Goal: Information Seeking & Learning: Learn about a topic

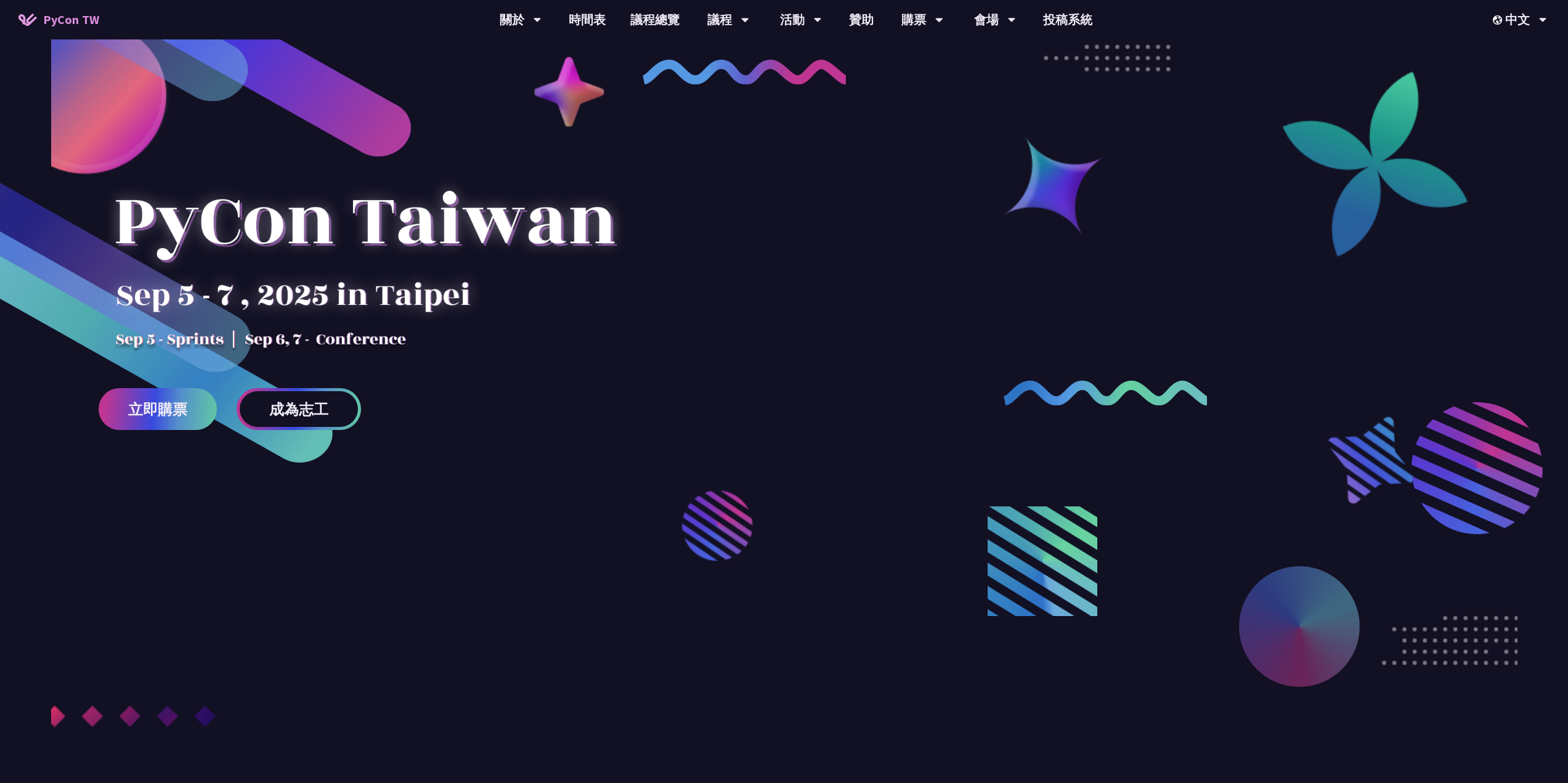
scroll to position [61, 0]
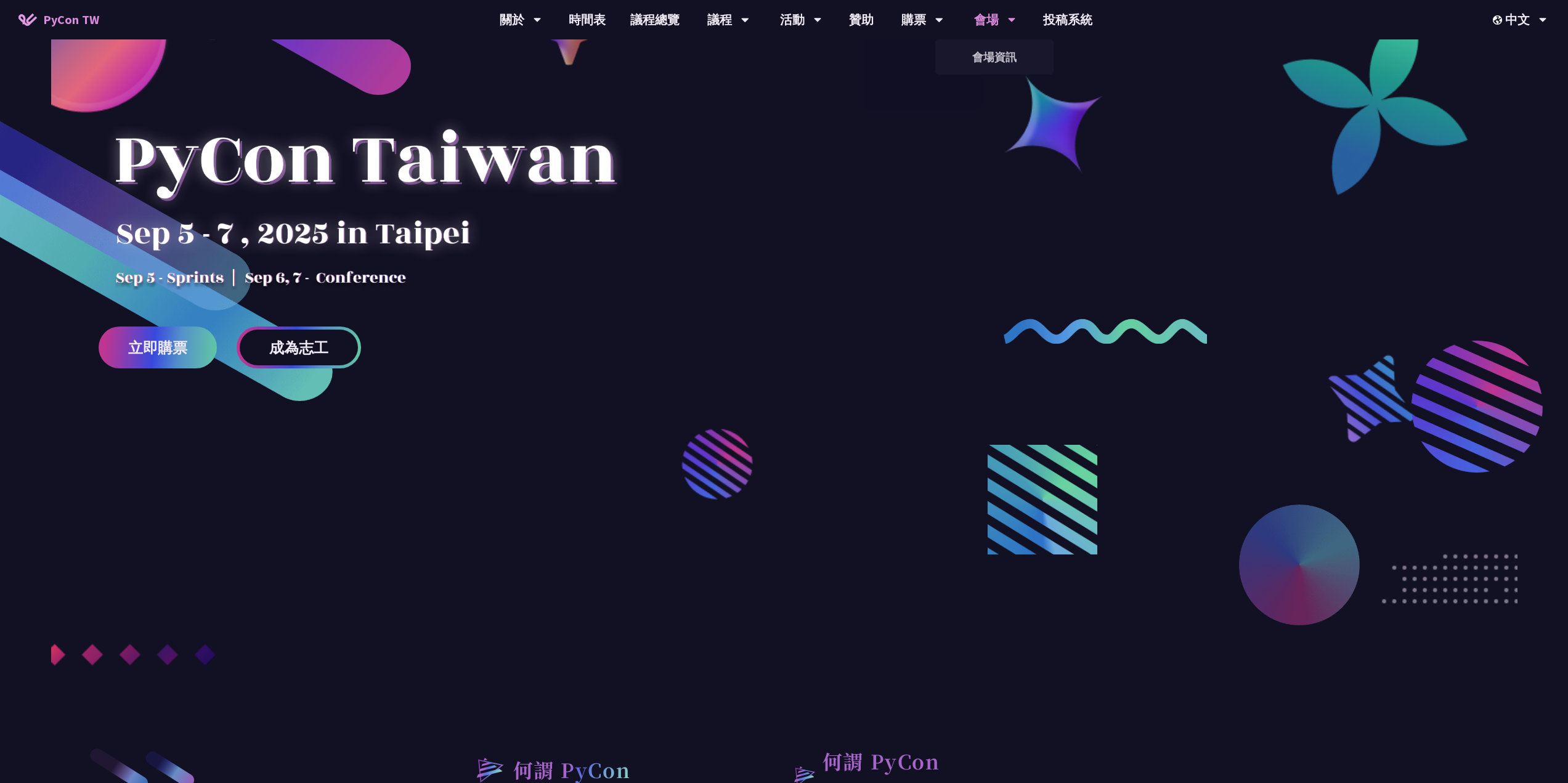
click at [542, 16] on div "會場" at bounding box center [521, 19] width 42 height 40
click at [997, 44] on link "會場資訊" at bounding box center [994, 57] width 118 height 29
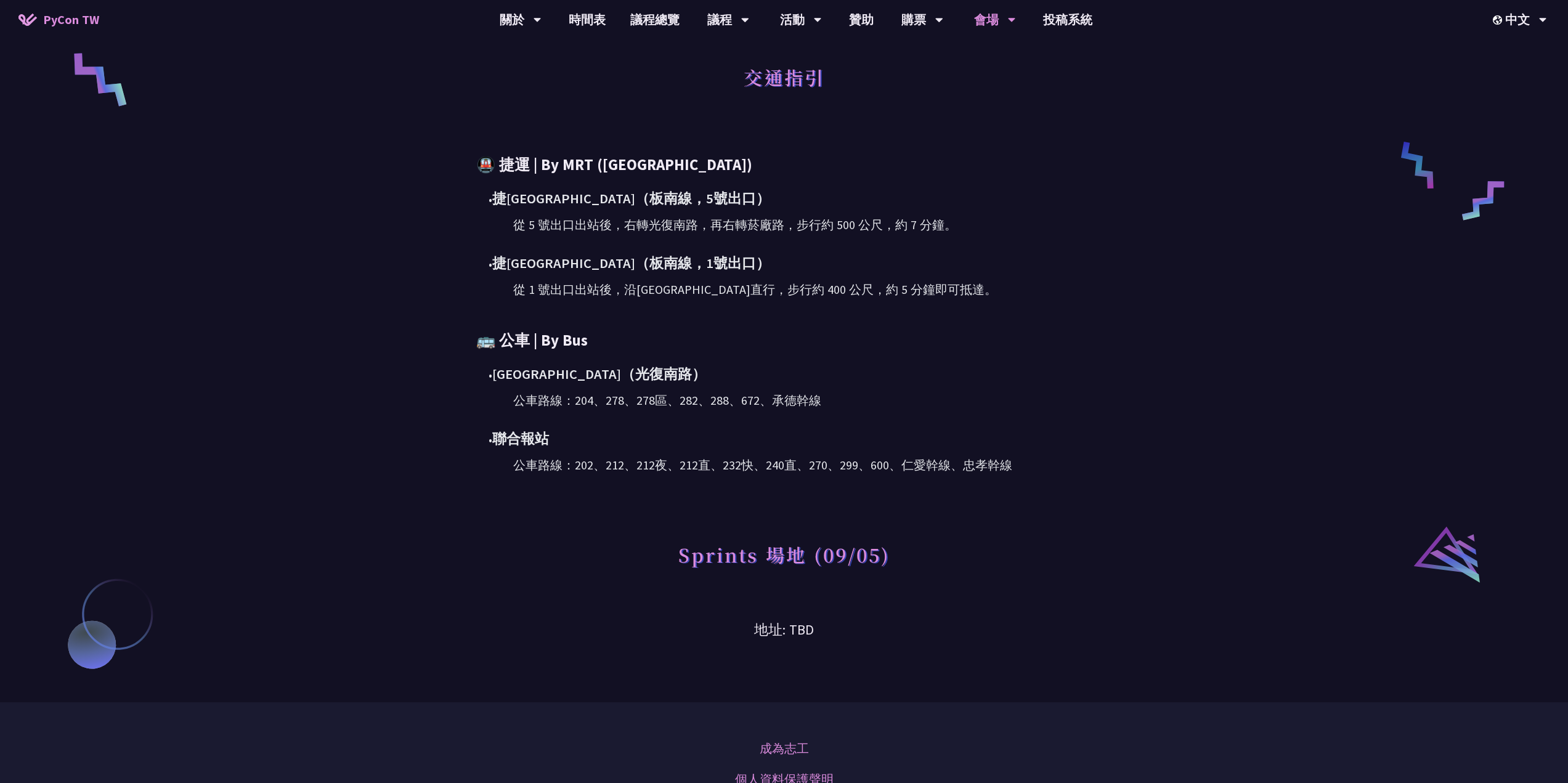
scroll to position [616, 0]
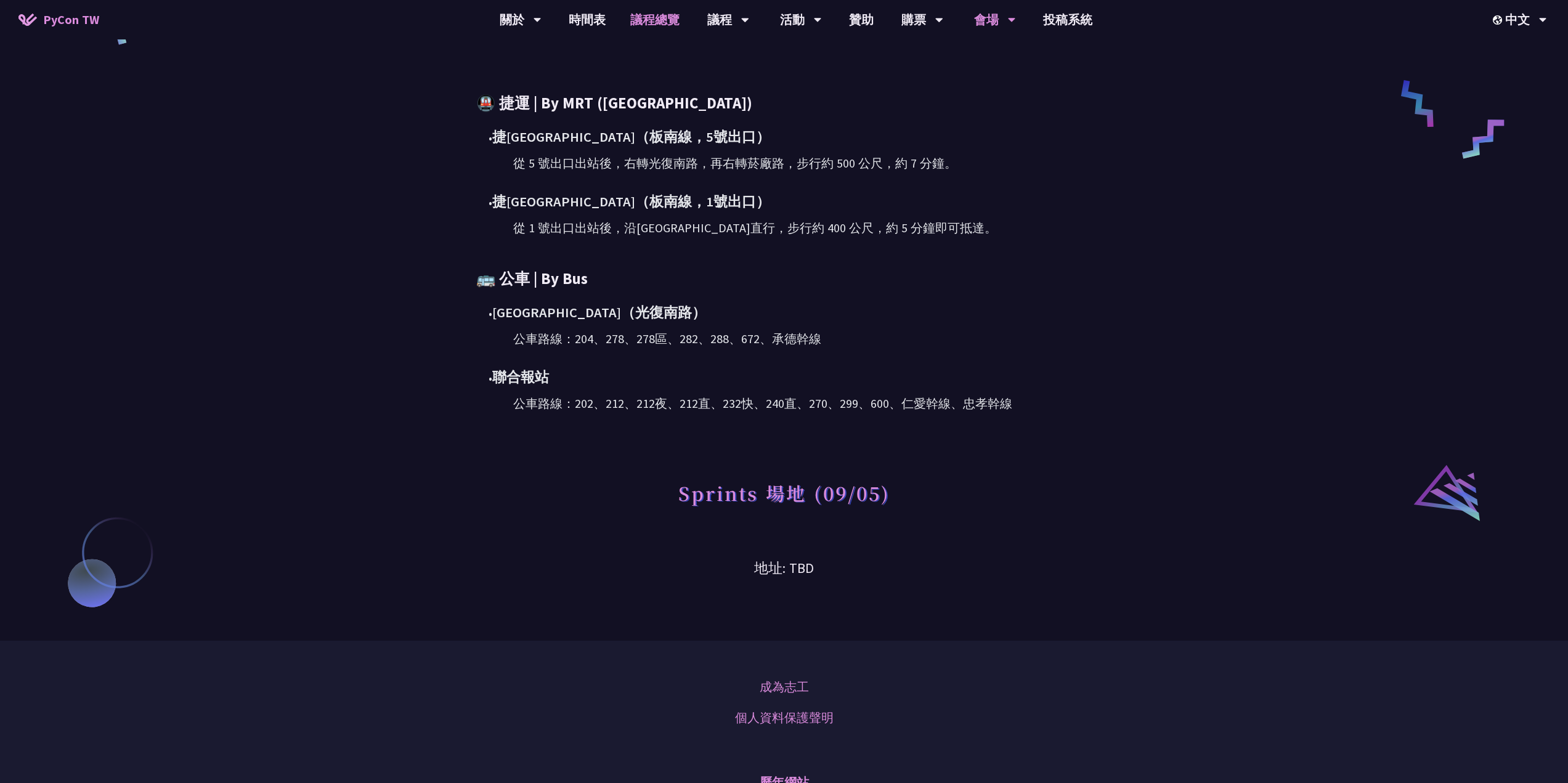
click at [650, 18] on link "議程總覽" at bounding box center [654, 19] width 74 height 40
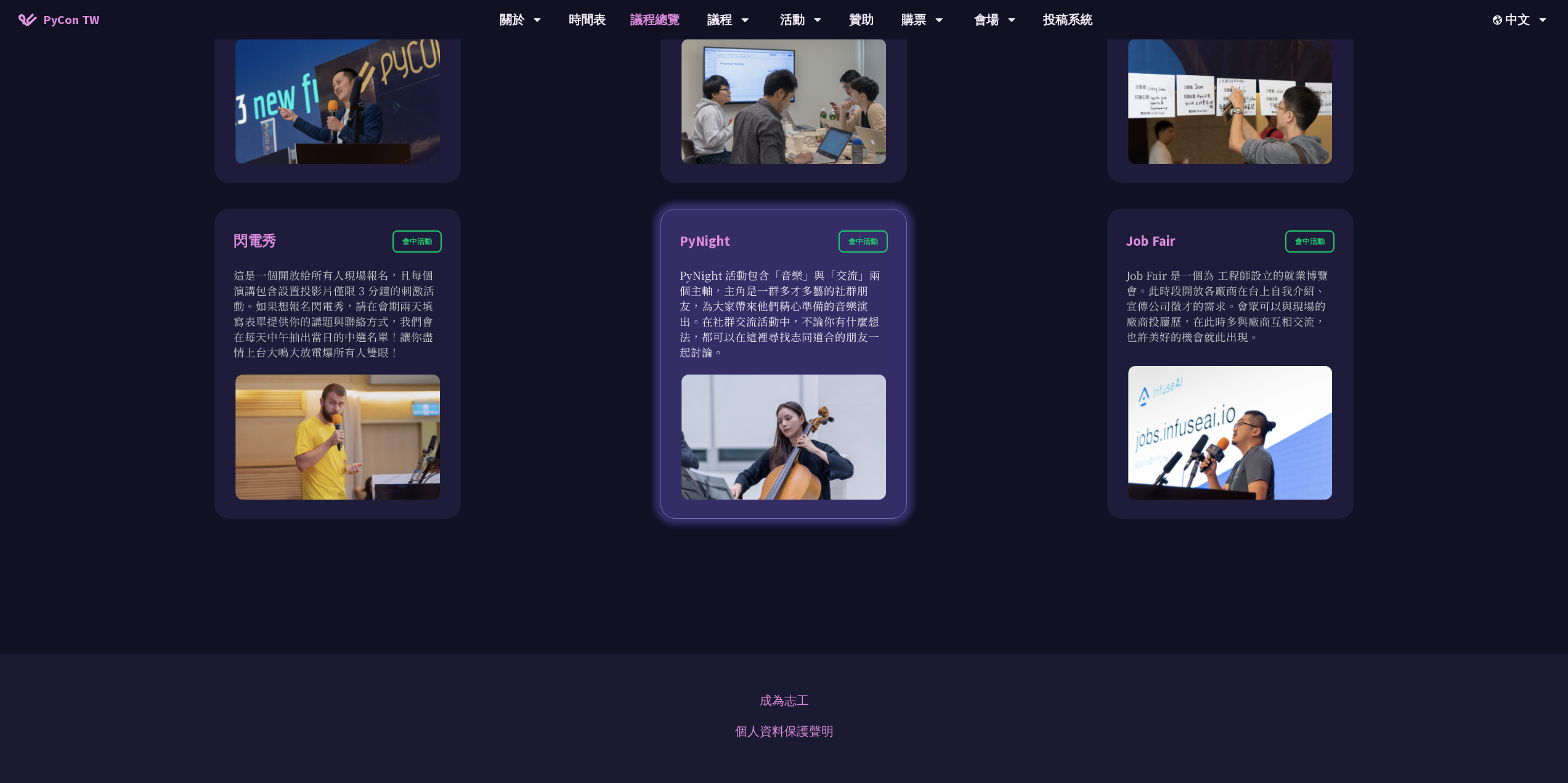
scroll to position [1417, 0]
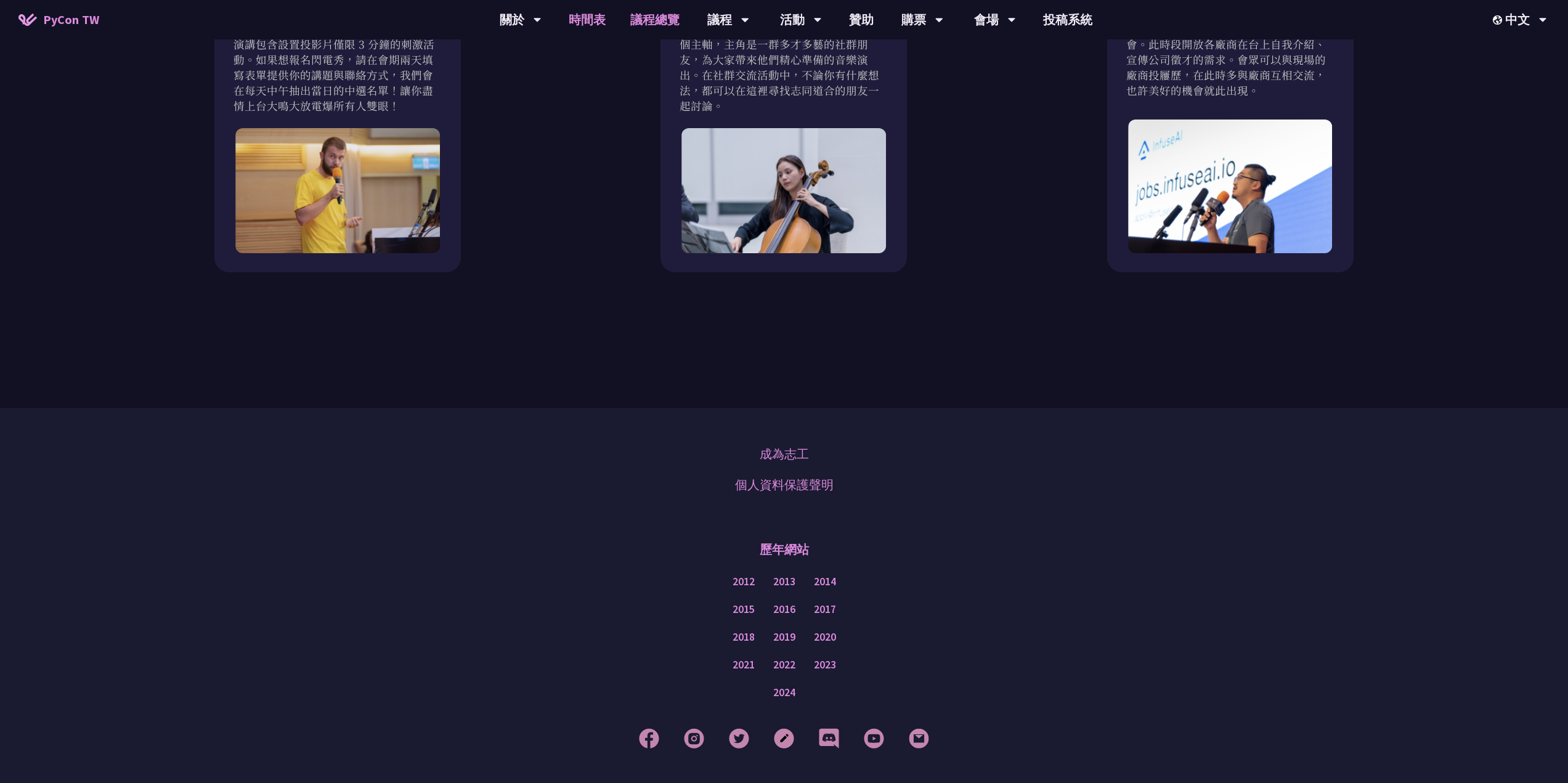
click at [595, 26] on link "時間表" at bounding box center [587, 19] width 61 height 40
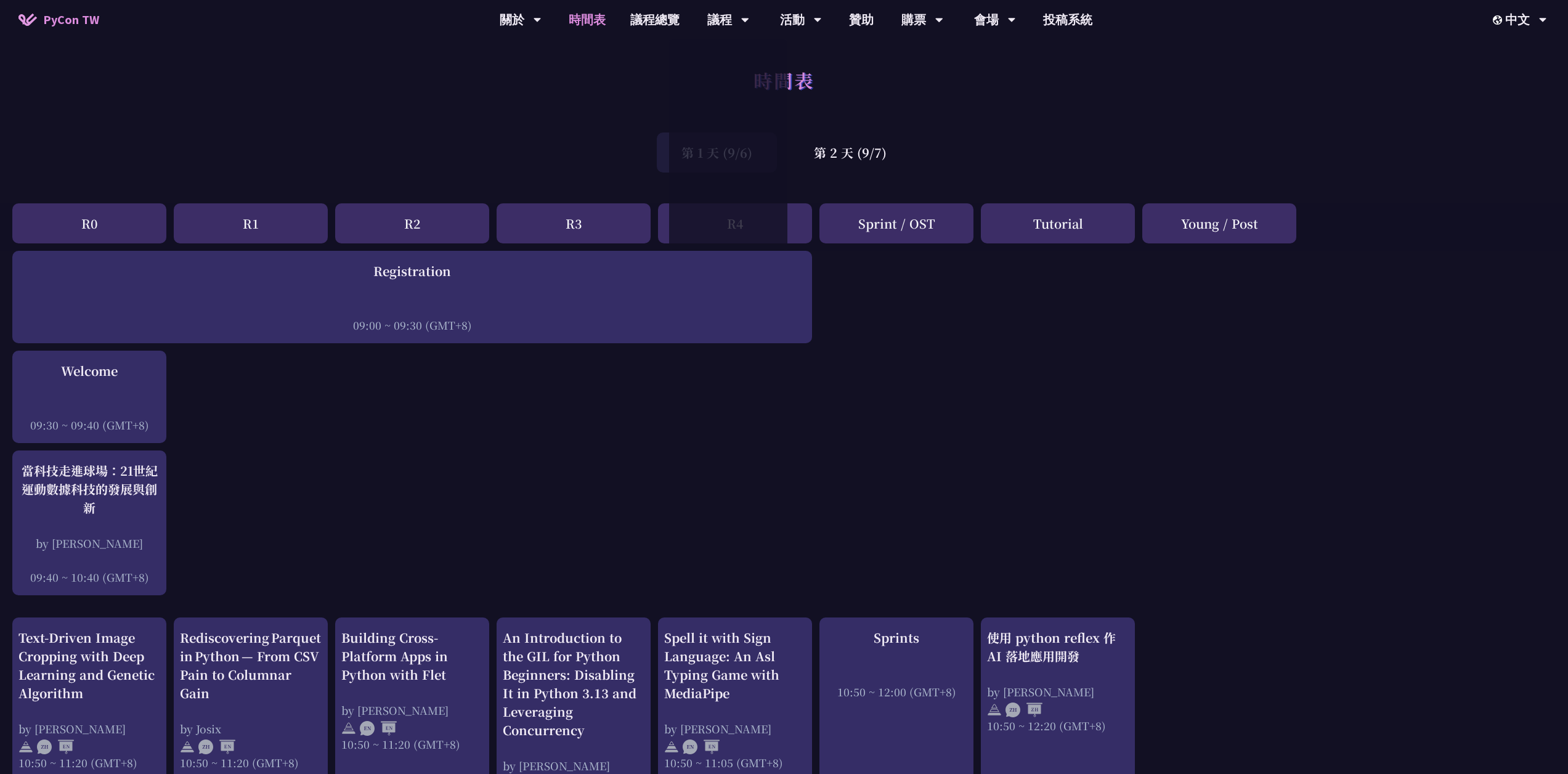
click at [601, 108] on div "時間表" at bounding box center [784, 93] width 1568 height 64
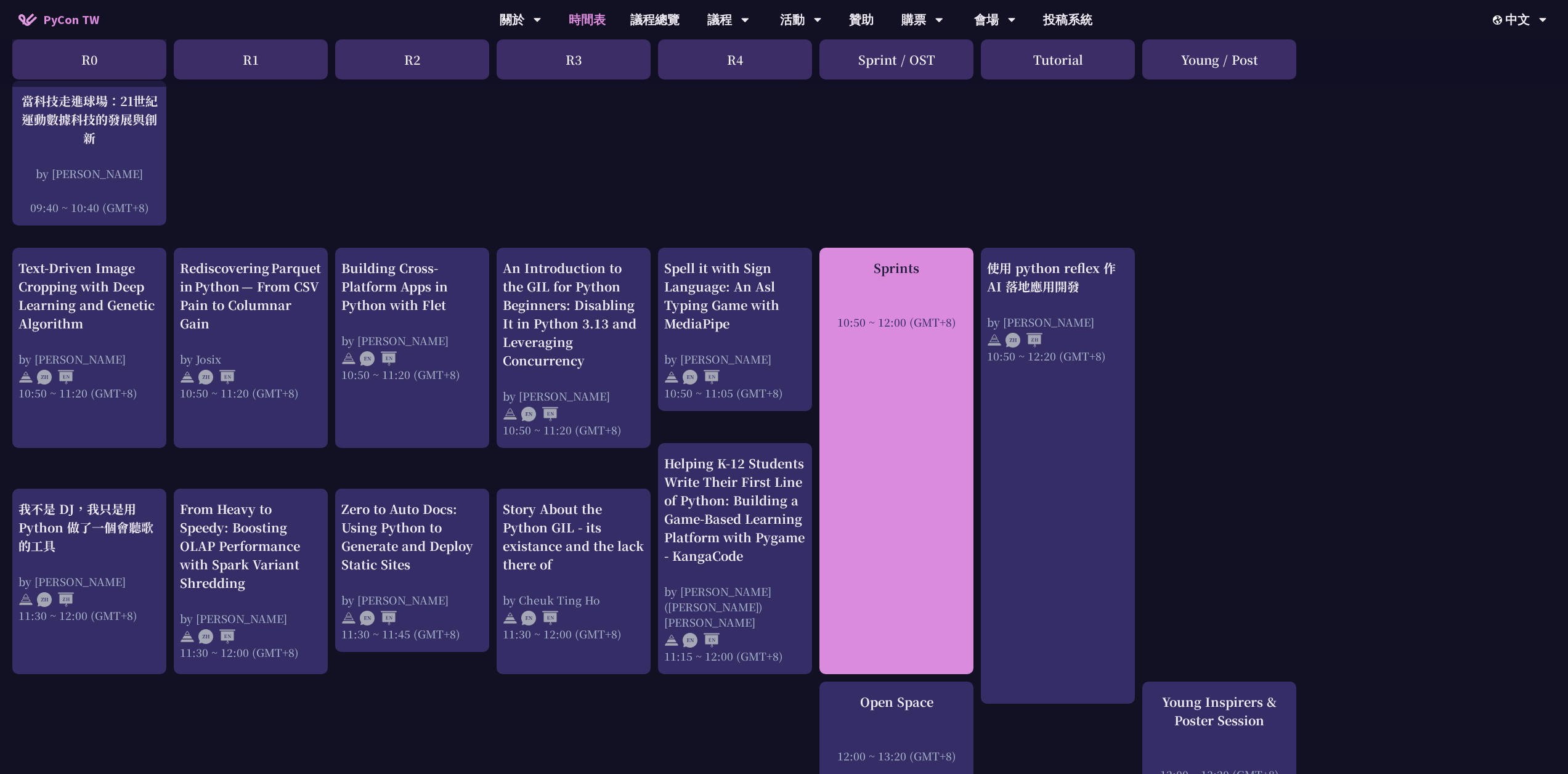
scroll to position [493, 0]
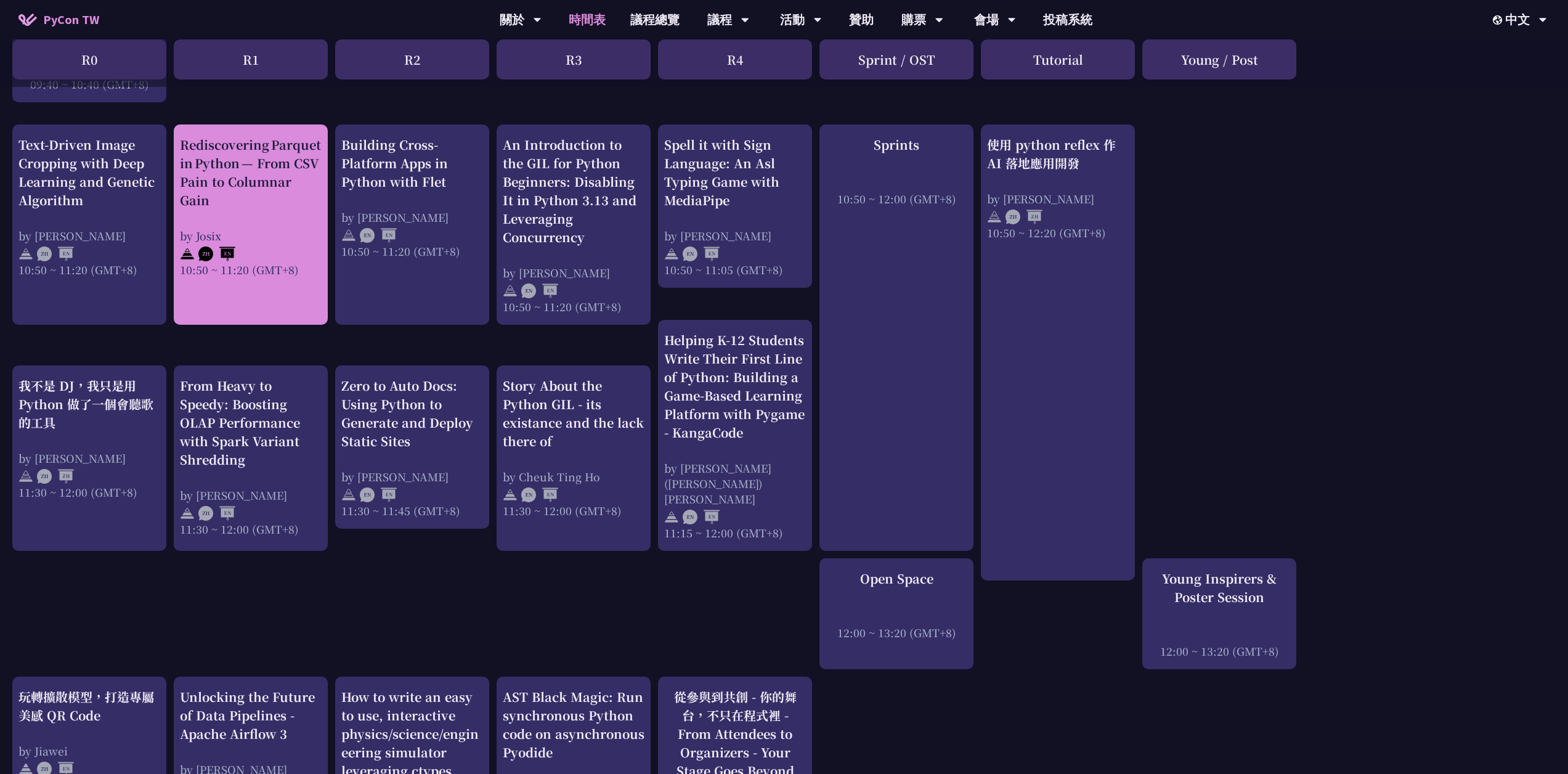
click at [267, 241] on div "by Josix" at bounding box center [251, 236] width 142 height 16
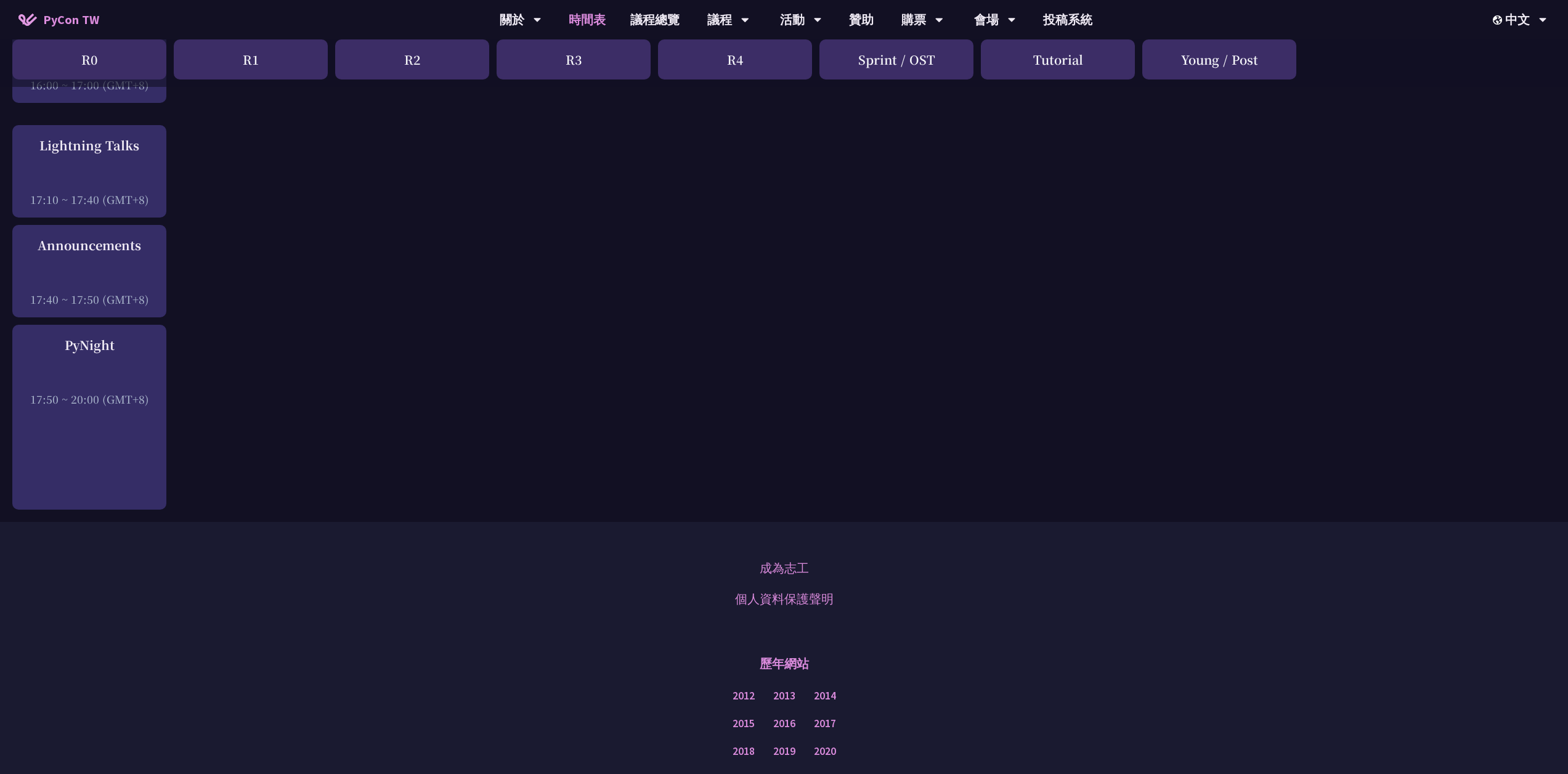
scroll to position [1946, 0]
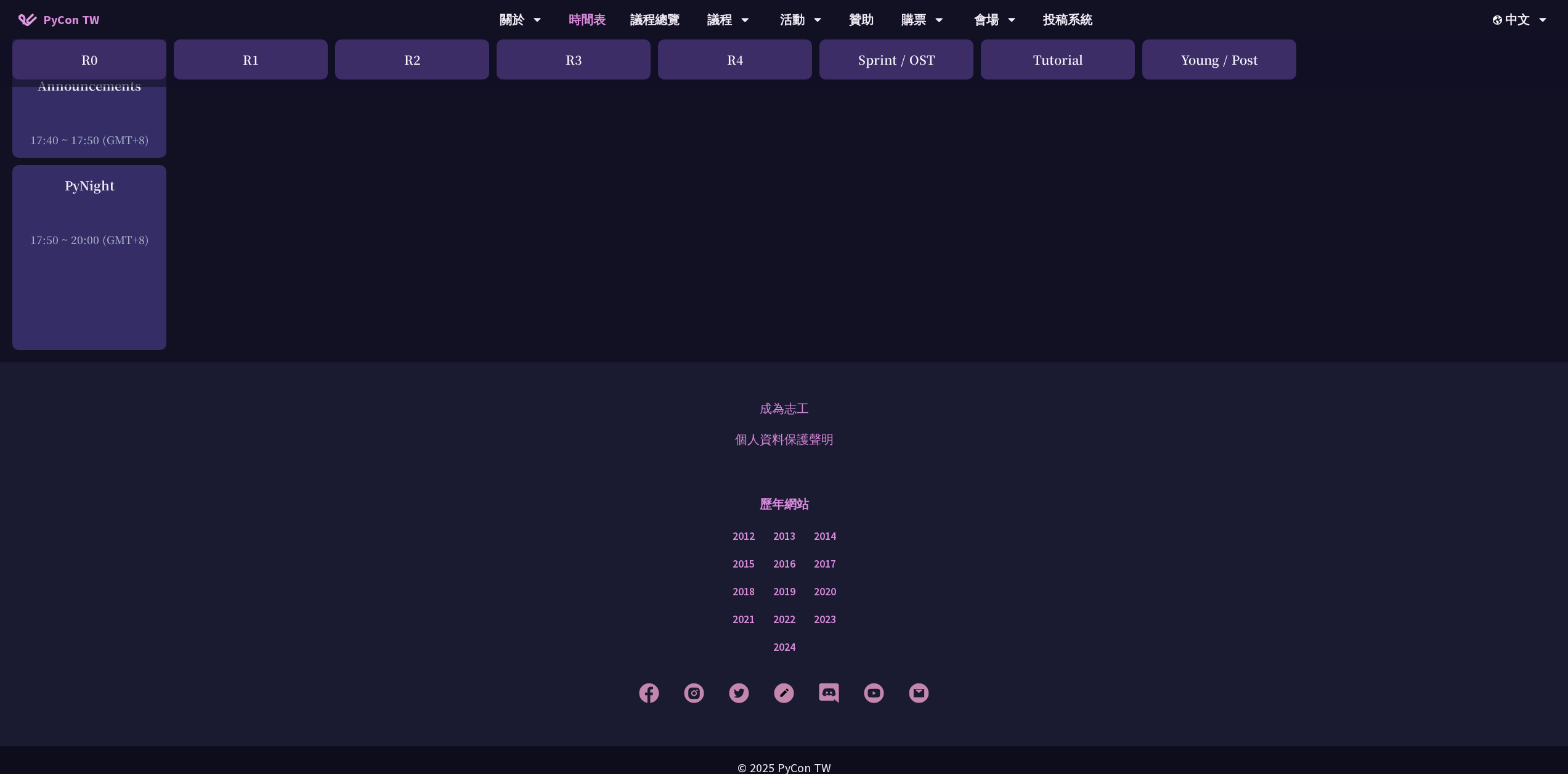
drag, startPoint x: 664, startPoint y: 219, endPoint x: 689, endPoint y: 128, distance: 94.4
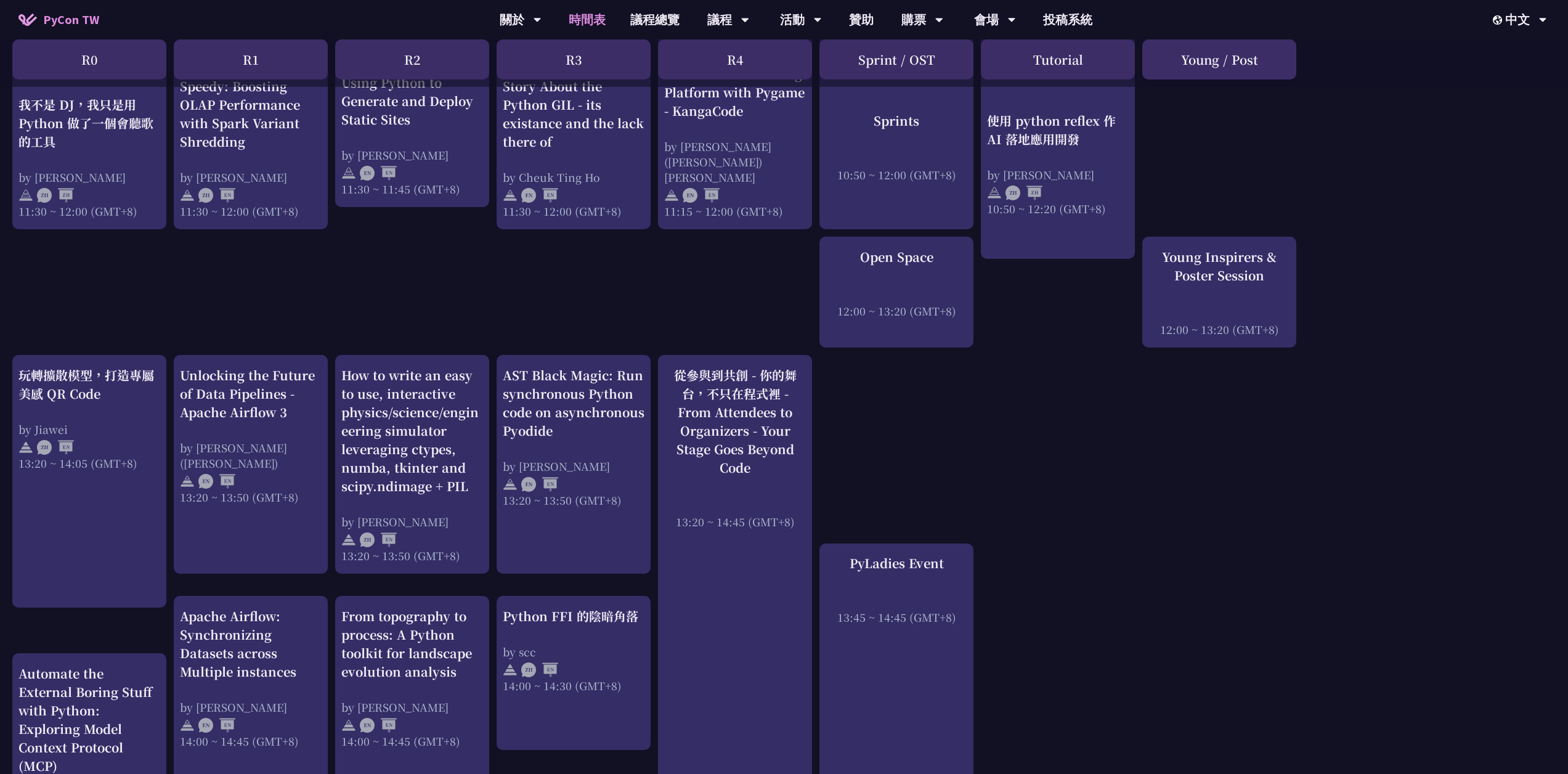
scroll to position [0, 0]
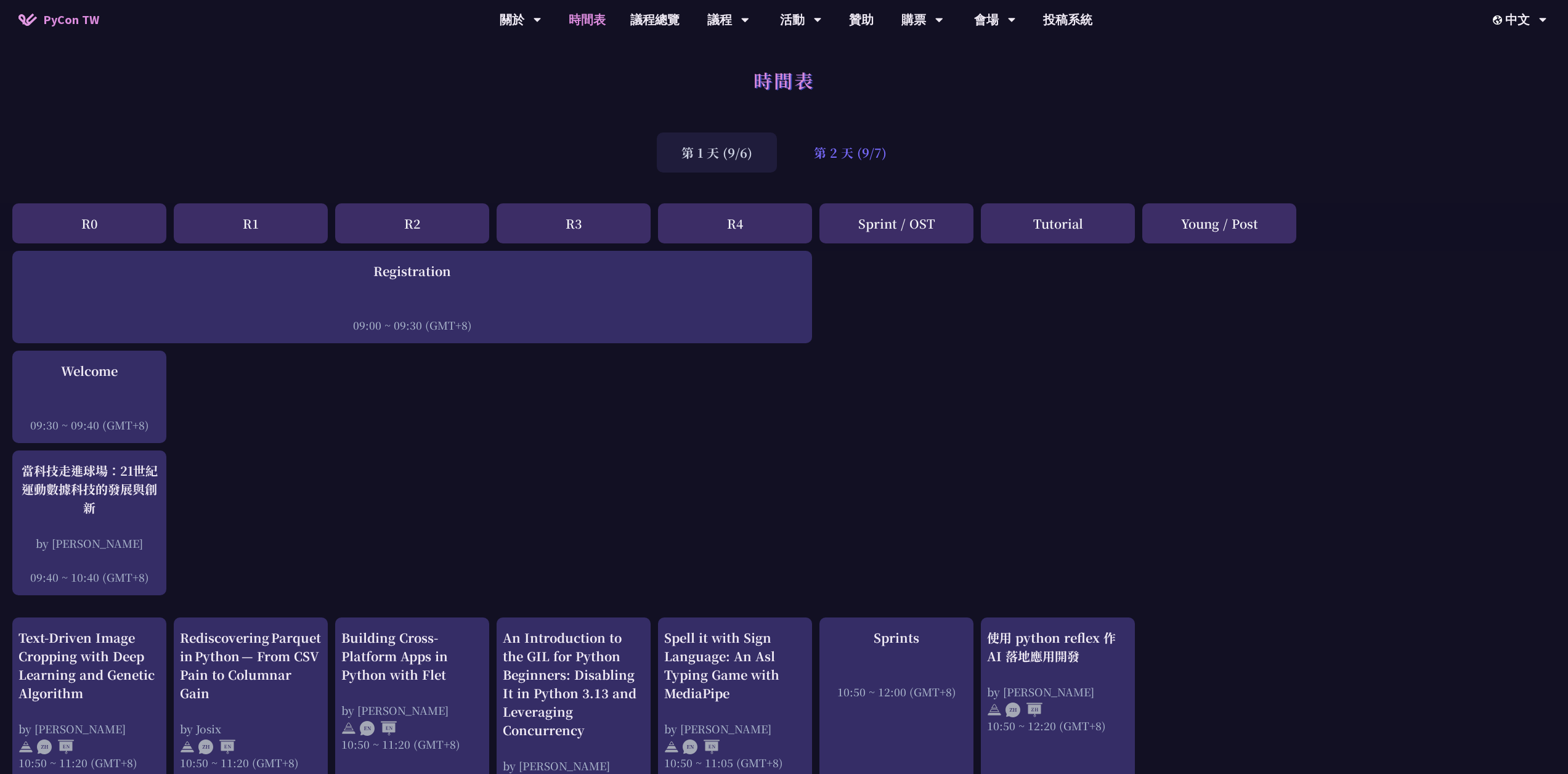
click at [848, 168] on div "第 2 天 (9/7)" at bounding box center [850, 153] width 122 height 40
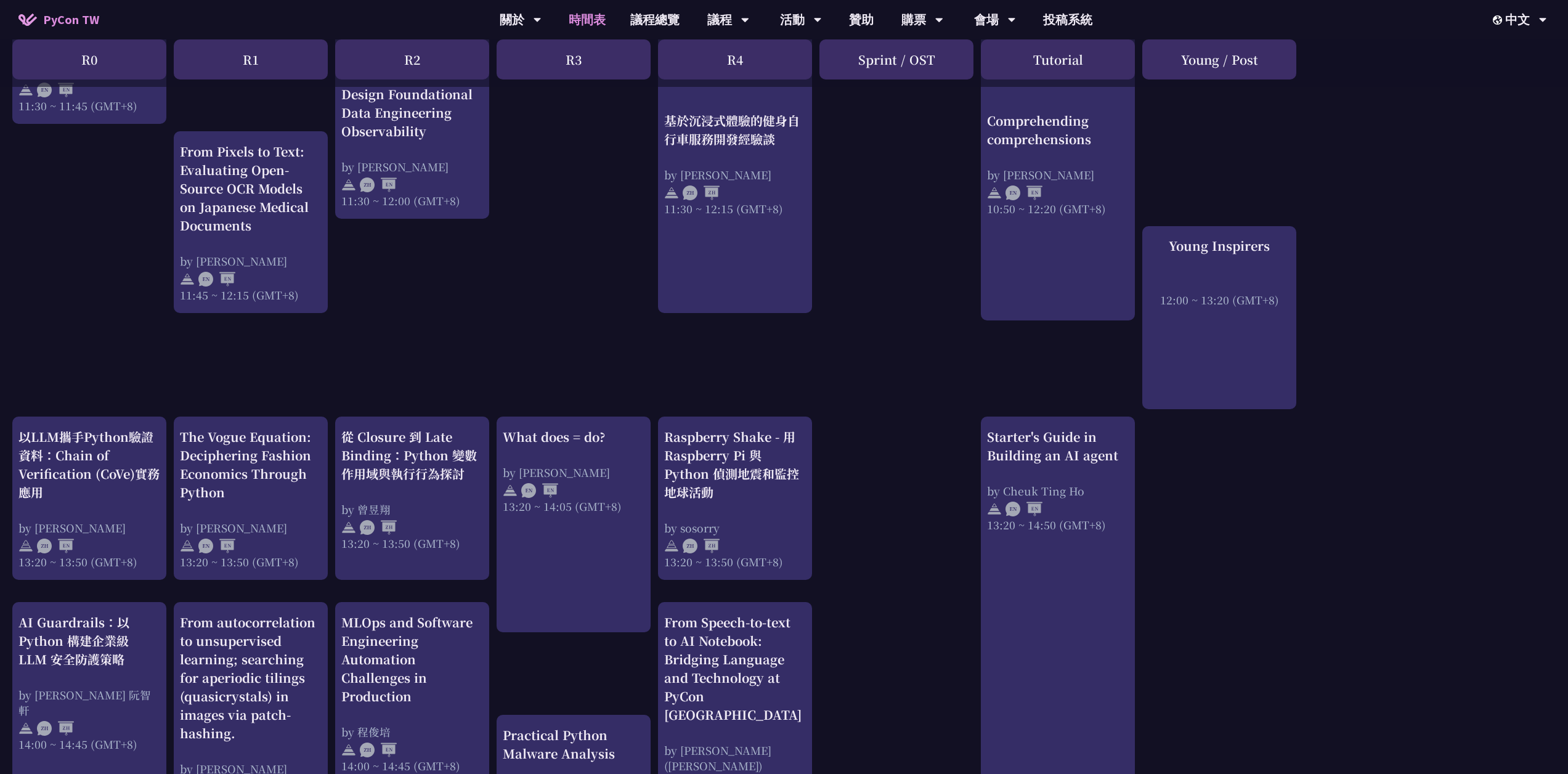
scroll to position [863, 0]
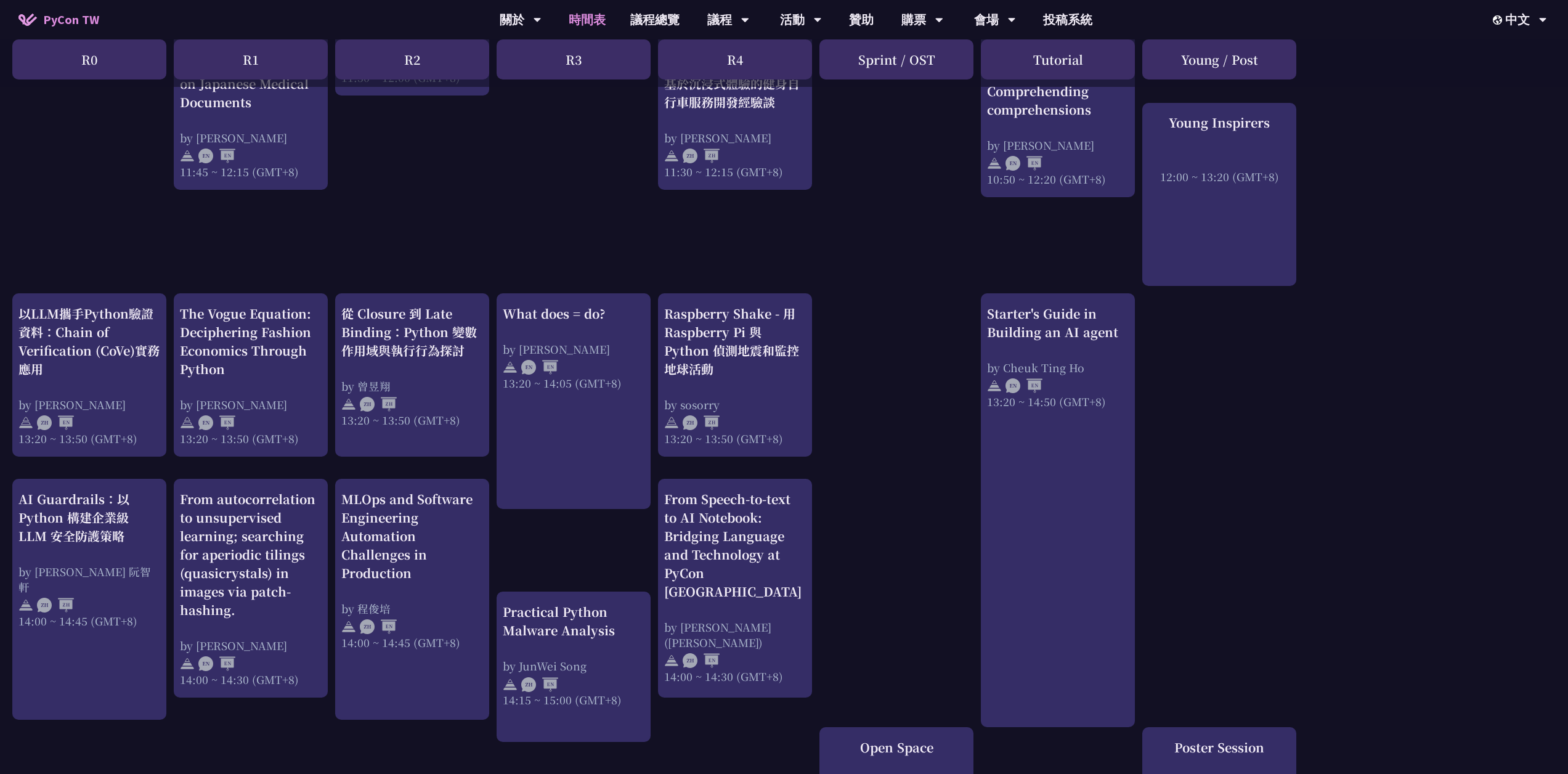
drag, startPoint x: 248, startPoint y: 488, endPoint x: 368, endPoint y: 230, distance: 284.5
click at [368, 230] on div "print("Hello World")，然後呢？ by 高見龍 10:50 ~ 11:35 (GMT+8) What does = do? by Reuve…" at bounding box center [784, 300] width 1568 height 1824
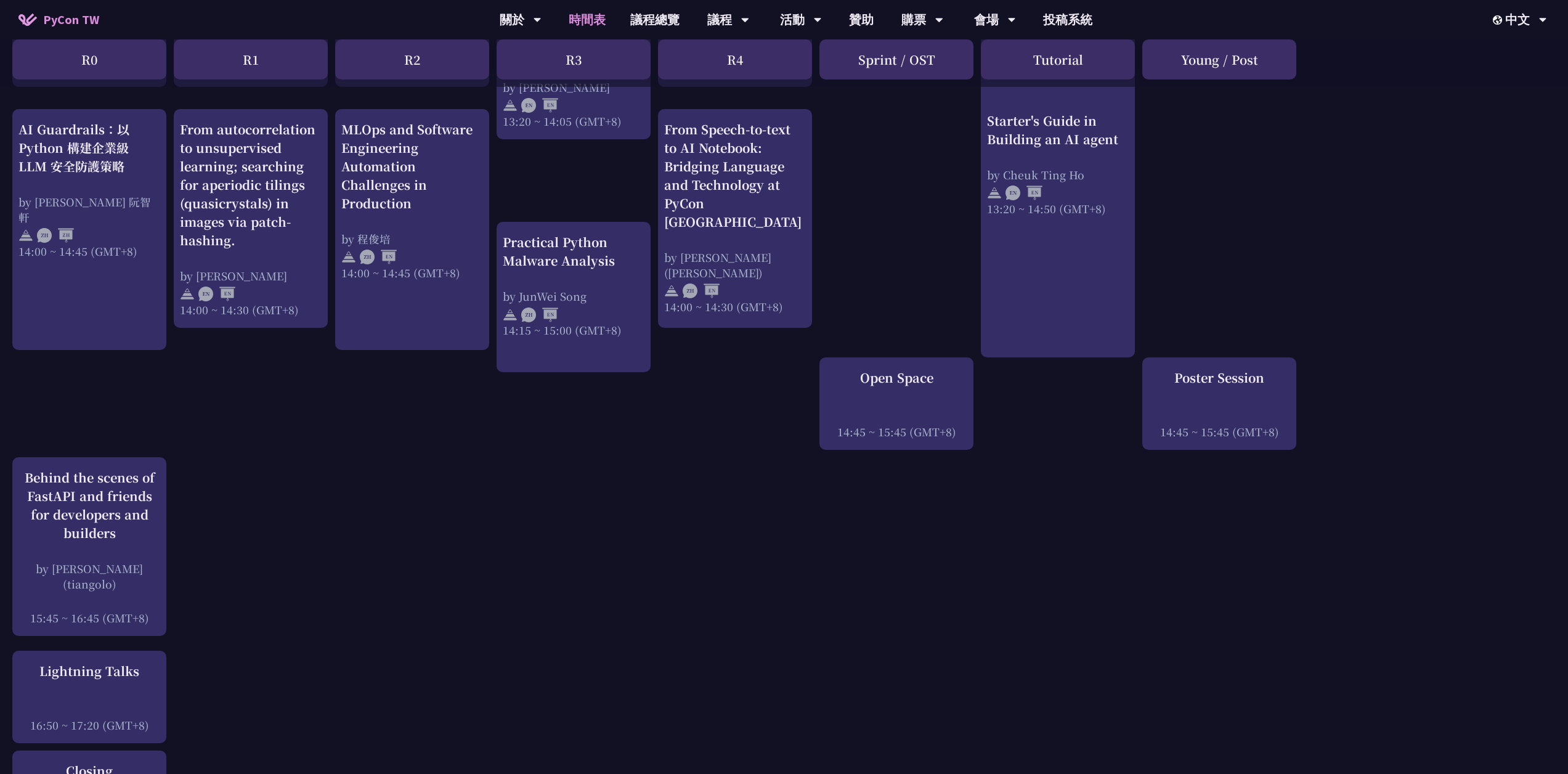
scroll to position [1294, 0]
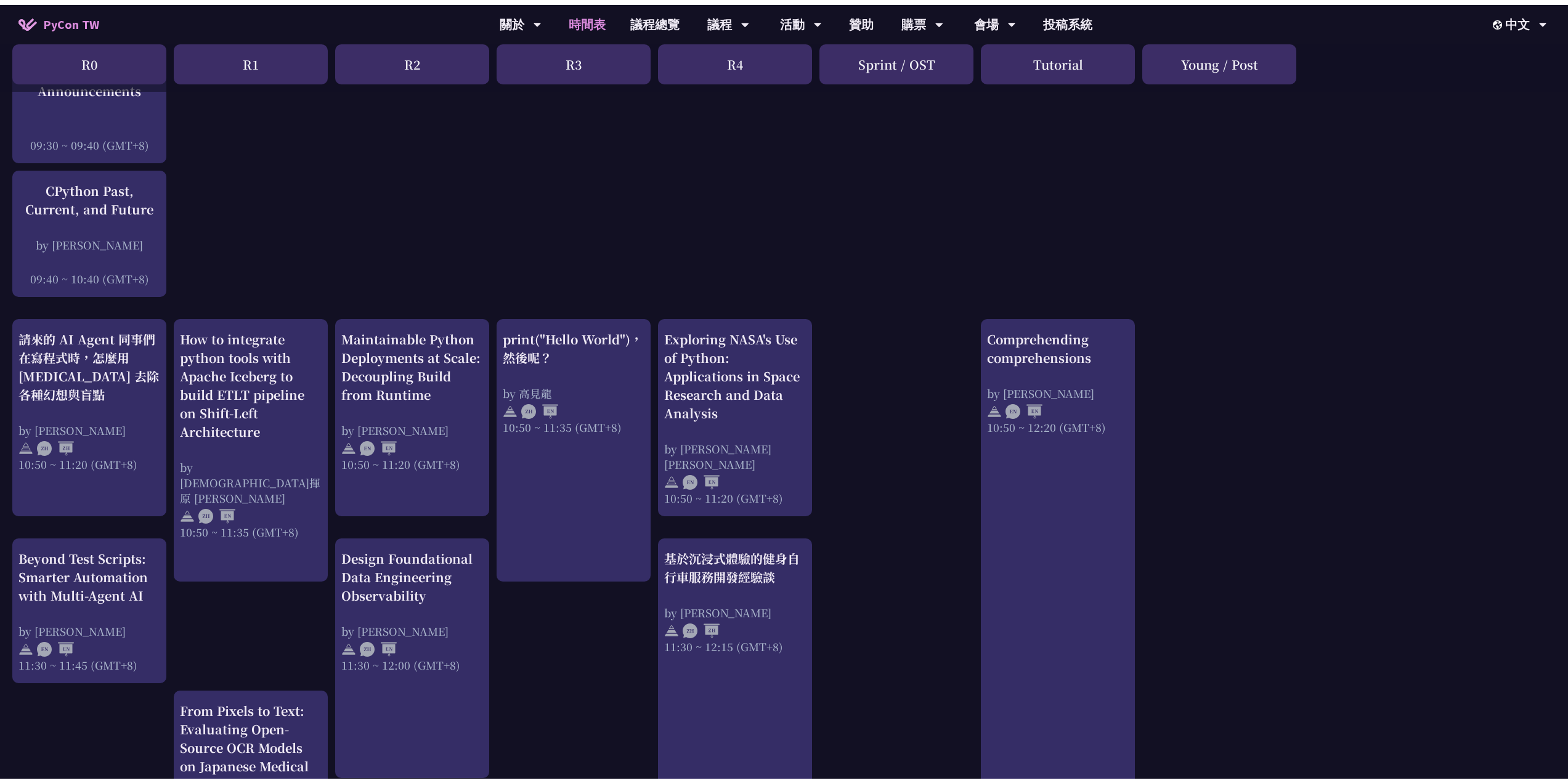
scroll to position [0, 0]
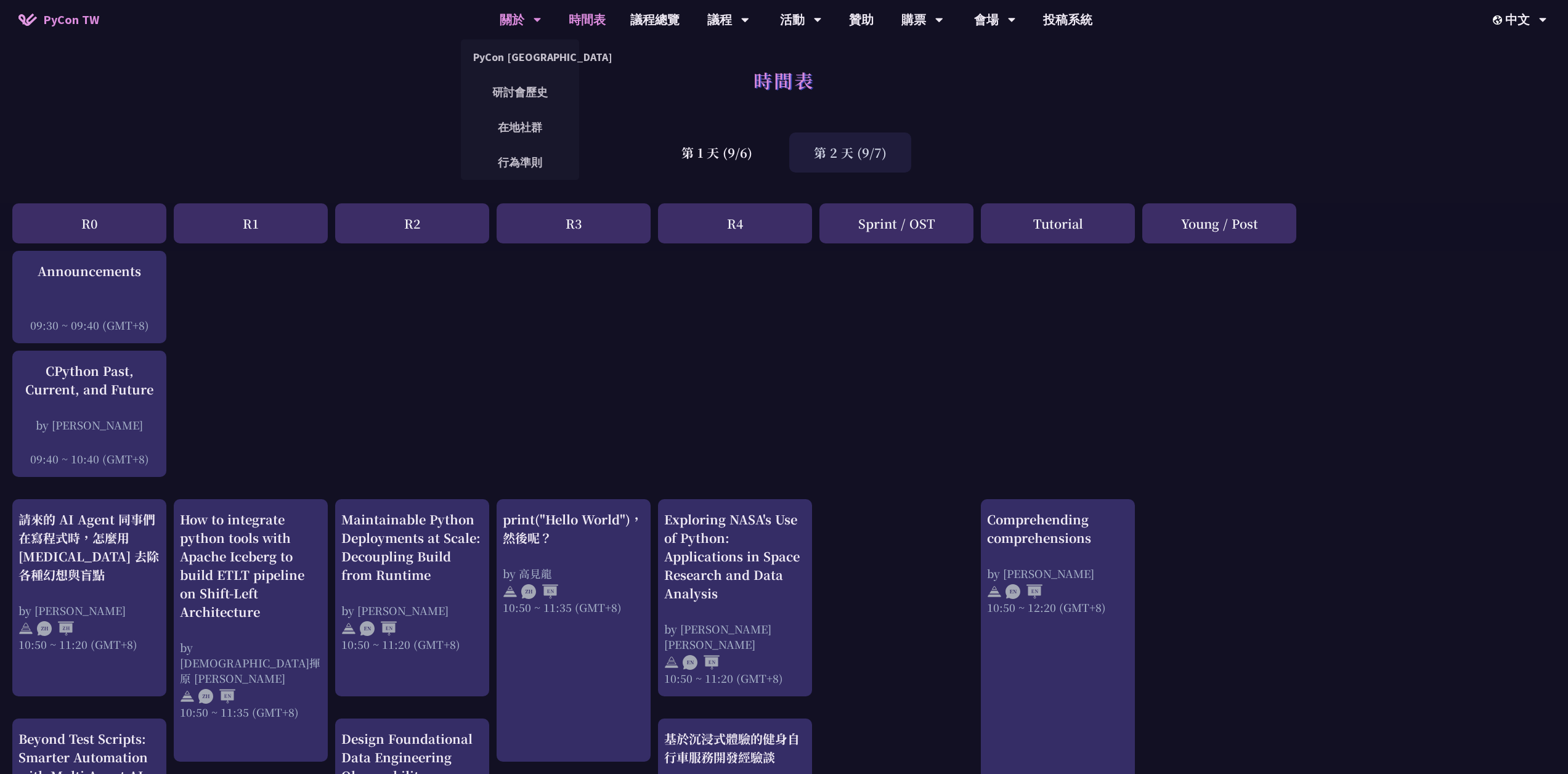
click at [522, 27] on div "關於" at bounding box center [521, 19] width 42 height 40
click at [514, 61] on link "PyCon [GEOGRAPHIC_DATA]" at bounding box center [520, 57] width 118 height 29
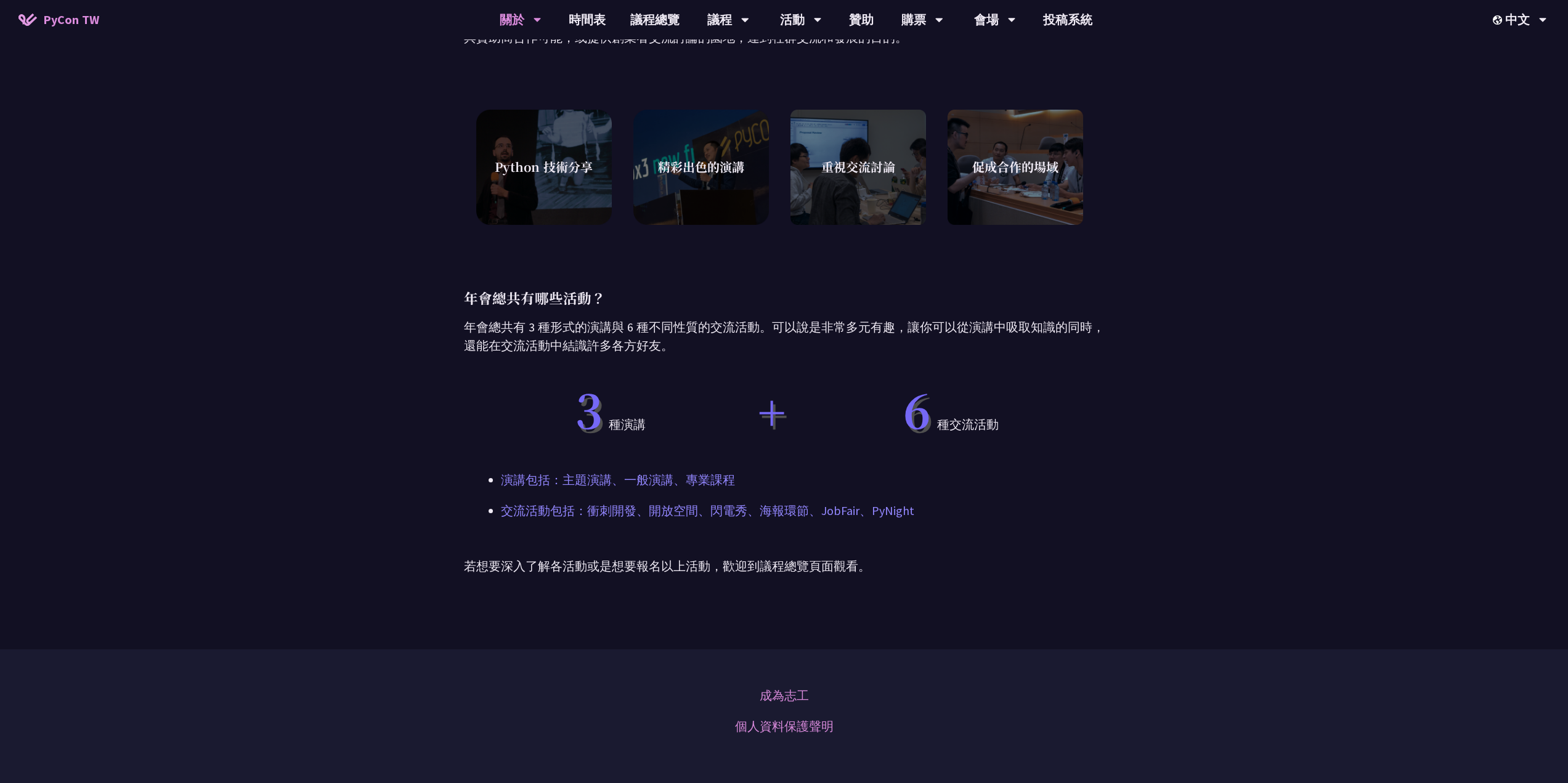
scroll to position [862, 0]
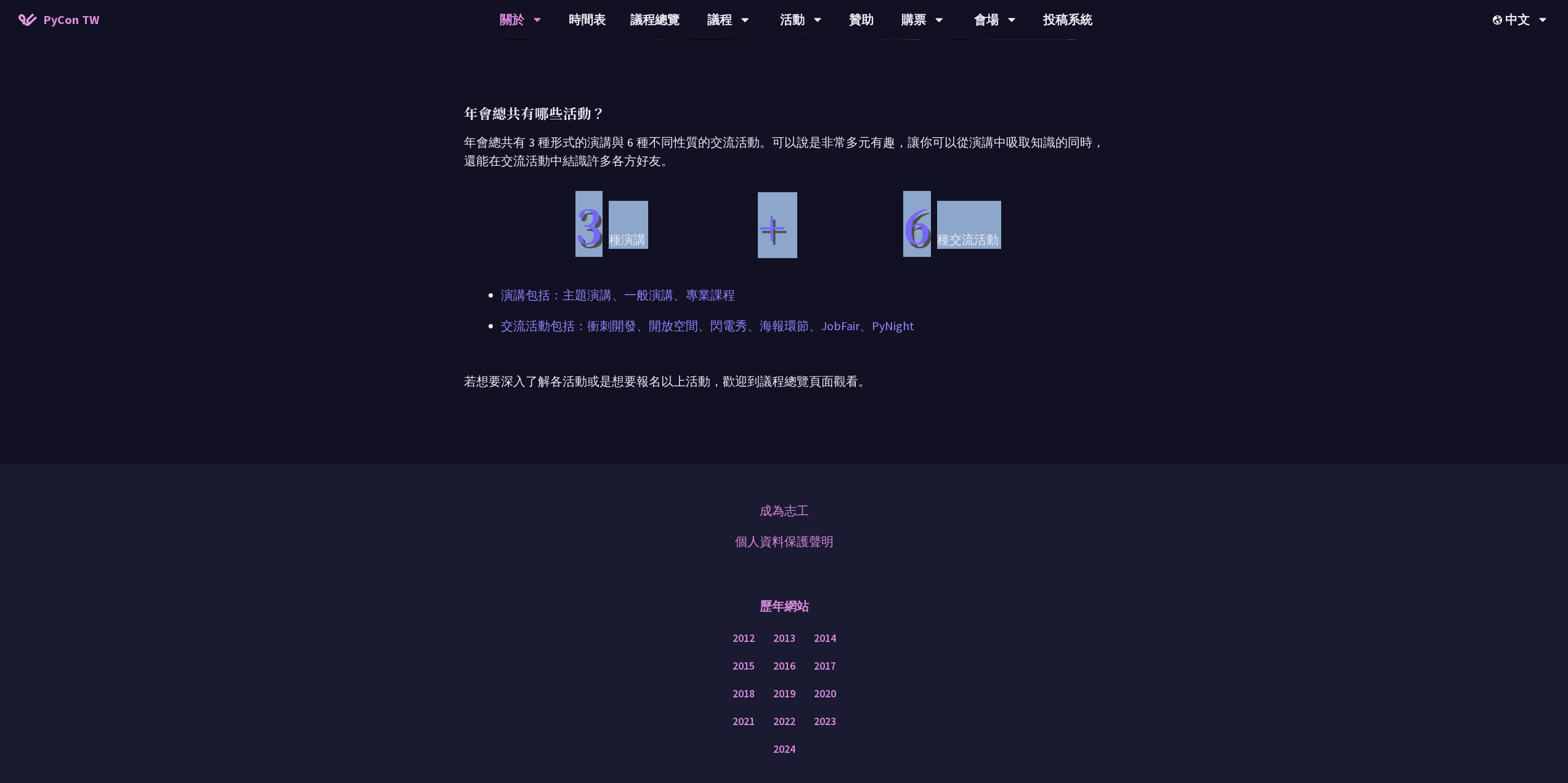
drag, startPoint x: 509, startPoint y: 189, endPoint x: 634, endPoint y: 262, distance: 144.8
click at [638, 262] on div "四個 不能錯過 PyCon Taiwan 的理由？ 年會除了有從 Python 的語言特性到各方面應用實例的精彩演講之外，我們也很重視與會者之間的交流以及促成…" at bounding box center [785, 94] width 641 height 741
click at [585, 251] on span "3" at bounding box center [588, 223] width 27 height 66
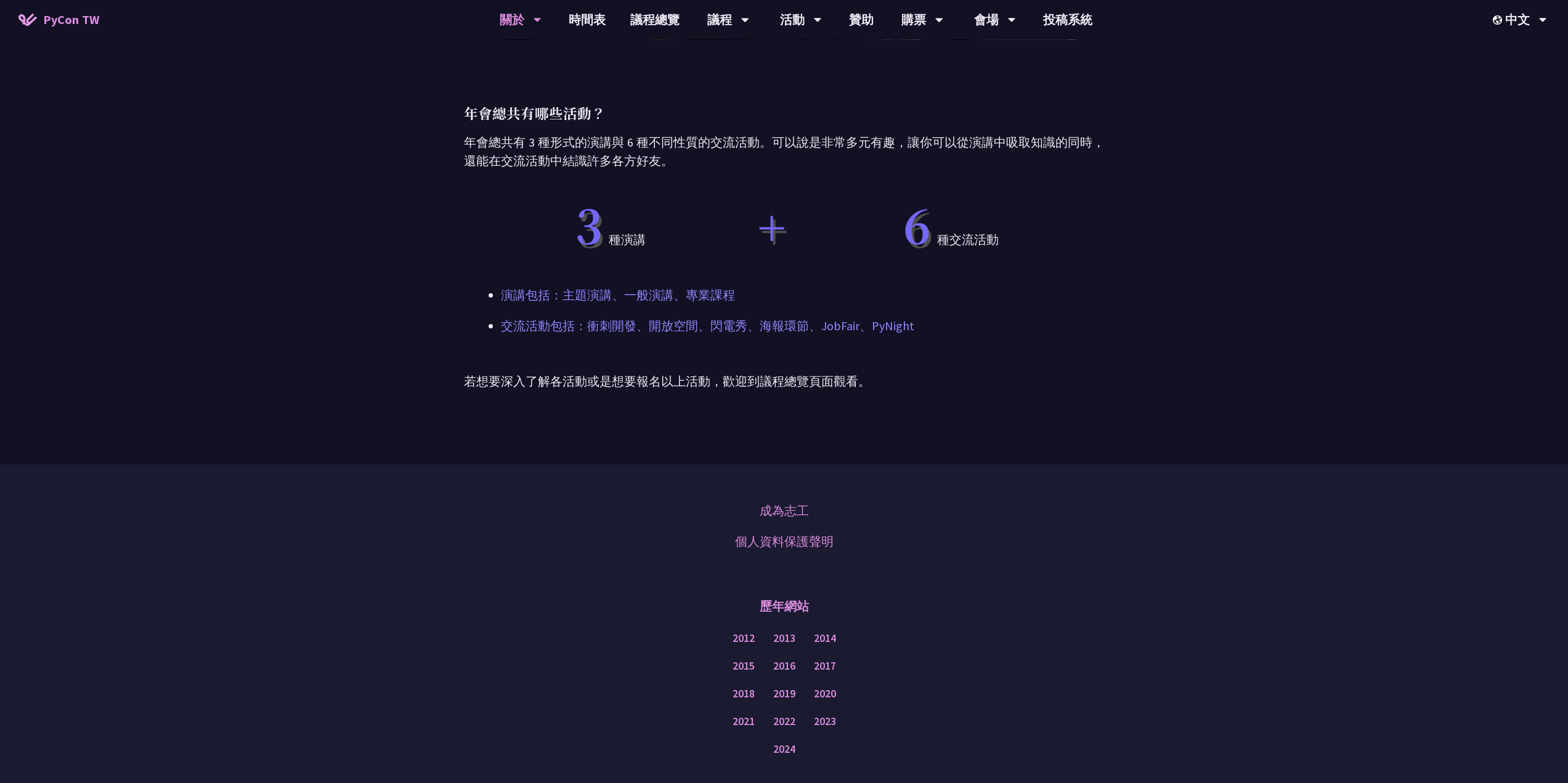
scroll to position [971, 0]
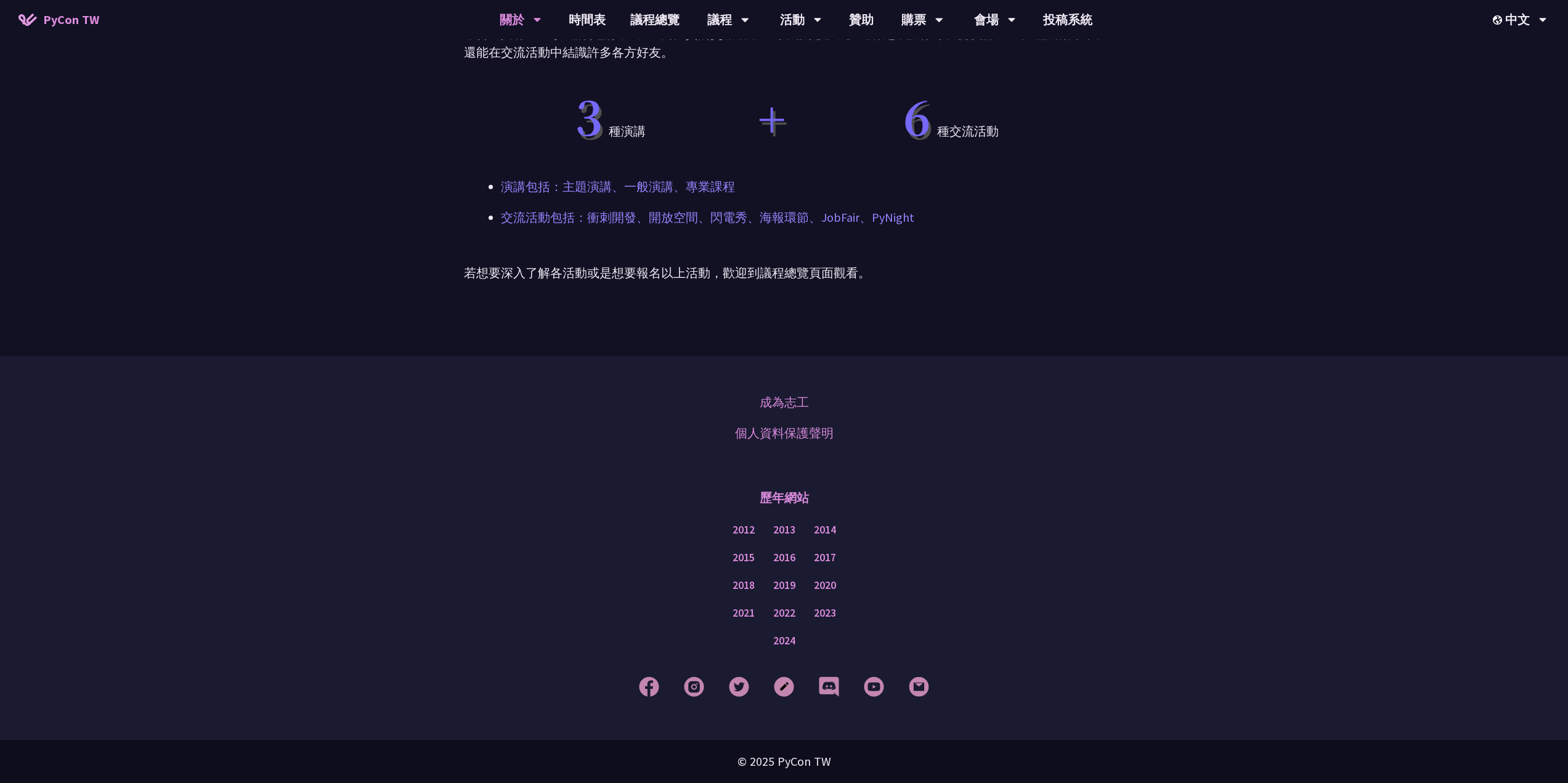
click at [514, 183] on p "演講包括：主題演講、一般演講、專業課程" at bounding box center [784, 187] width 567 height 19
drag, startPoint x: 514, startPoint y: 183, endPoint x: 532, endPoint y: 202, distance: 26.2
click at [515, 183] on p "演講包括：主題演講、一般演講、專業課程" at bounding box center [784, 187] width 567 height 19
click at [731, 60] on link "主題演講" at bounding box center [728, 57] width 118 height 29
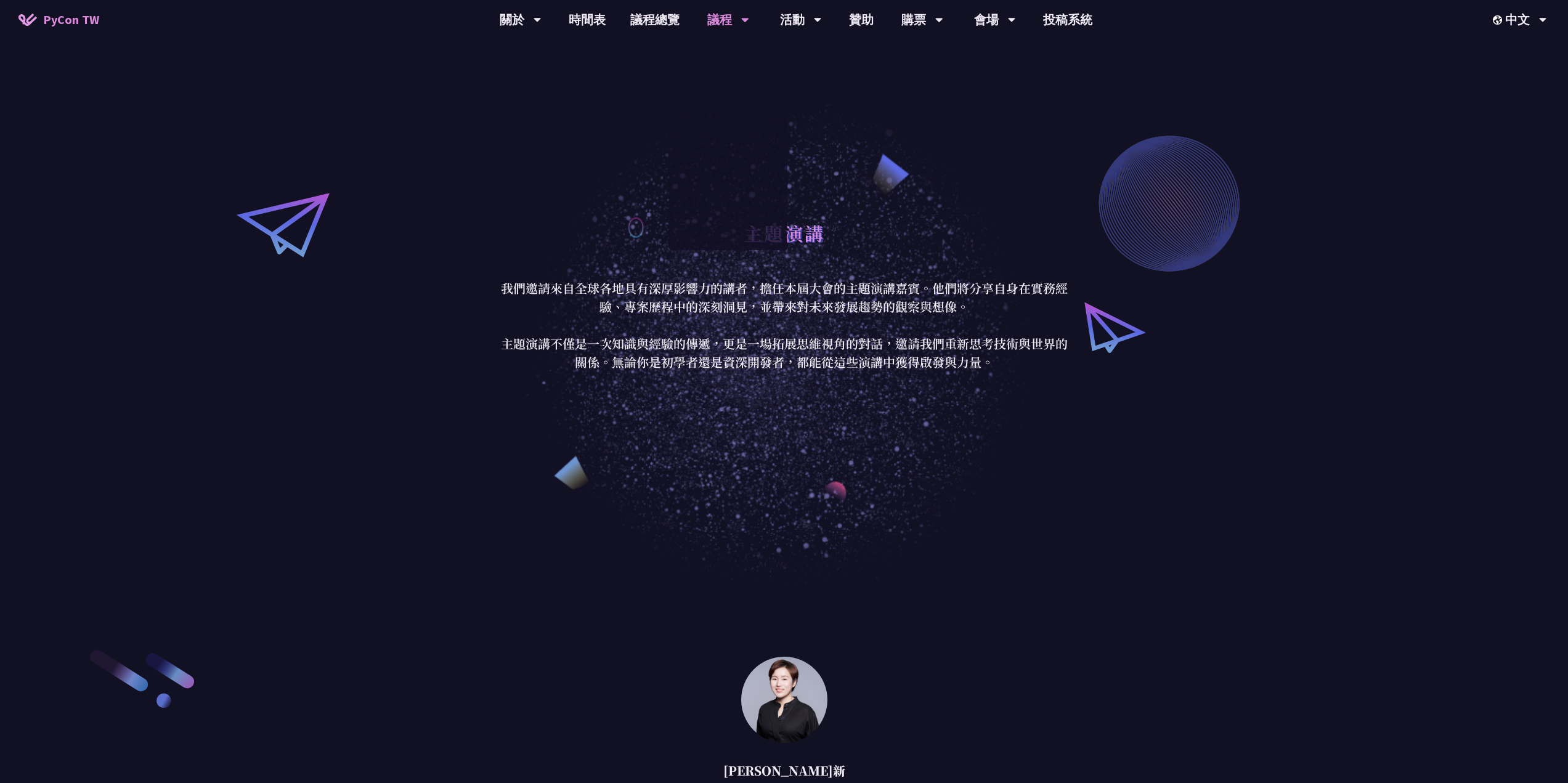
click at [603, 108] on div "主題演講 我們邀請來自全球各地具有深厚影響力的講者，擔任本屆大會的主題演講嘉賓。他們將分享自身在實務經驗、專案歷程中的深刻洞見，並帶來對未來發展趨勢的觀察與想…" at bounding box center [784, 293] width 1568 height 586
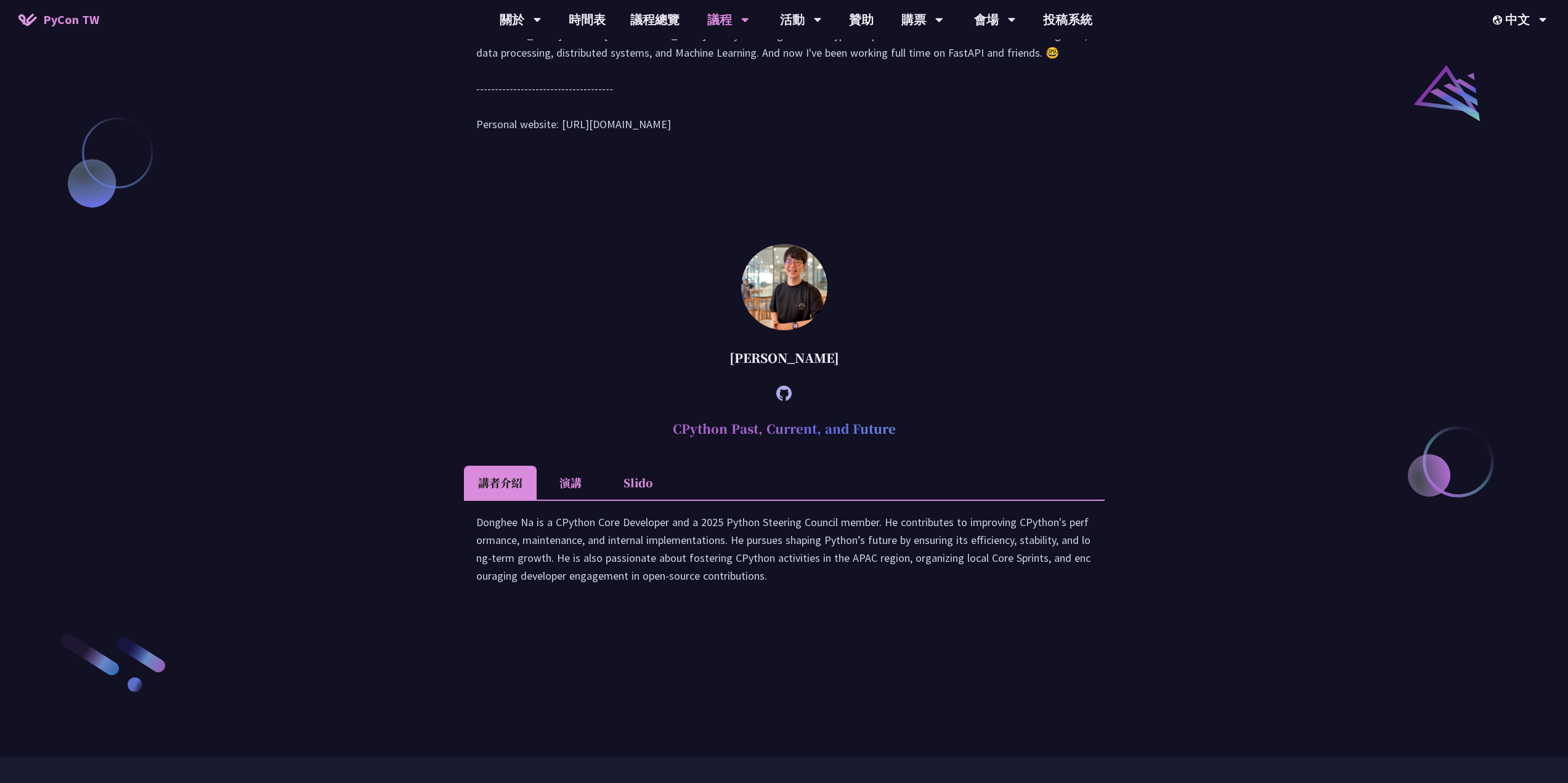
scroll to position [2032, 0]
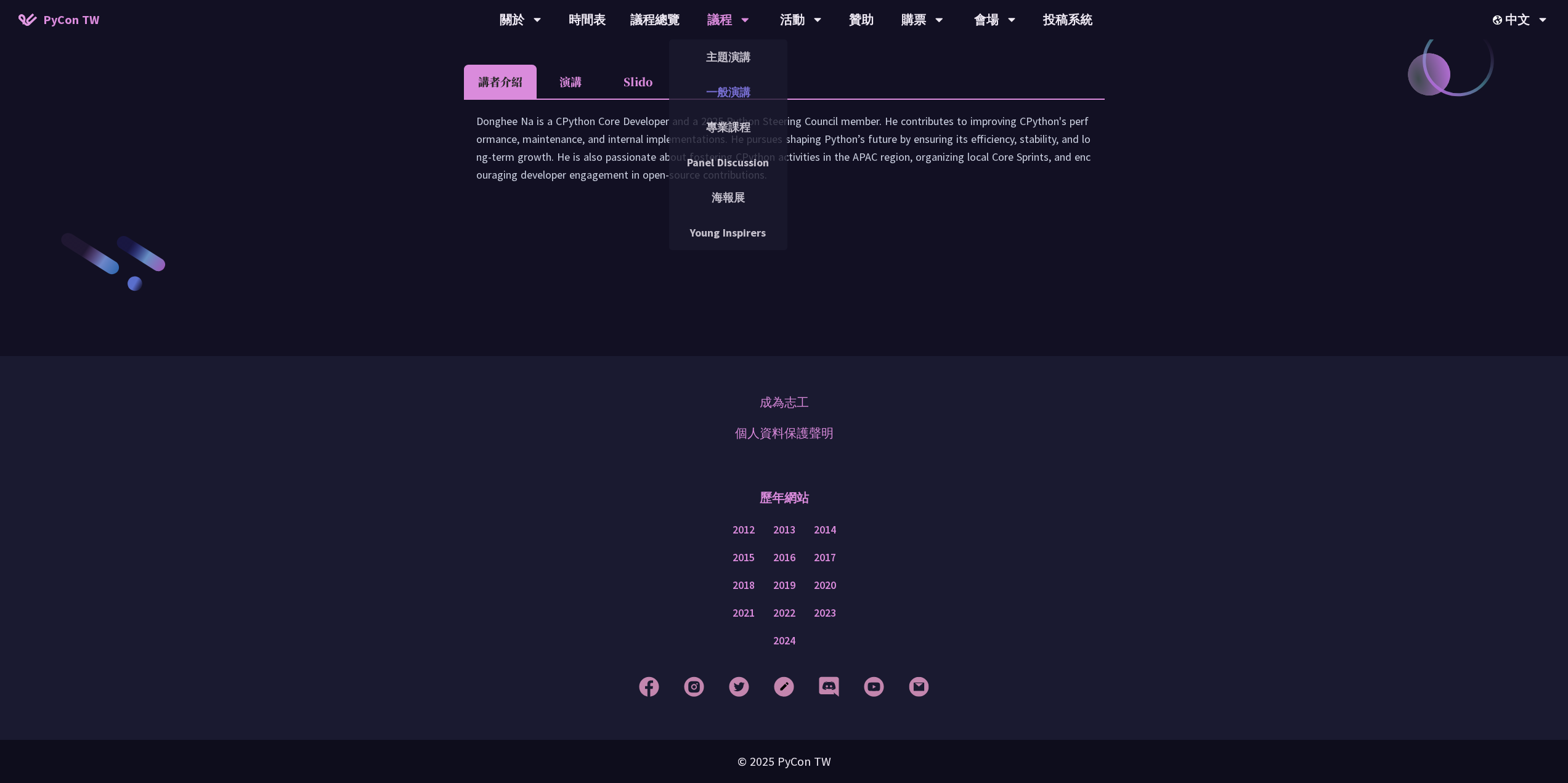
click at [716, 92] on link "一般演講" at bounding box center [728, 92] width 118 height 29
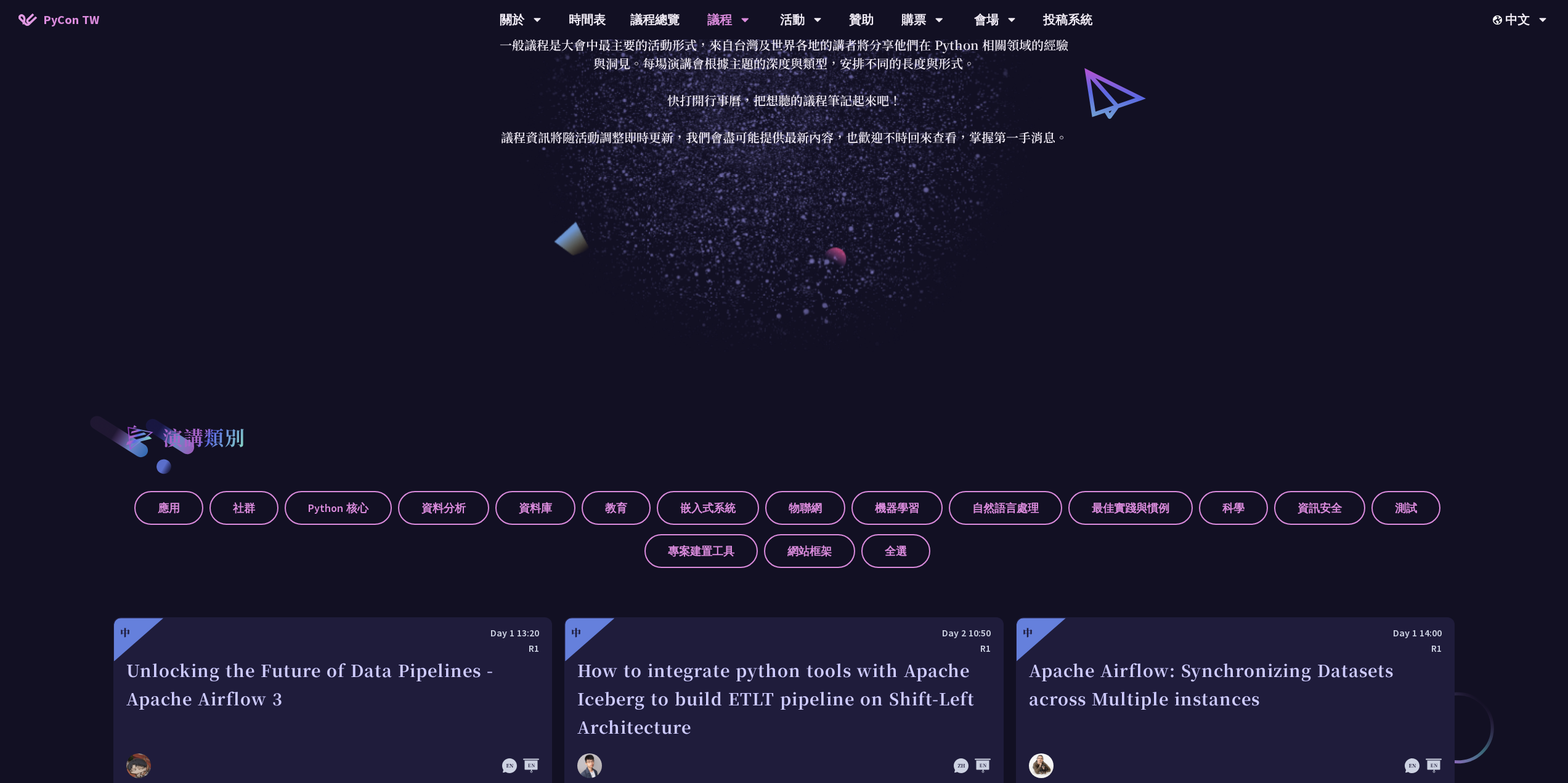
scroll to position [123, 0]
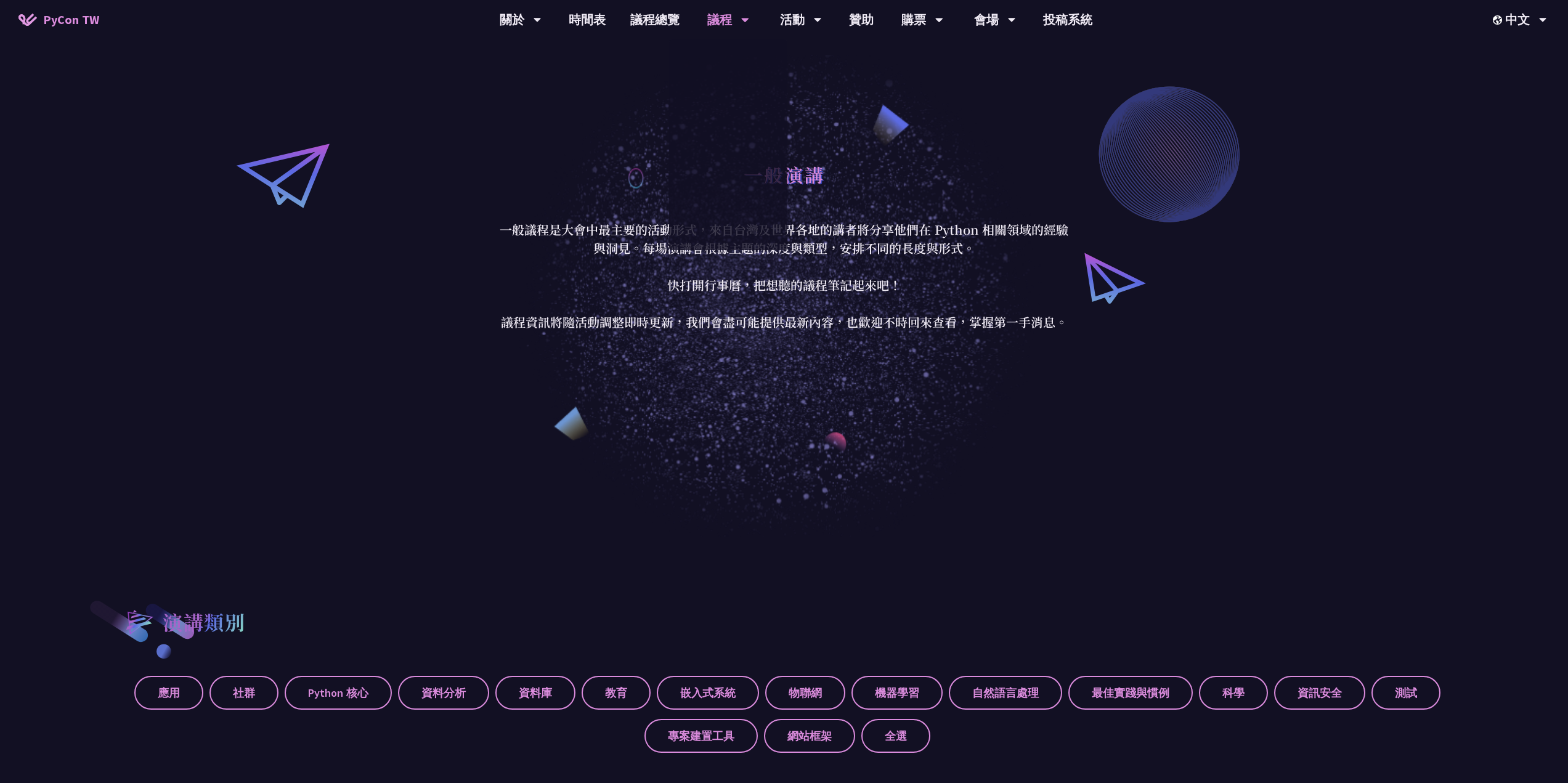
click at [716, 16] on div "議程" at bounding box center [728, 19] width 42 height 40
click at [623, 85] on div "一般演講 一般議程是大會中最主要的活動形式，來自台灣及世界各地的講者將分享他們在 Python 相關領域的經驗與洞見。每場演講會根據主題的深度與類型，安排不同…" at bounding box center [784, 243] width 1568 height 586
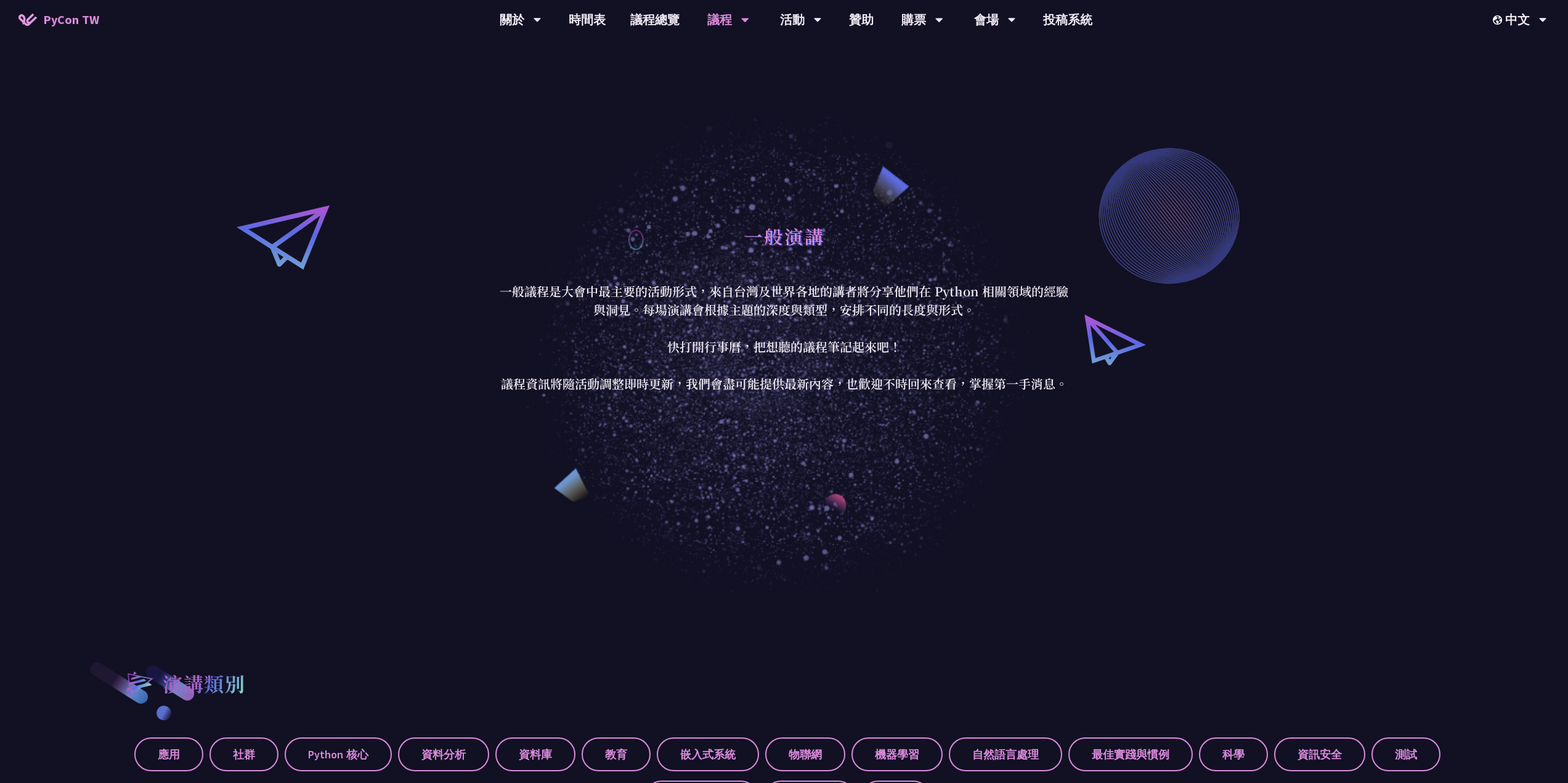
scroll to position [0, 0]
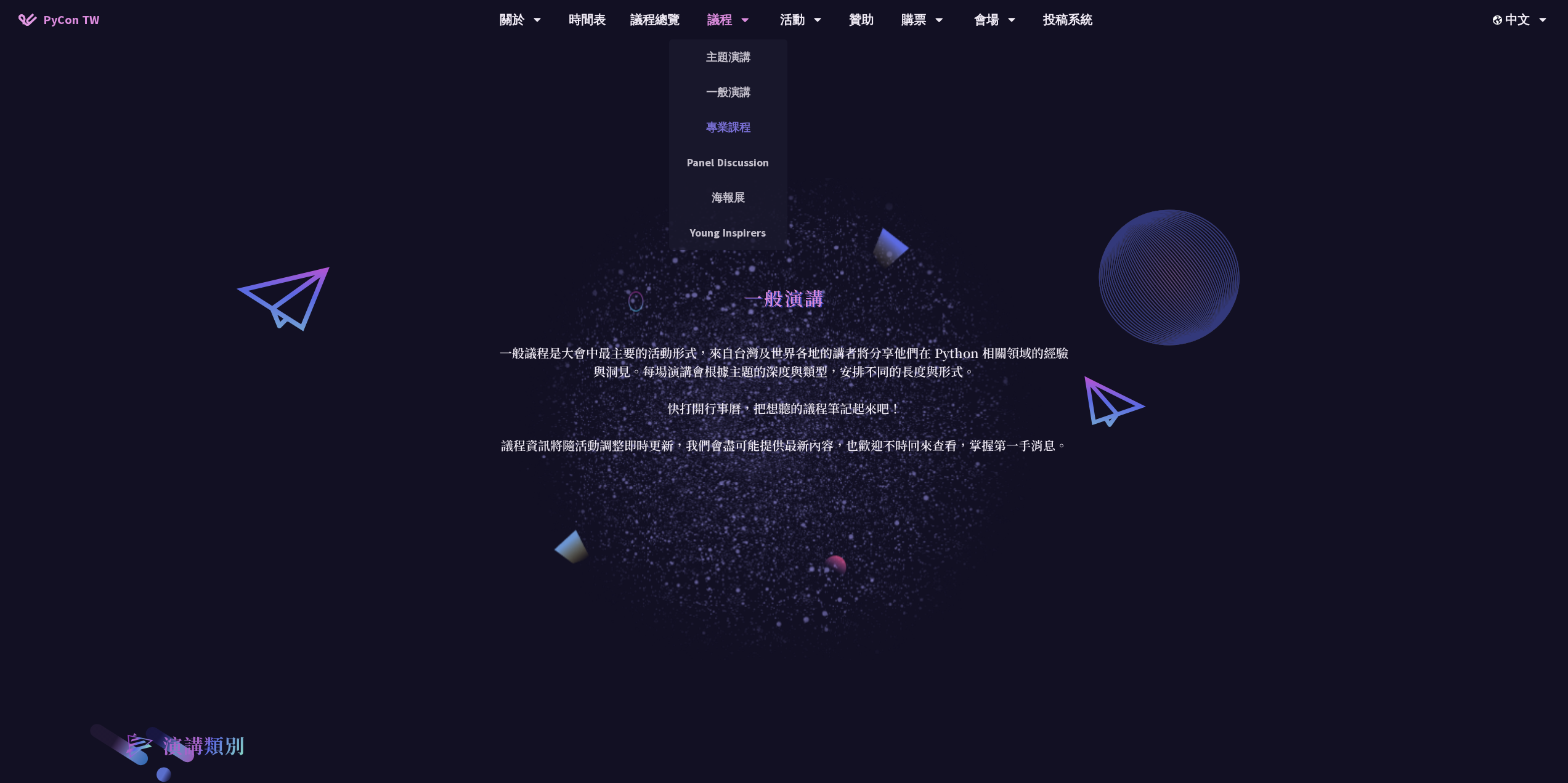
click at [737, 130] on link "專業課程" at bounding box center [728, 126] width 118 height 29
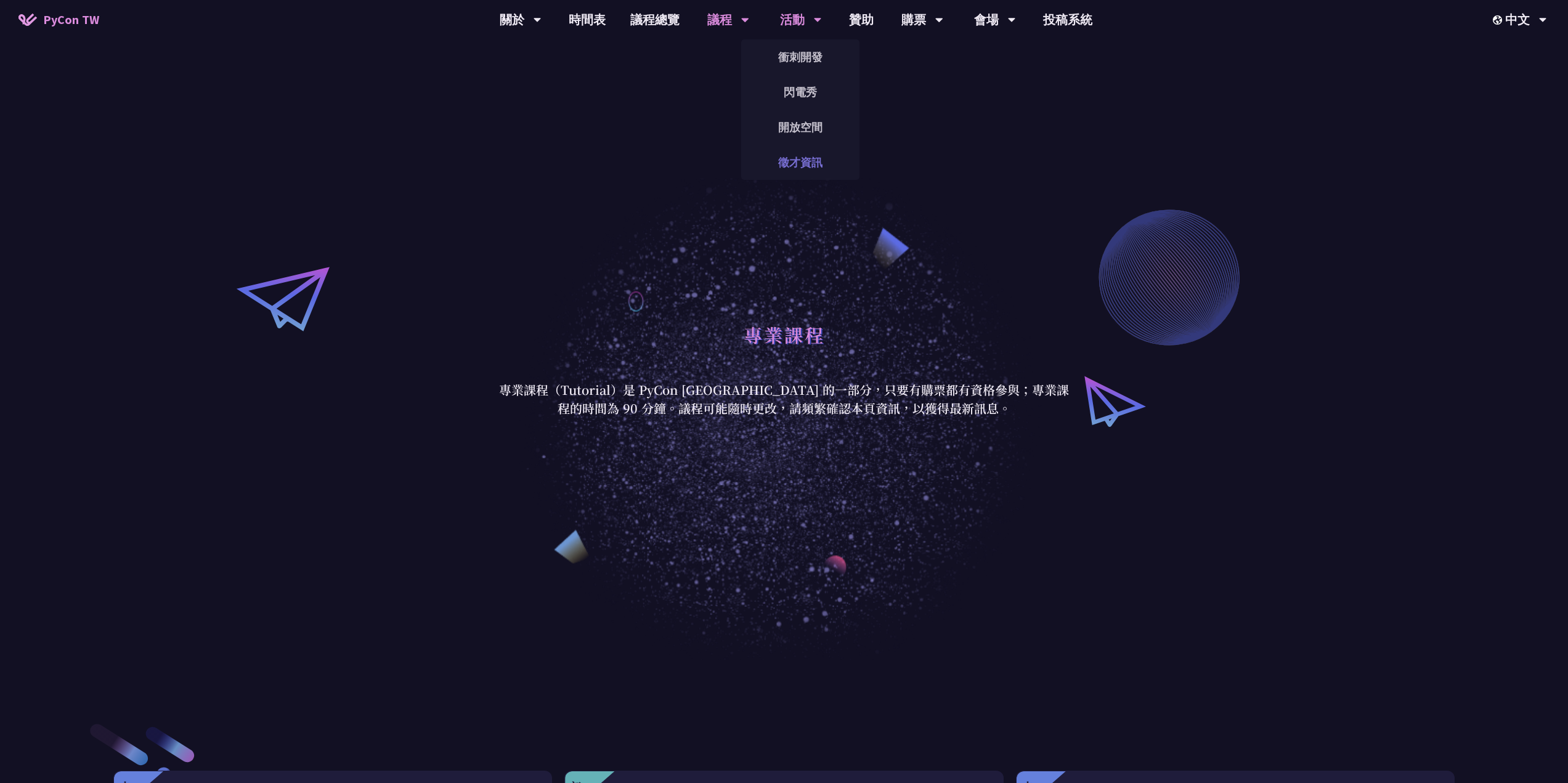
click at [786, 162] on link "徵才資訊" at bounding box center [800, 162] width 118 height 29
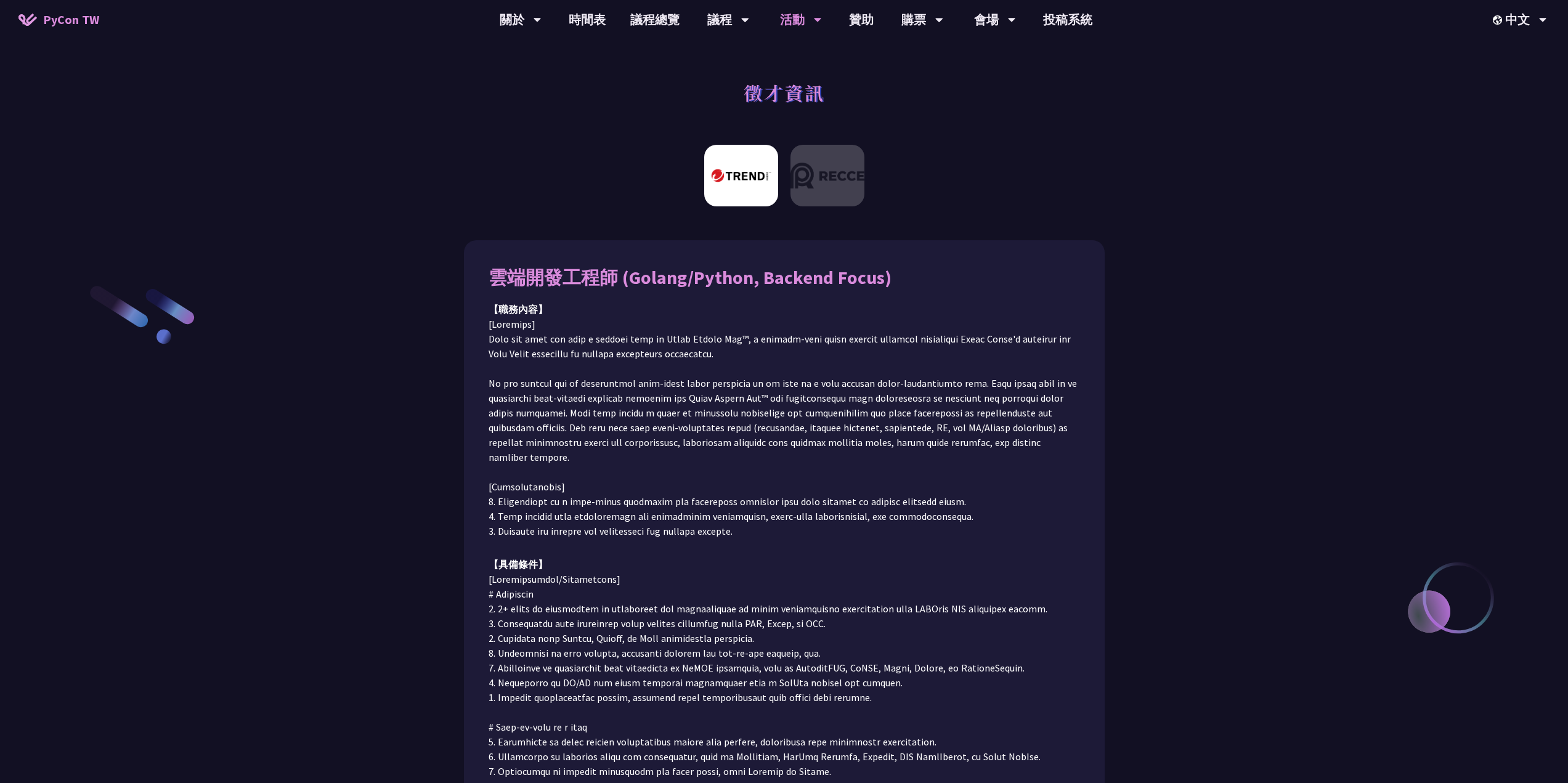
click at [800, 34] on div "活動" at bounding box center [801, 19] width 42 height 40
drag, startPoint x: 646, startPoint y: 142, endPoint x: 647, endPoint y: 151, distance: 9.1
click at [644, 145] on div at bounding box center [784, 180] width 1568 height 83
click at [855, 183] on img at bounding box center [827, 175] width 74 height 61
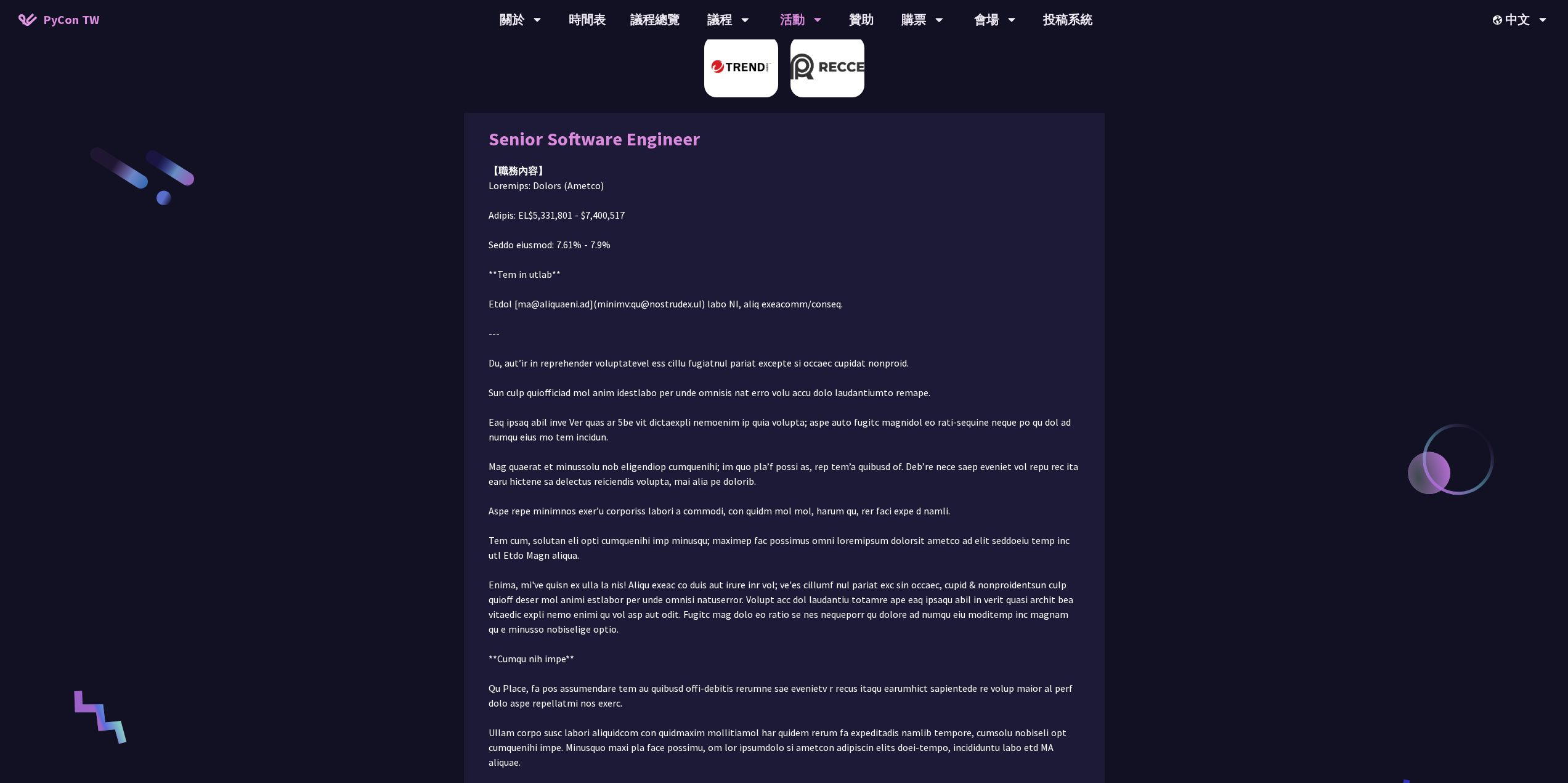
click at [746, 85] on img at bounding box center [741, 66] width 74 height 61
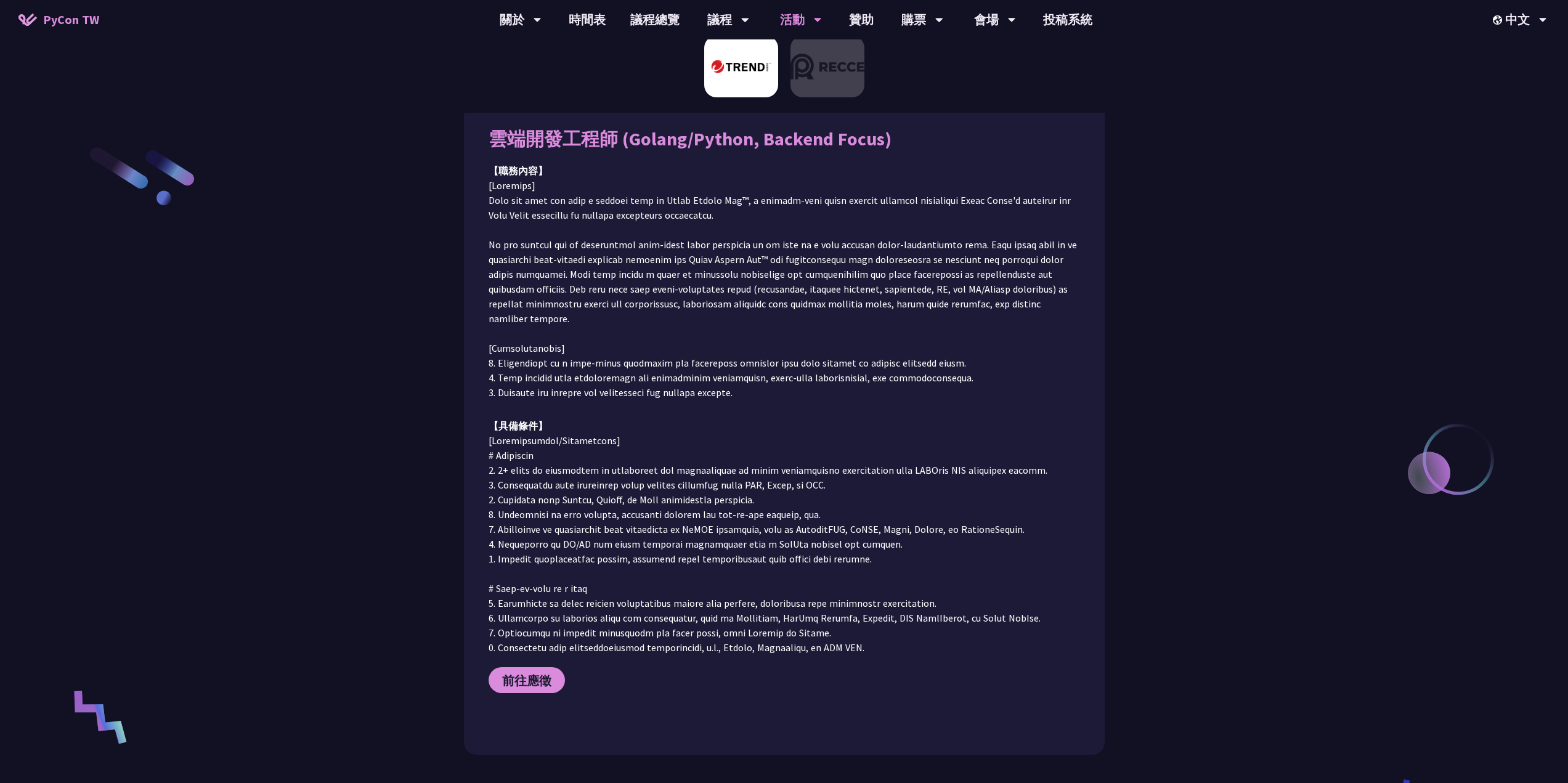
scroll to position [77, 0]
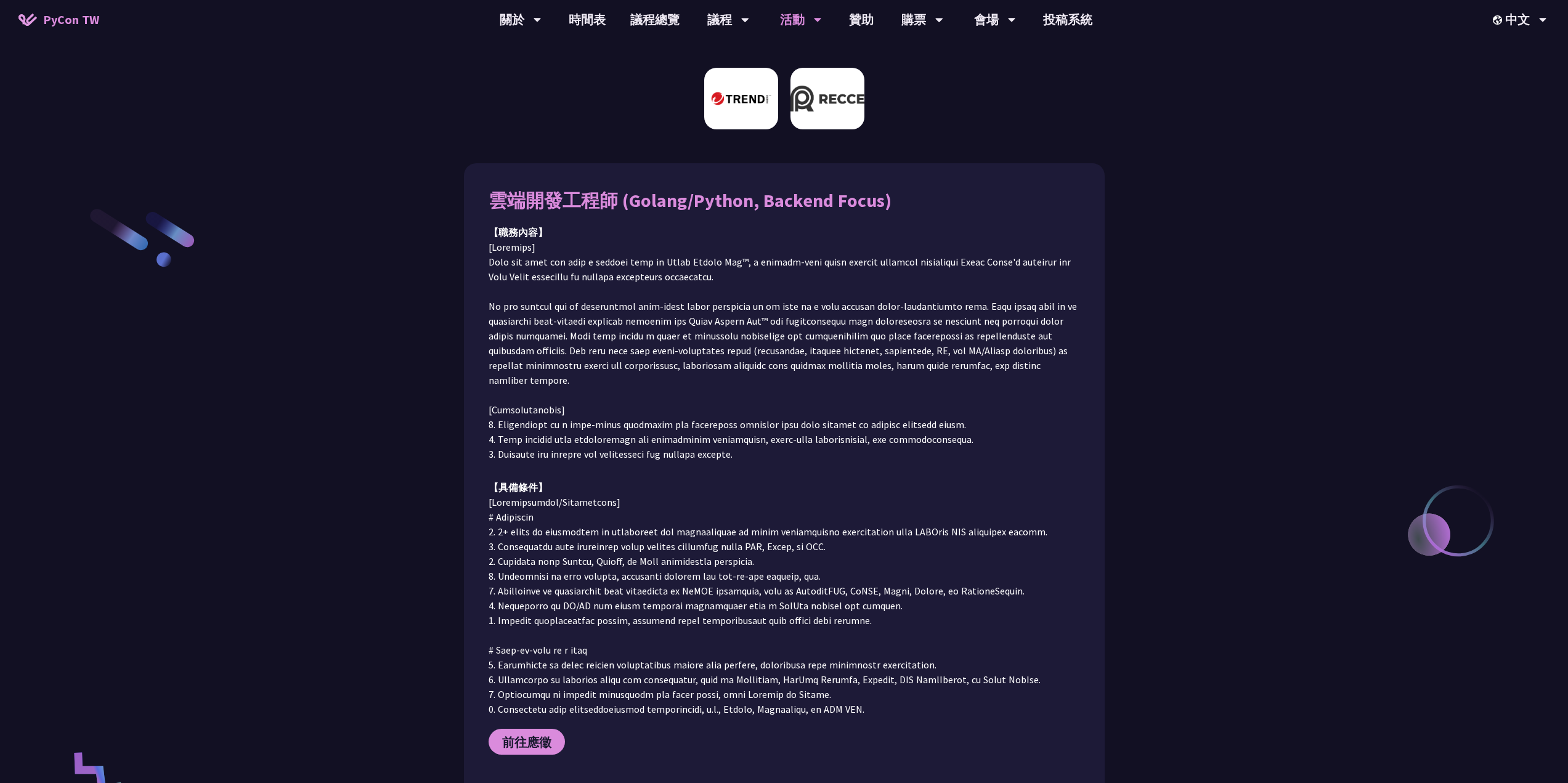
click at [820, 93] on img at bounding box center [827, 98] width 74 height 61
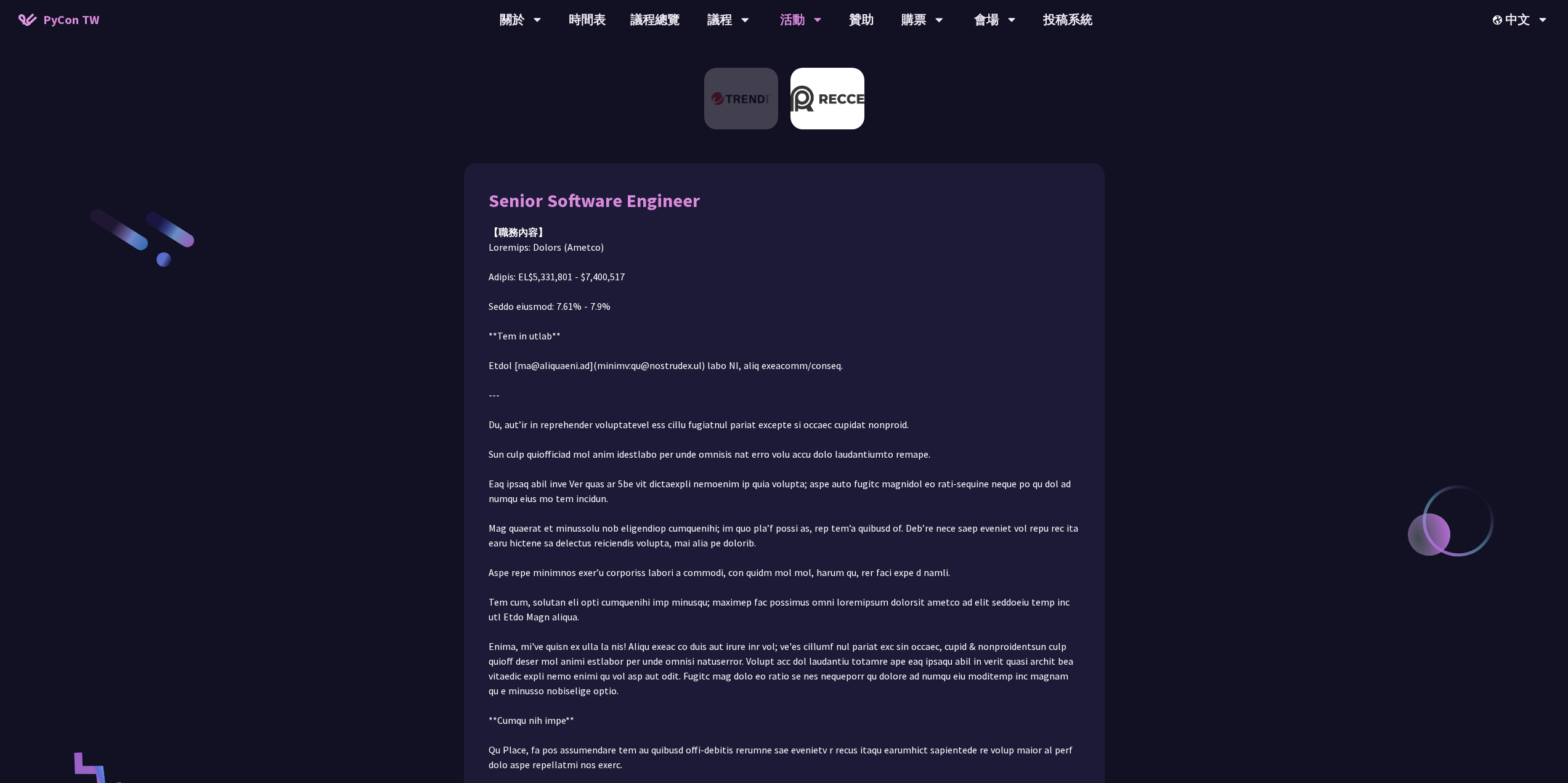
scroll to position [139, 0]
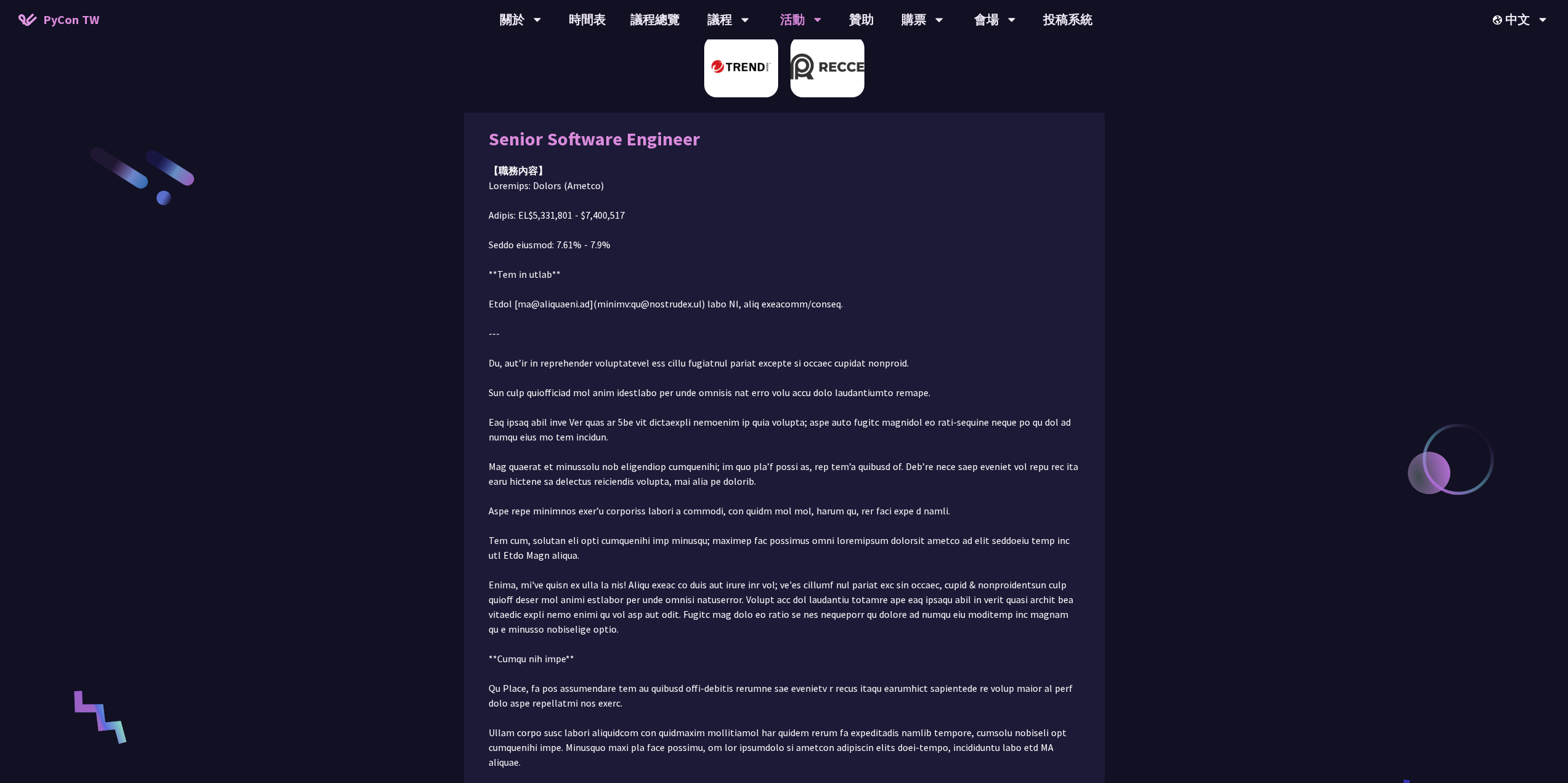
click at [770, 68] on img at bounding box center [741, 66] width 74 height 61
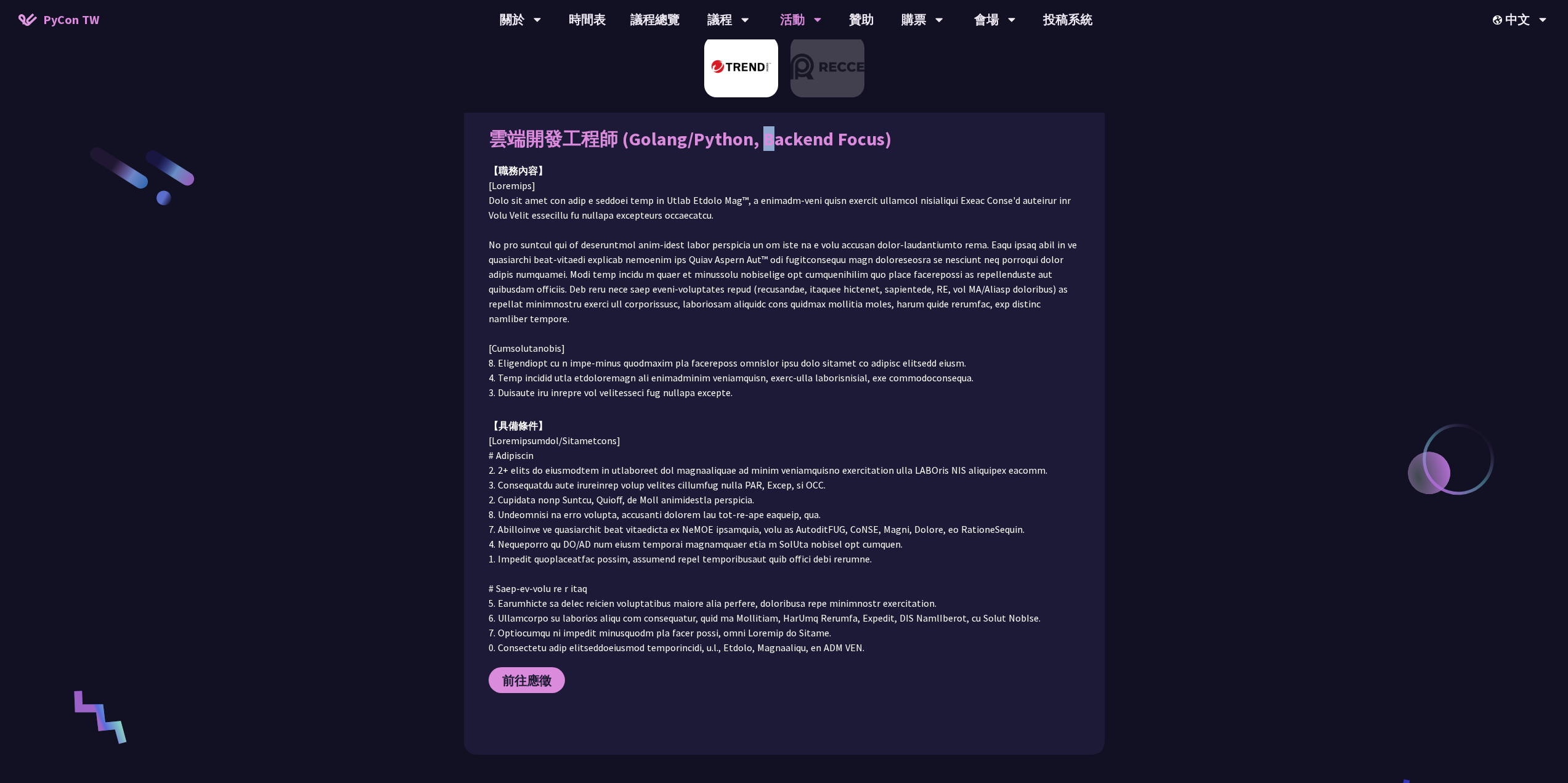
drag, startPoint x: 680, startPoint y: 139, endPoint x: 651, endPoint y: 139, distance: 29.0
click at [651, 139] on div "雲端開發工程師 (Golang/Python, Backend Focus)" at bounding box center [784, 139] width 591 height 25
drag, startPoint x: 638, startPoint y: 130, endPoint x: 690, endPoint y: 182, distance: 73.5
click at [695, 178] on div "雲端開發工程師 (Golang/Python, Backend Focus) 【職務內容】 【具備條件】 前往應徵" at bounding box center [784, 428] width 591 height 604
click at [690, 182] on p at bounding box center [784, 289] width 591 height 222
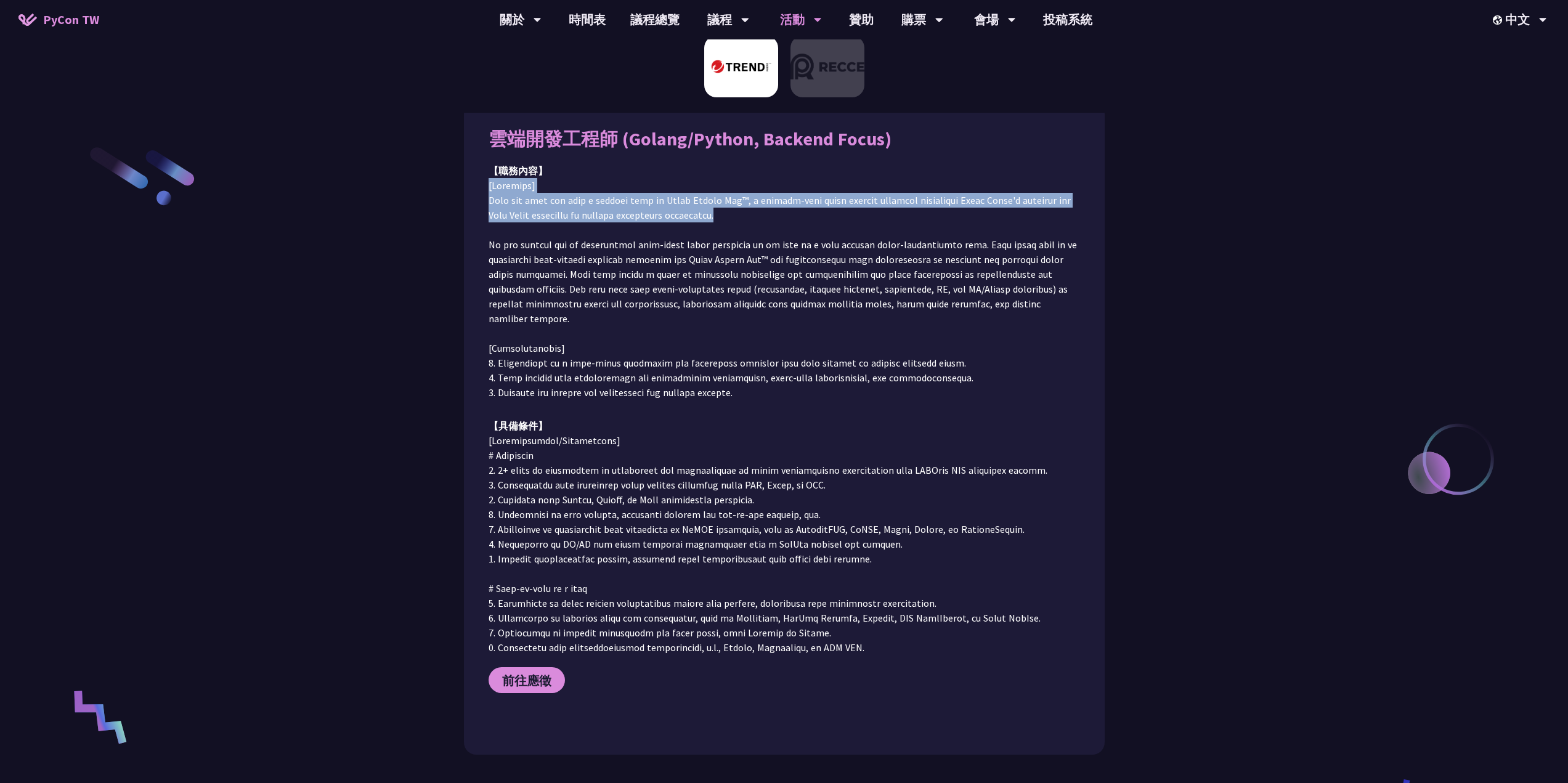
drag, startPoint x: 671, startPoint y: 171, endPoint x: 716, endPoint y: 230, distance: 74.2
click at [713, 224] on div "【職務內容】" at bounding box center [784, 281] width 591 height 237
click at [702, 232] on p at bounding box center [784, 289] width 591 height 222
drag, startPoint x: 724, startPoint y: 178, endPoint x: 719, endPoint y: 172, distance: 7.8
click at [724, 176] on div "【職務內容】" at bounding box center [784, 281] width 591 height 237
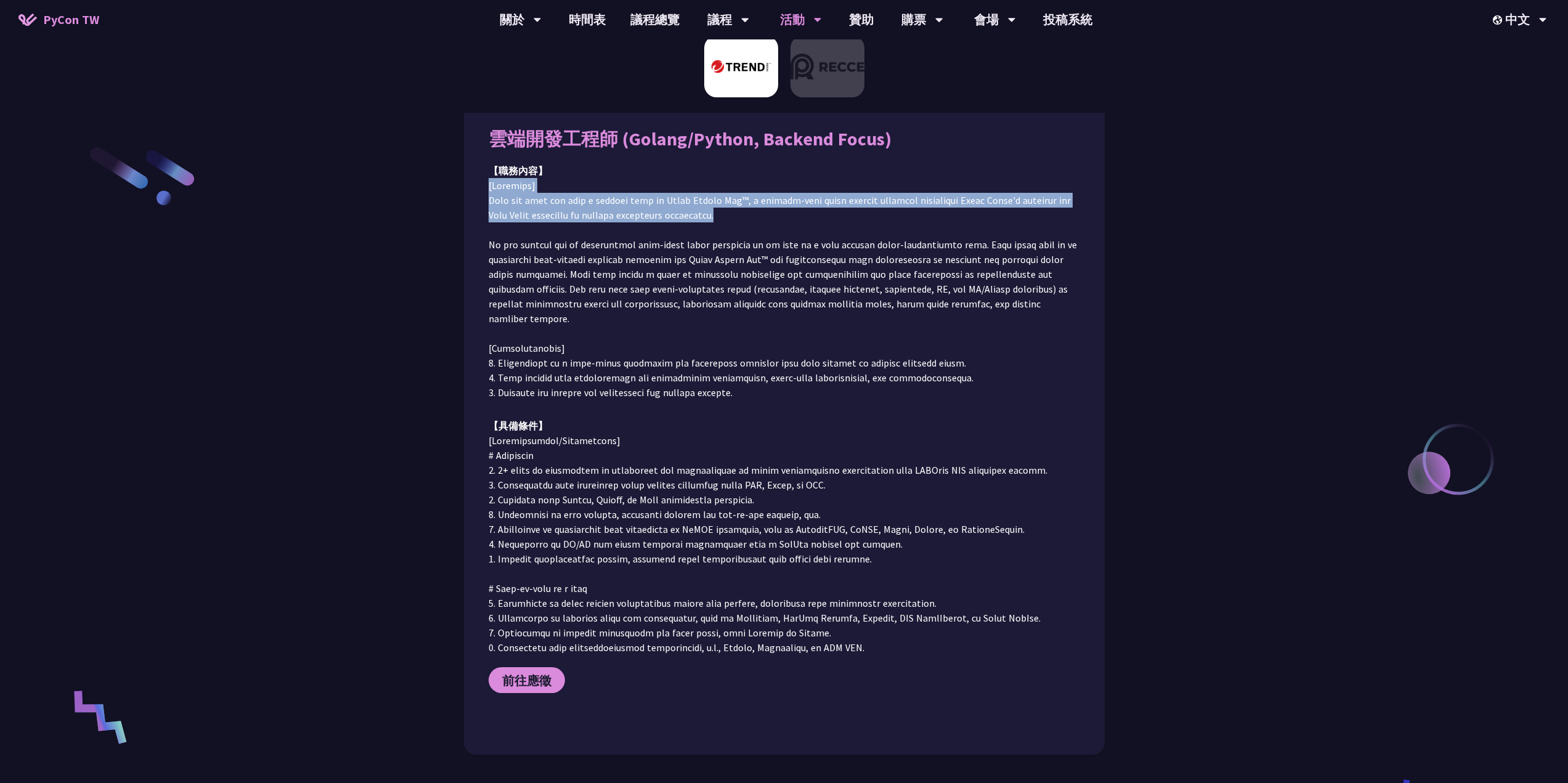
click at [716, 171] on div "【職務內容】" at bounding box center [784, 170] width 591 height 15
drag, startPoint x: 693, startPoint y: 165, endPoint x: 699, endPoint y: 223, distance: 58.3
click at [699, 223] on div "雲端開發工程師 (Golang/Python, Backend Focus) 【職務內容】 【具備條件】 前往應徵" at bounding box center [784, 428] width 591 height 604
click at [739, 168] on div "【職務內容】" at bounding box center [784, 170] width 591 height 15
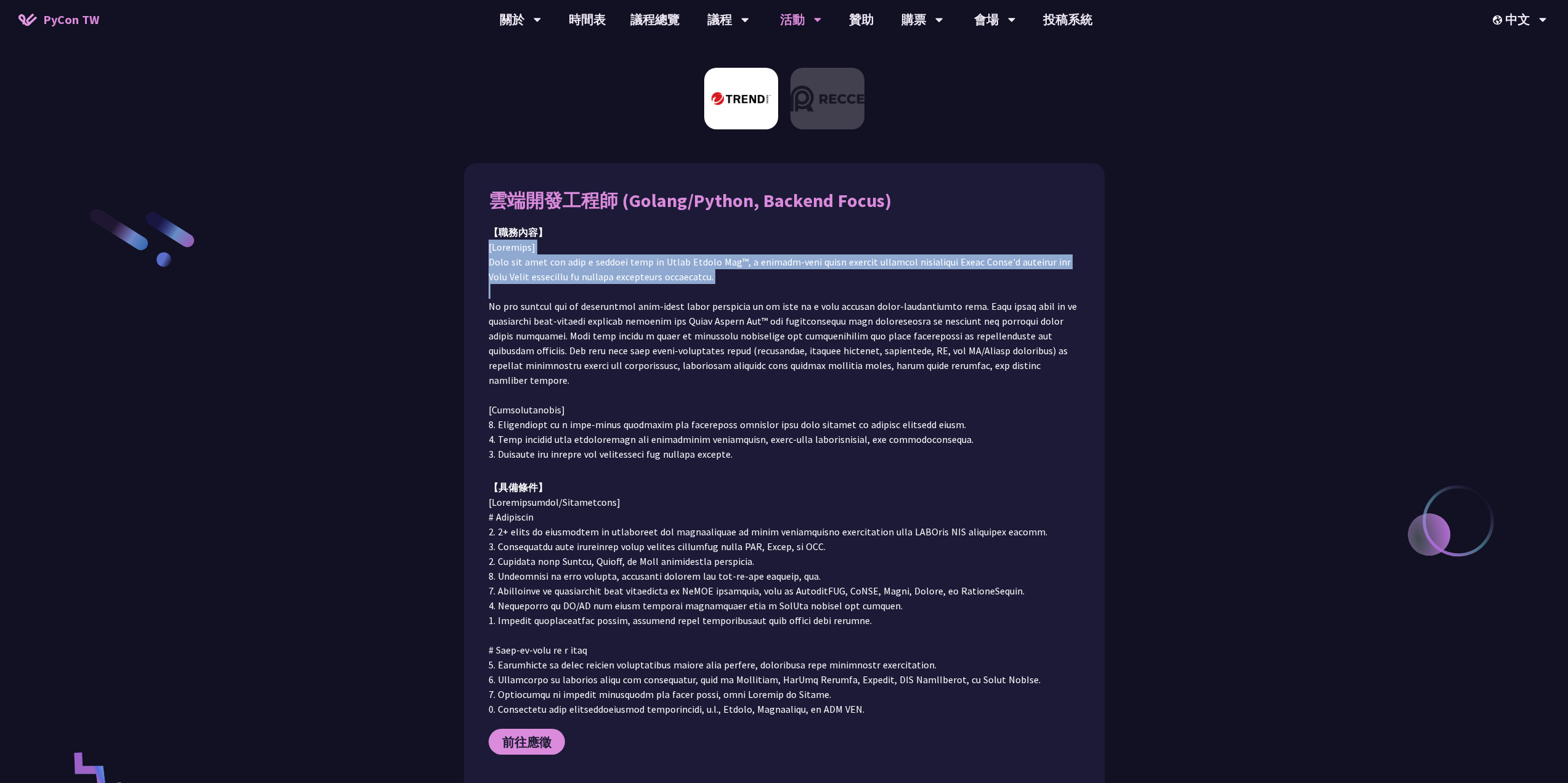
click at [793, 226] on div "【職務內容】" at bounding box center [784, 232] width 591 height 15
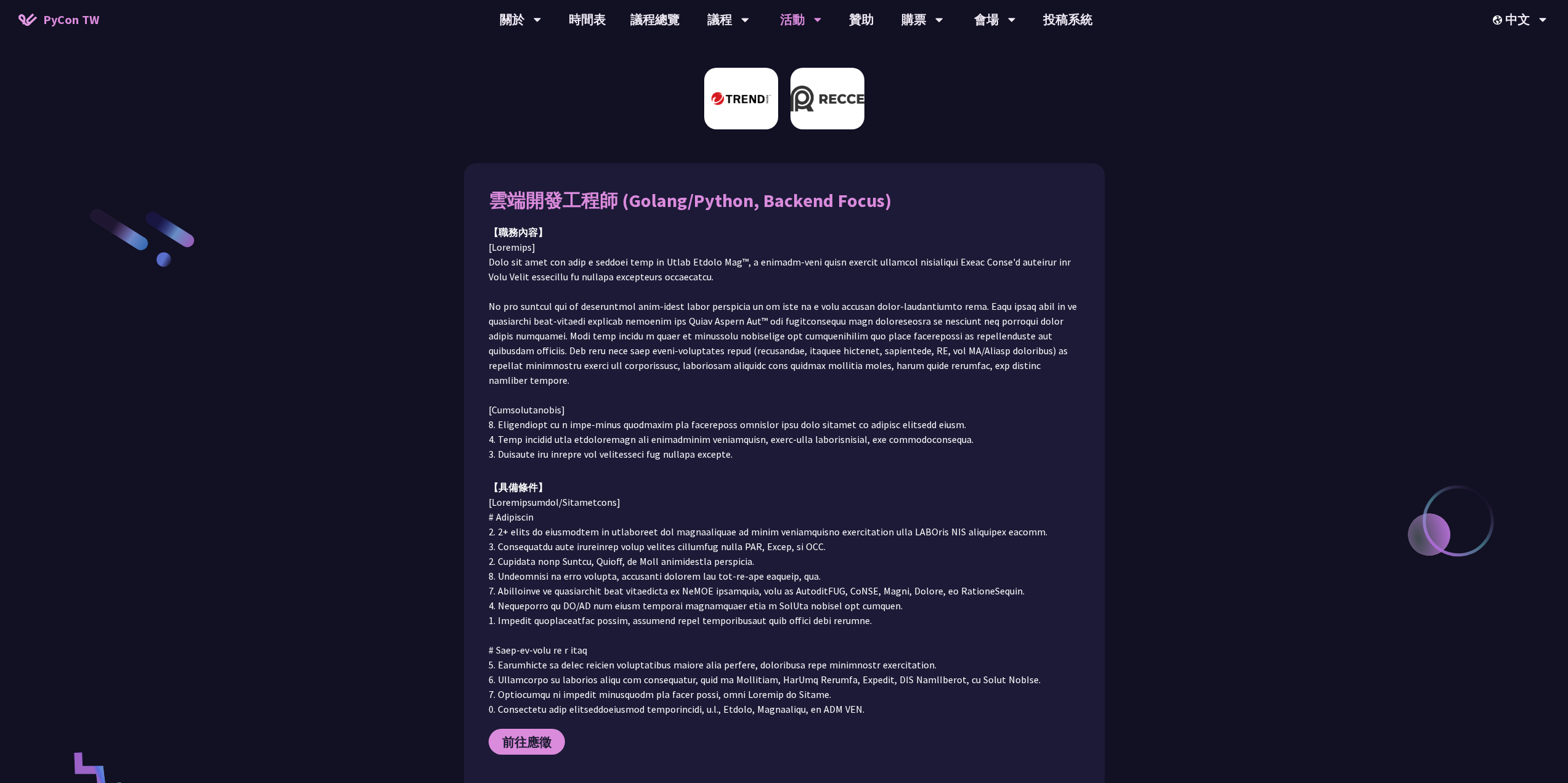
click at [849, 92] on img at bounding box center [827, 98] width 74 height 61
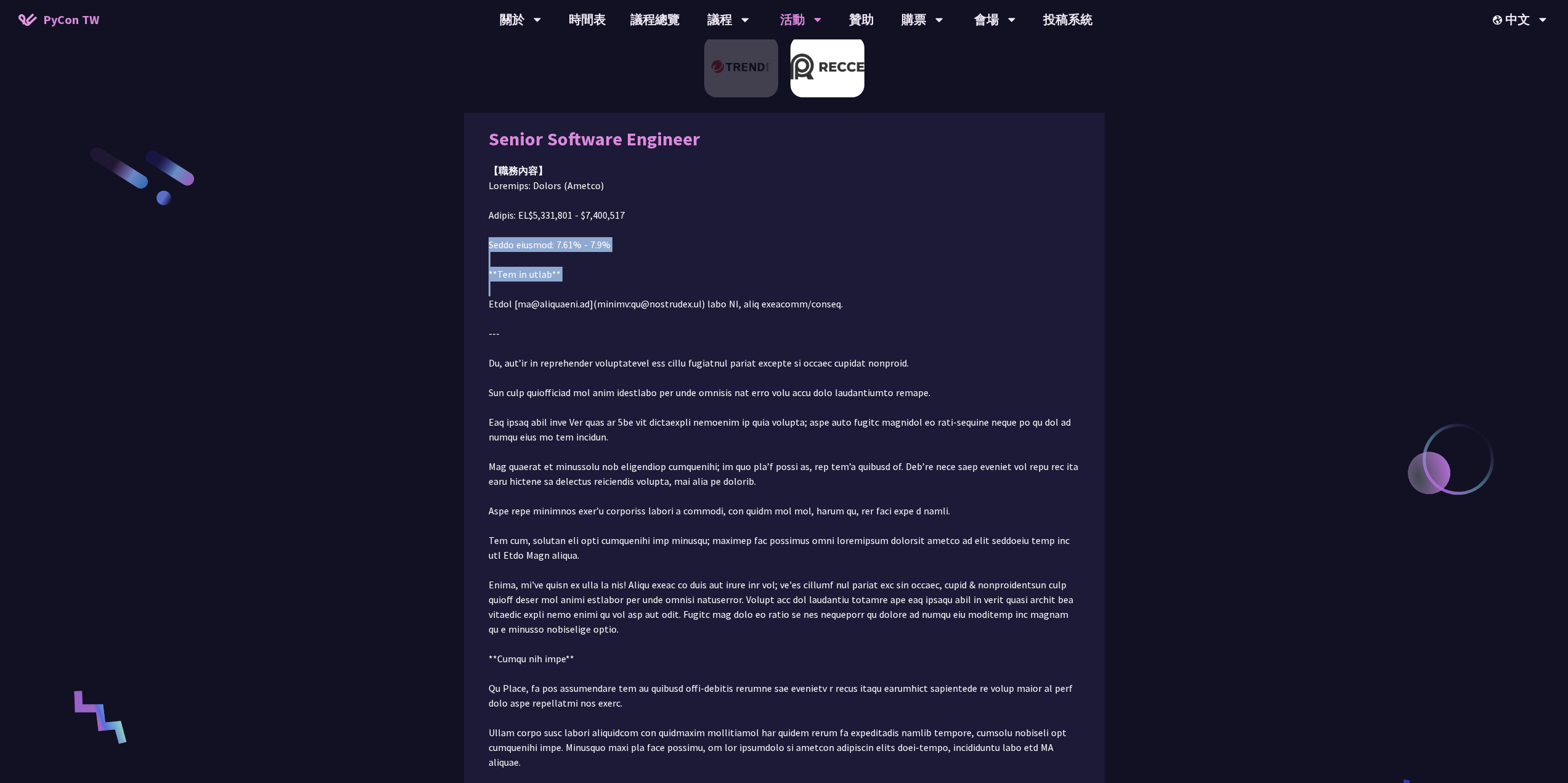
drag, startPoint x: 737, startPoint y: 236, endPoint x: 677, endPoint y: 300, distance: 87.7
click at [680, 298] on p at bounding box center [784, 518] width 591 height 680
click at [645, 297] on p at bounding box center [784, 518] width 591 height 680
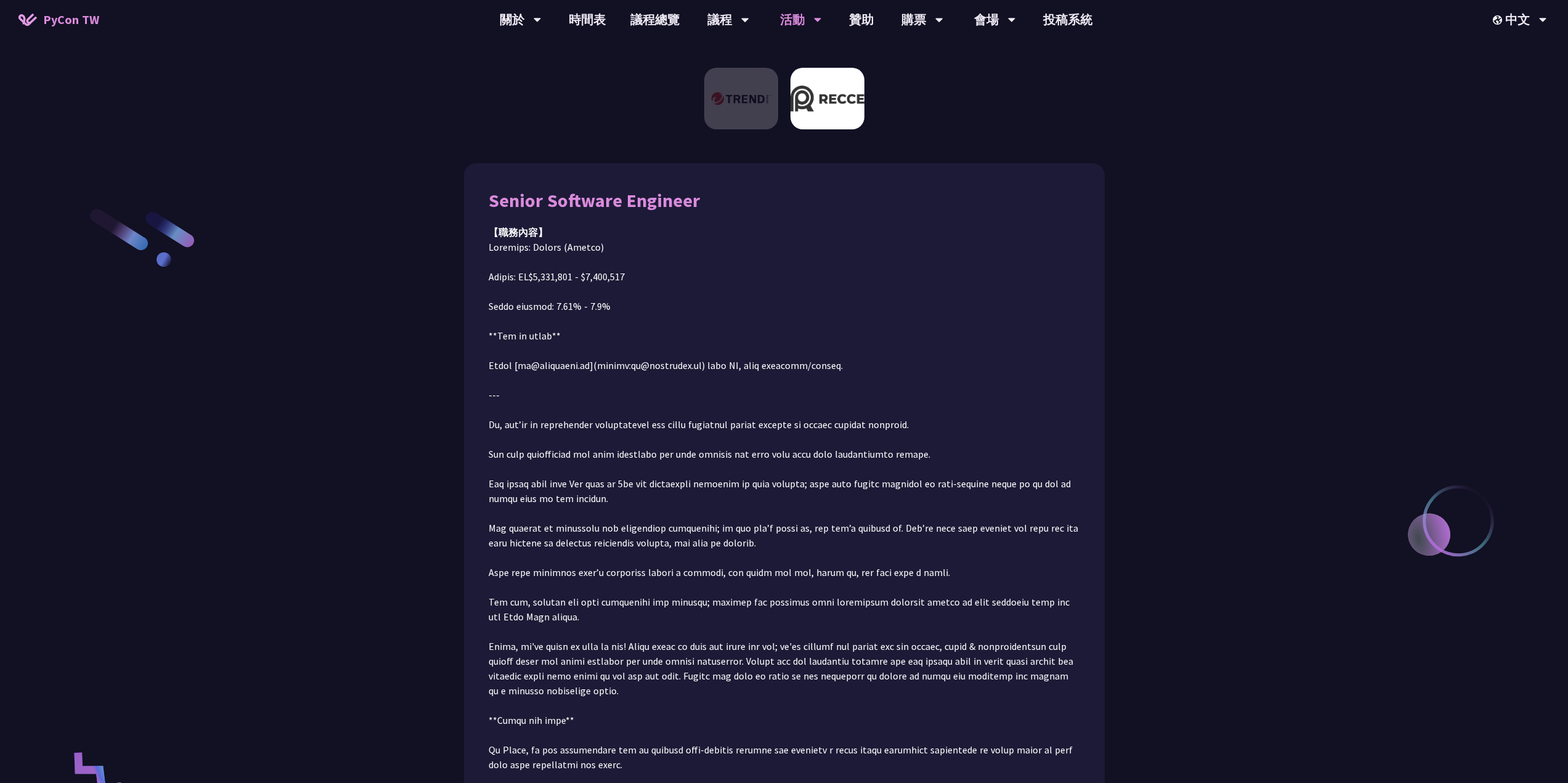
click at [640, 289] on p at bounding box center [784, 580] width 591 height 680
drag, startPoint x: 580, startPoint y: 275, endPoint x: 616, endPoint y: 279, distance: 36.2
click at [609, 278] on p at bounding box center [784, 580] width 591 height 680
click at [616, 281] on p at bounding box center [784, 580] width 591 height 680
drag, startPoint x: 698, startPoint y: 366, endPoint x: 552, endPoint y: 363, distance: 146.0
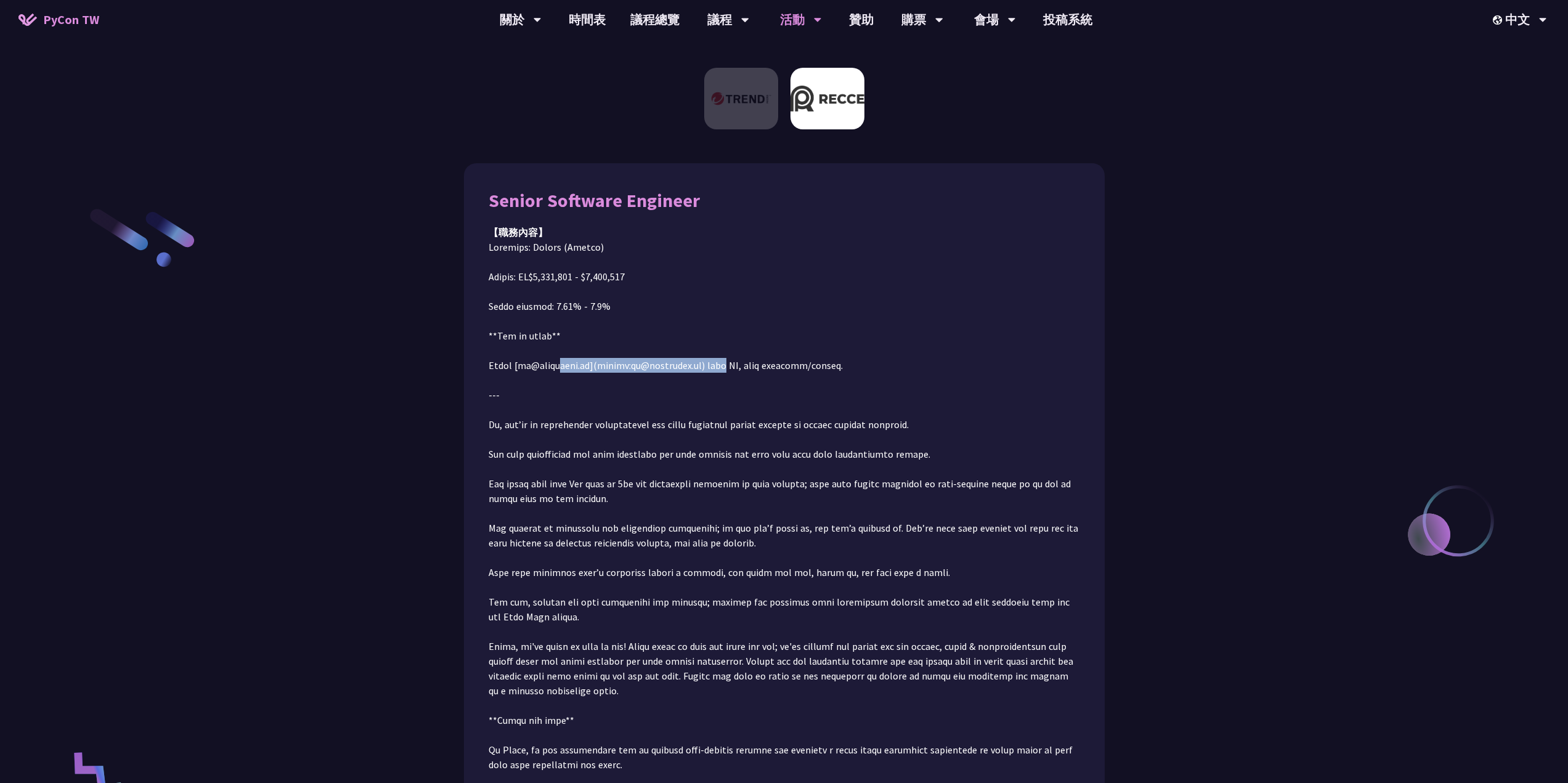
click at [553, 363] on p at bounding box center [784, 580] width 591 height 680
click at [553, 362] on p at bounding box center [784, 580] width 591 height 680
click at [643, 363] on p at bounding box center [784, 580] width 591 height 680
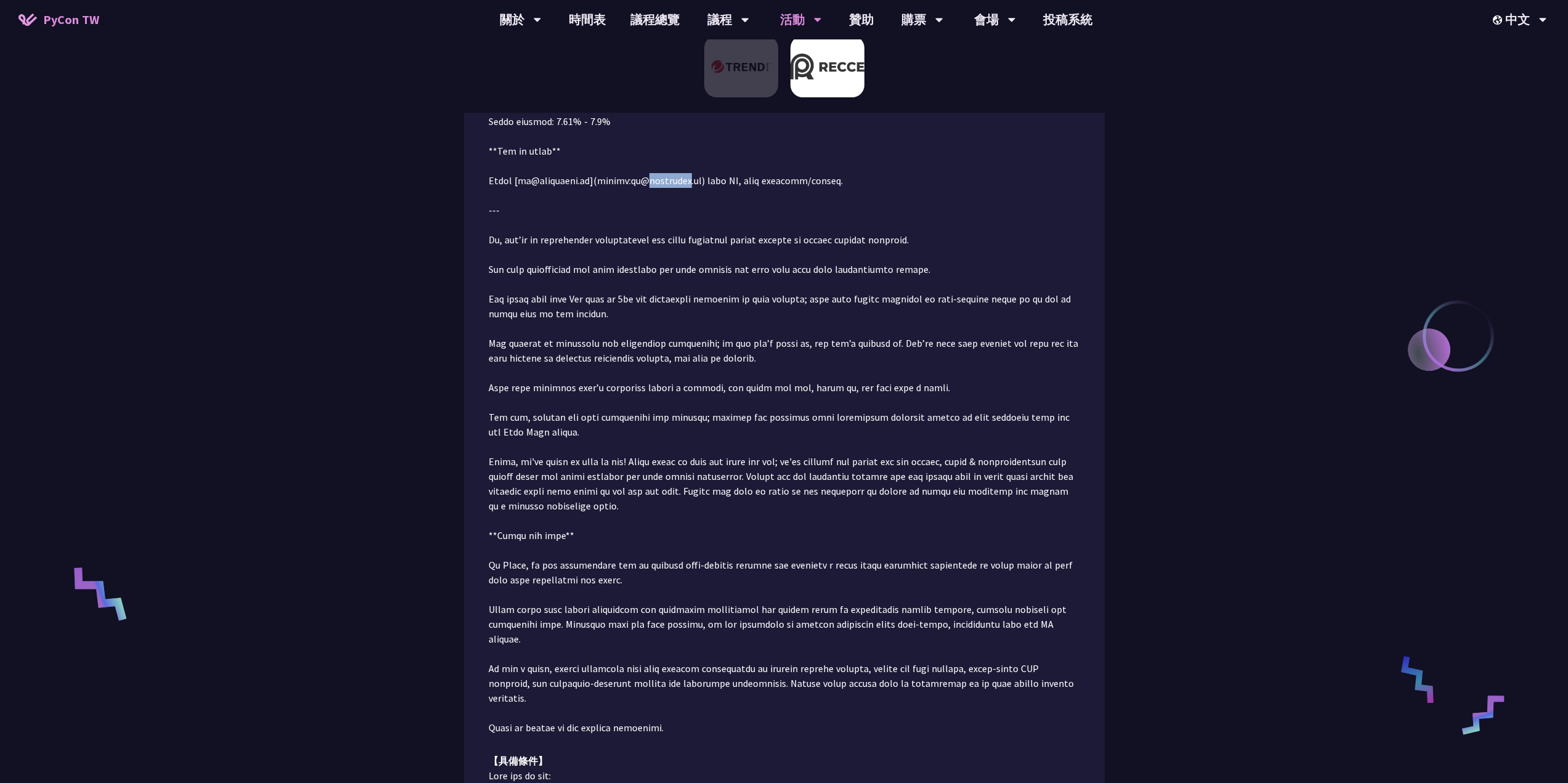
click at [654, 179] on p at bounding box center [784, 395] width 591 height 680
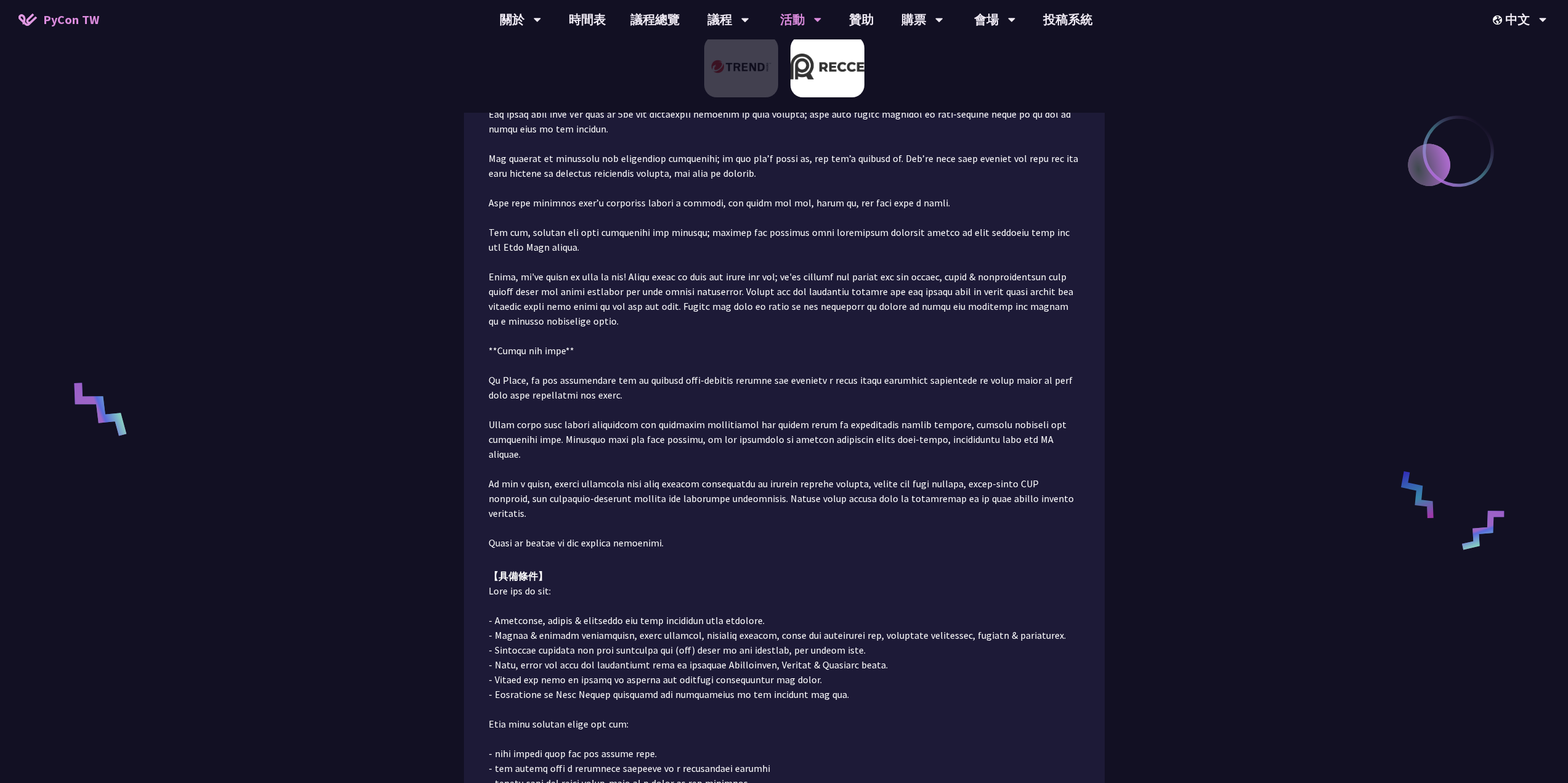
scroll to position [632, 0]
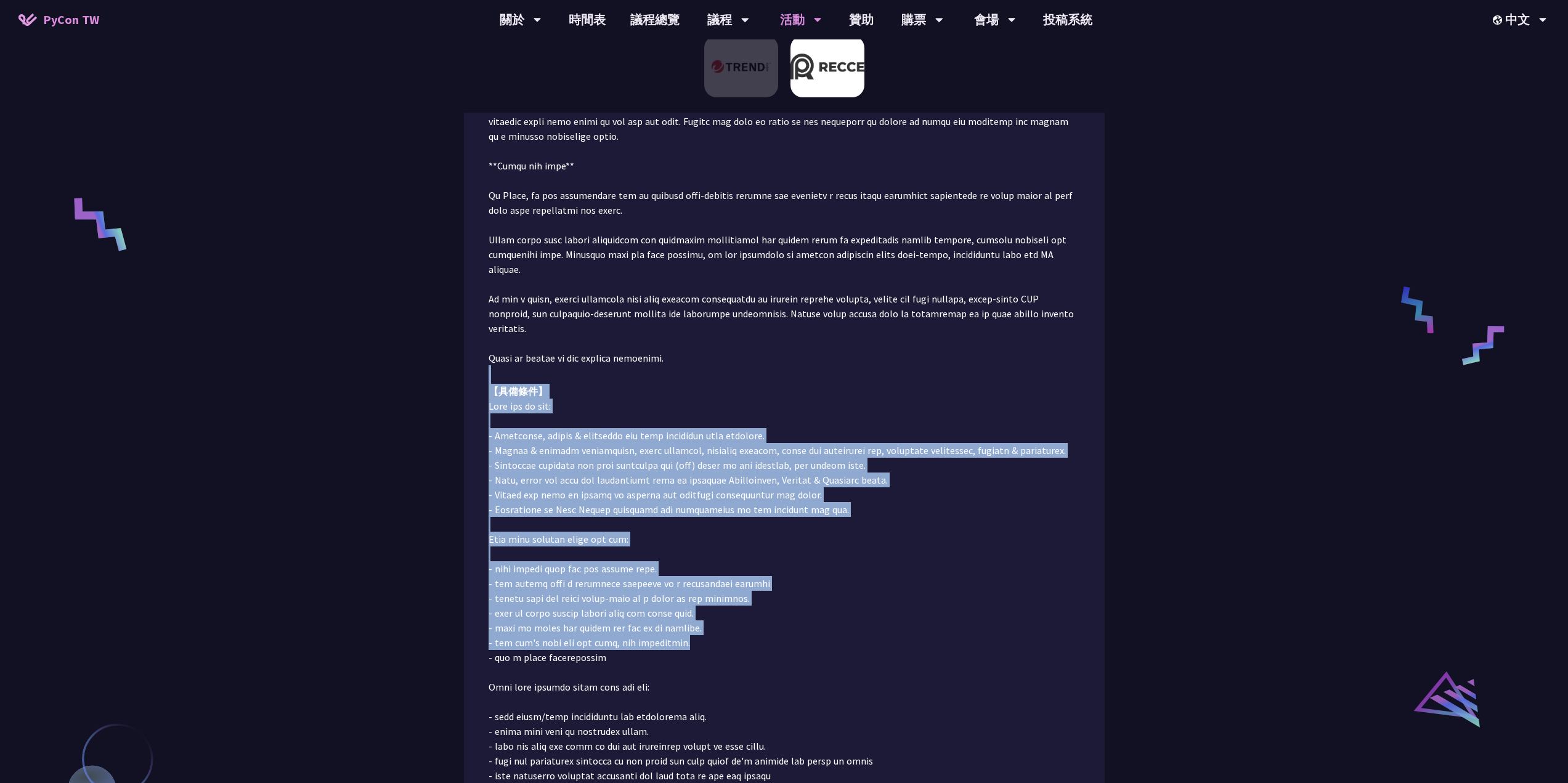
drag, startPoint x: 715, startPoint y: 349, endPoint x: 772, endPoint y: 622, distance: 278.9
click at [775, 618] on div "Senior Software Engineer 【職務內容】 【具備條件】 前往應徵" at bounding box center [784, 282] width 591 height 1298
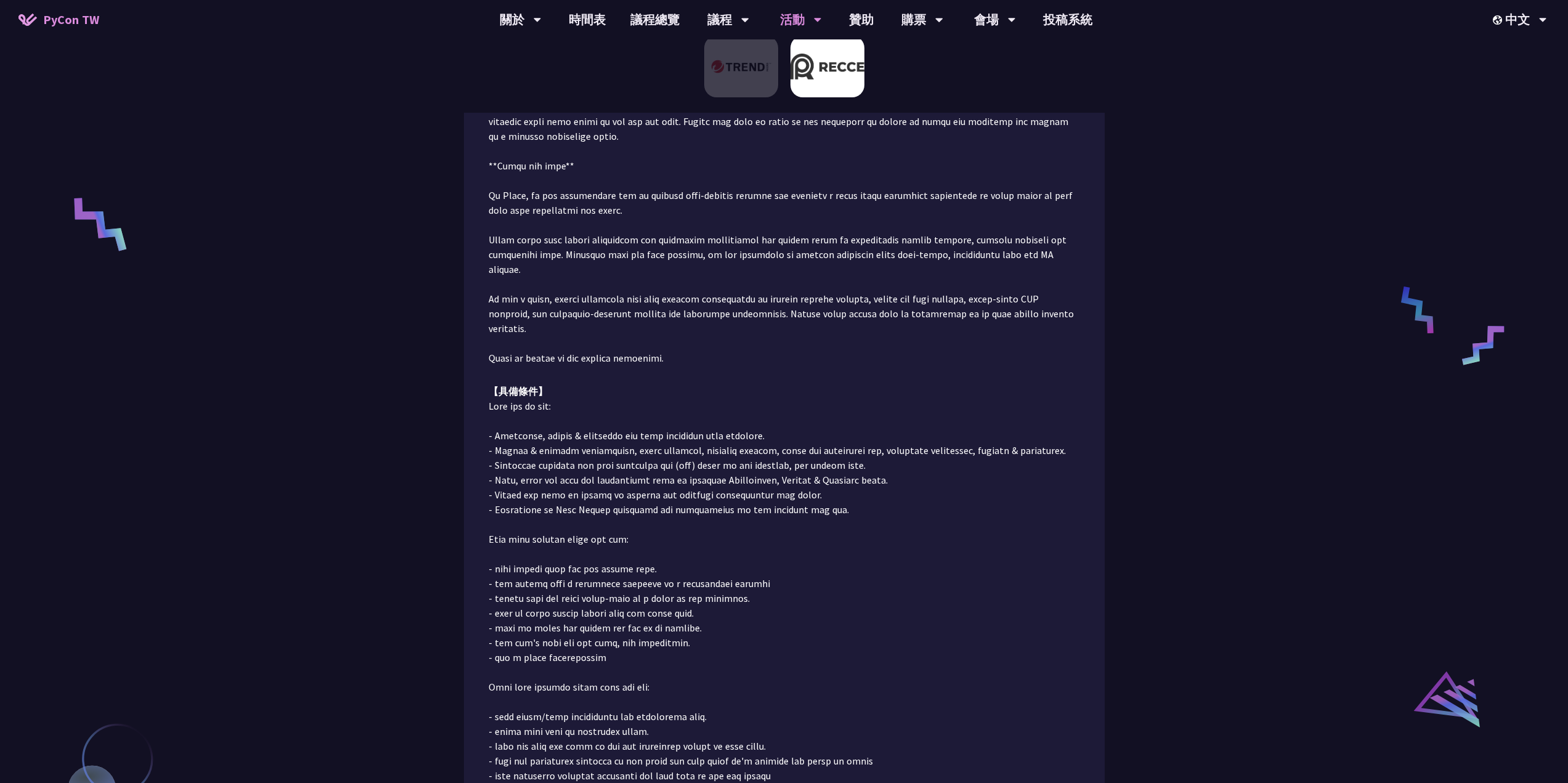
click at [772, 622] on p at bounding box center [784, 628] width 591 height 459
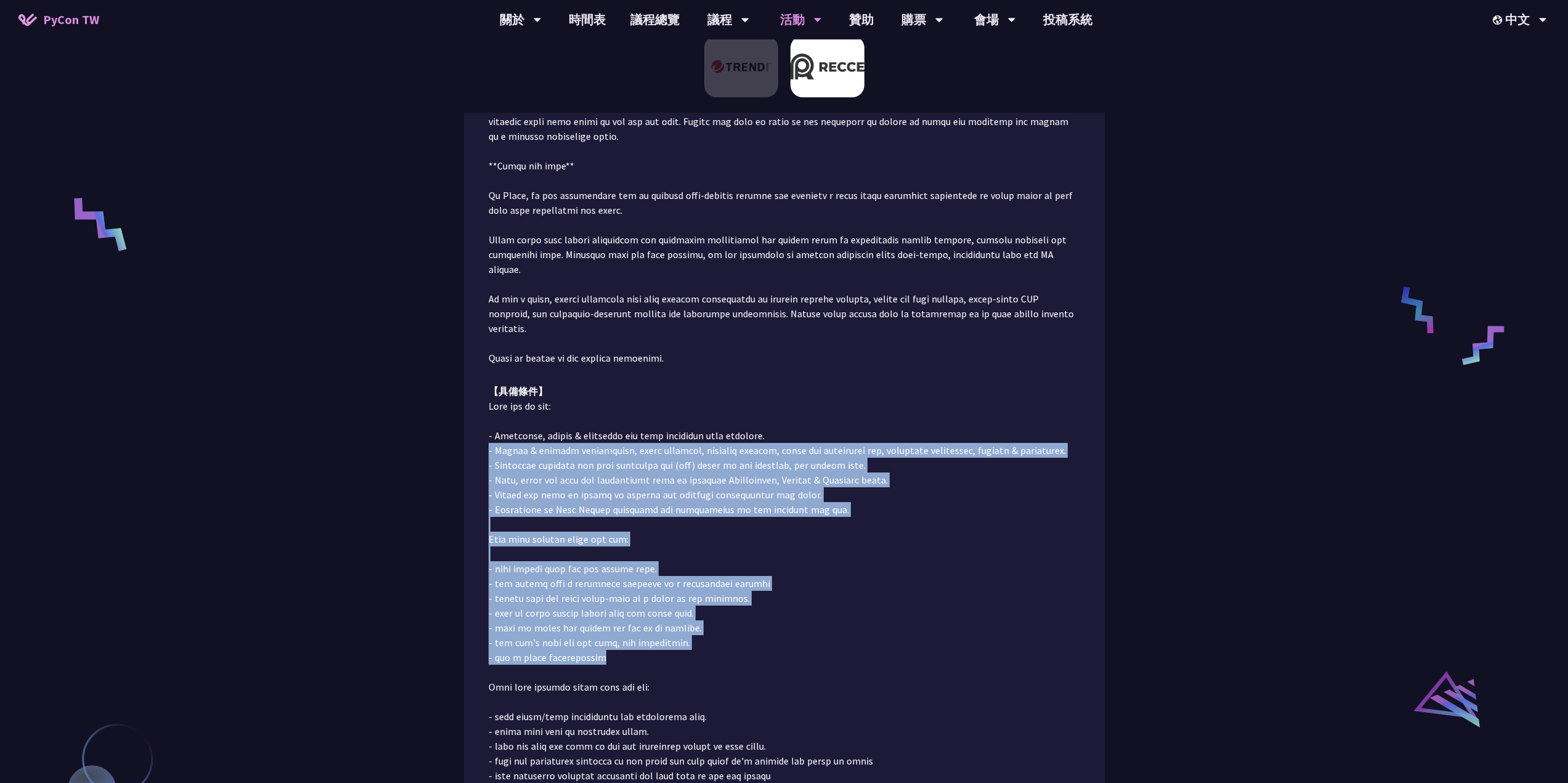
drag, startPoint x: 767, startPoint y: 554, endPoint x: 785, endPoint y: 397, distance: 158.0
click at [787, 401] on p at bounding box center [784, 628] width 591 height 459
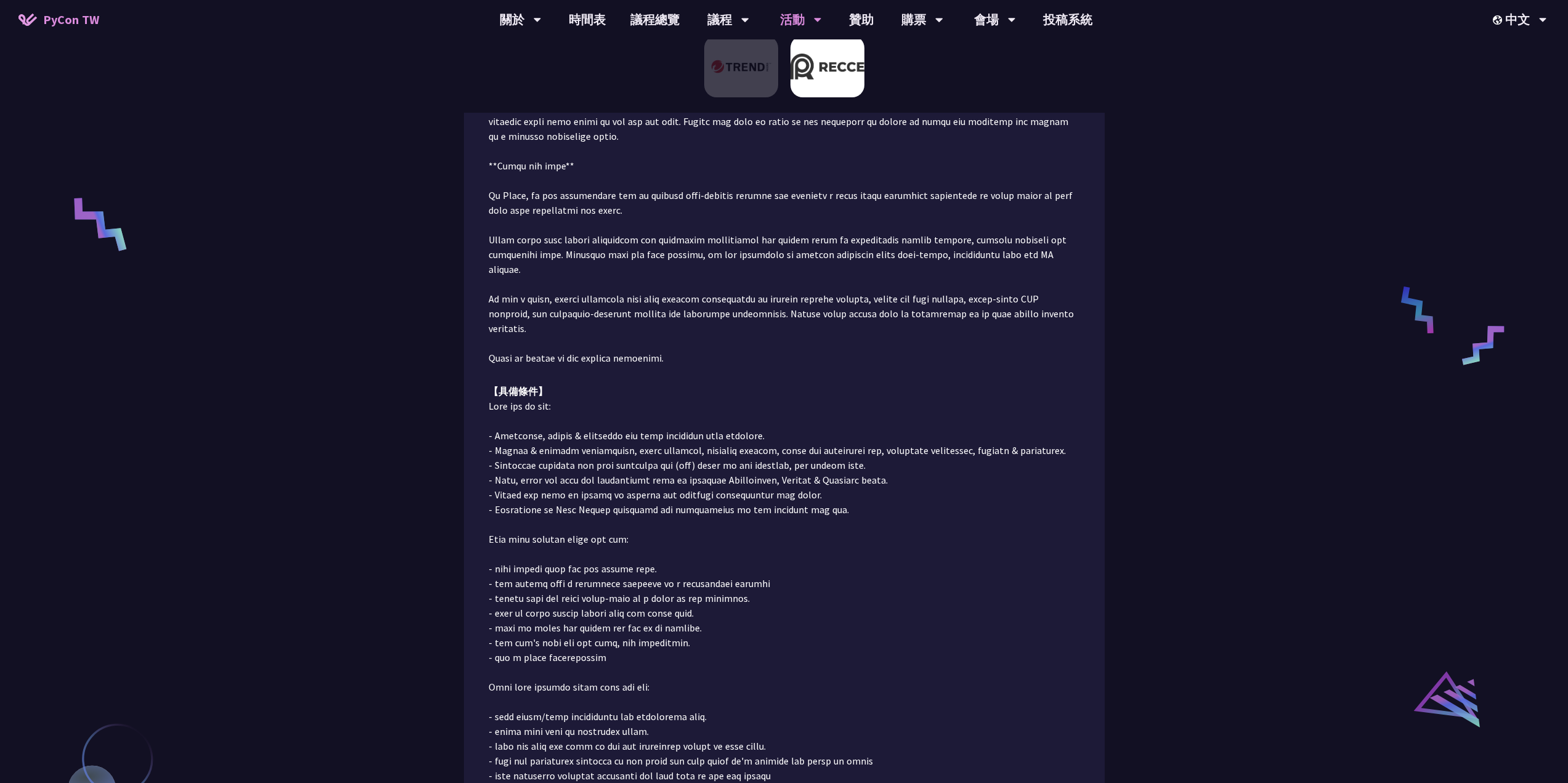
click at [784, 399] on p at bounding box center [784, 628] width 591 height 459
drag, startPoint x: 796, startPoint y: 379, endPoint x: 829, endPoint y: 491, distance: 116.8
click at [827, 484] on p at bounding box center [784, 628] width 591 height 459
click at [829, 491] on p at bounding box center [784, 628] width 591 height 459
drag, startPoint x: 817, startPoint y: 474, endPoint x: 751, endPoint y: 455, distance: 68.7
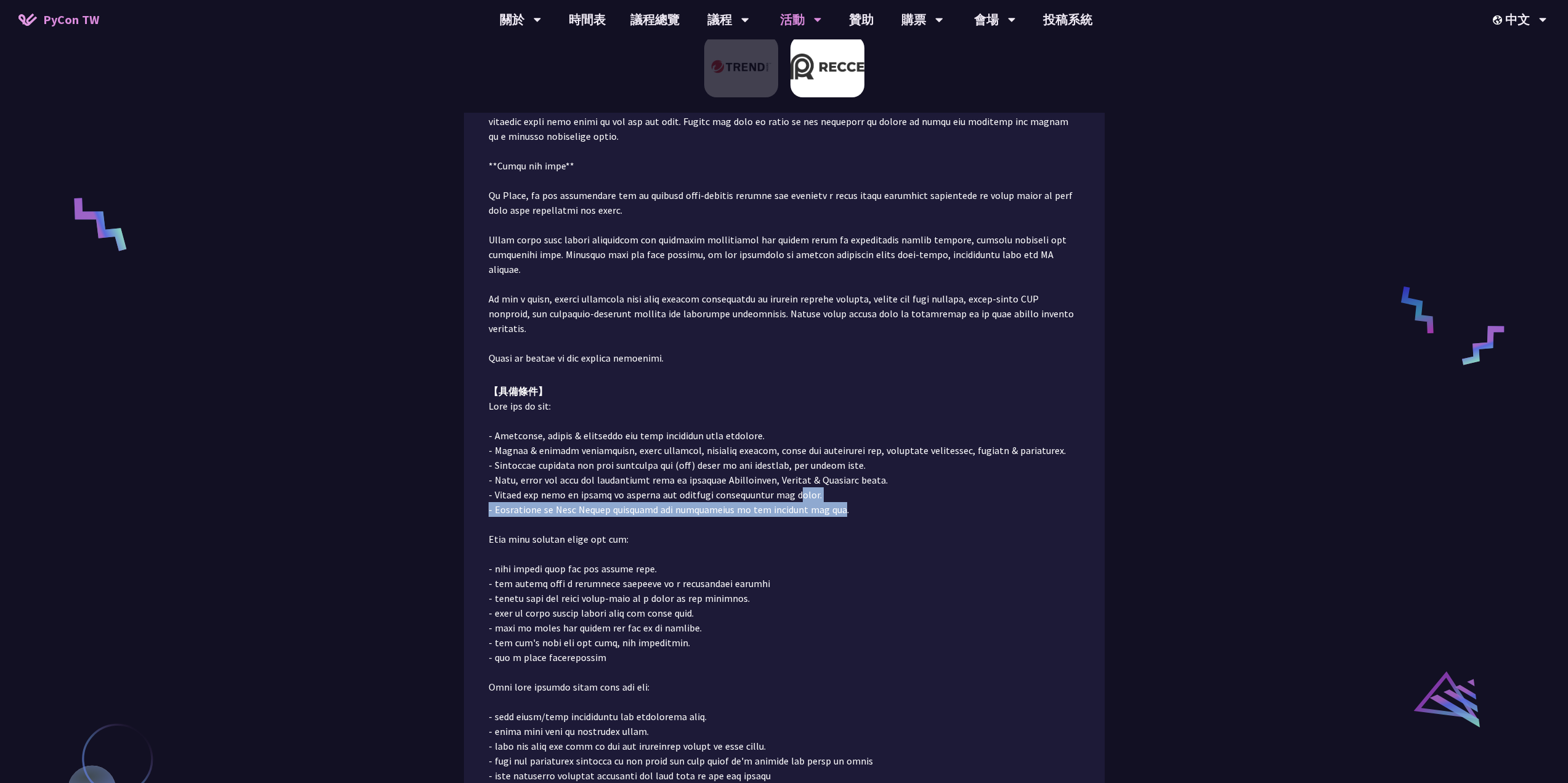
click at [787, 464] on p at bounding box center [784, 628] width 591 height 459
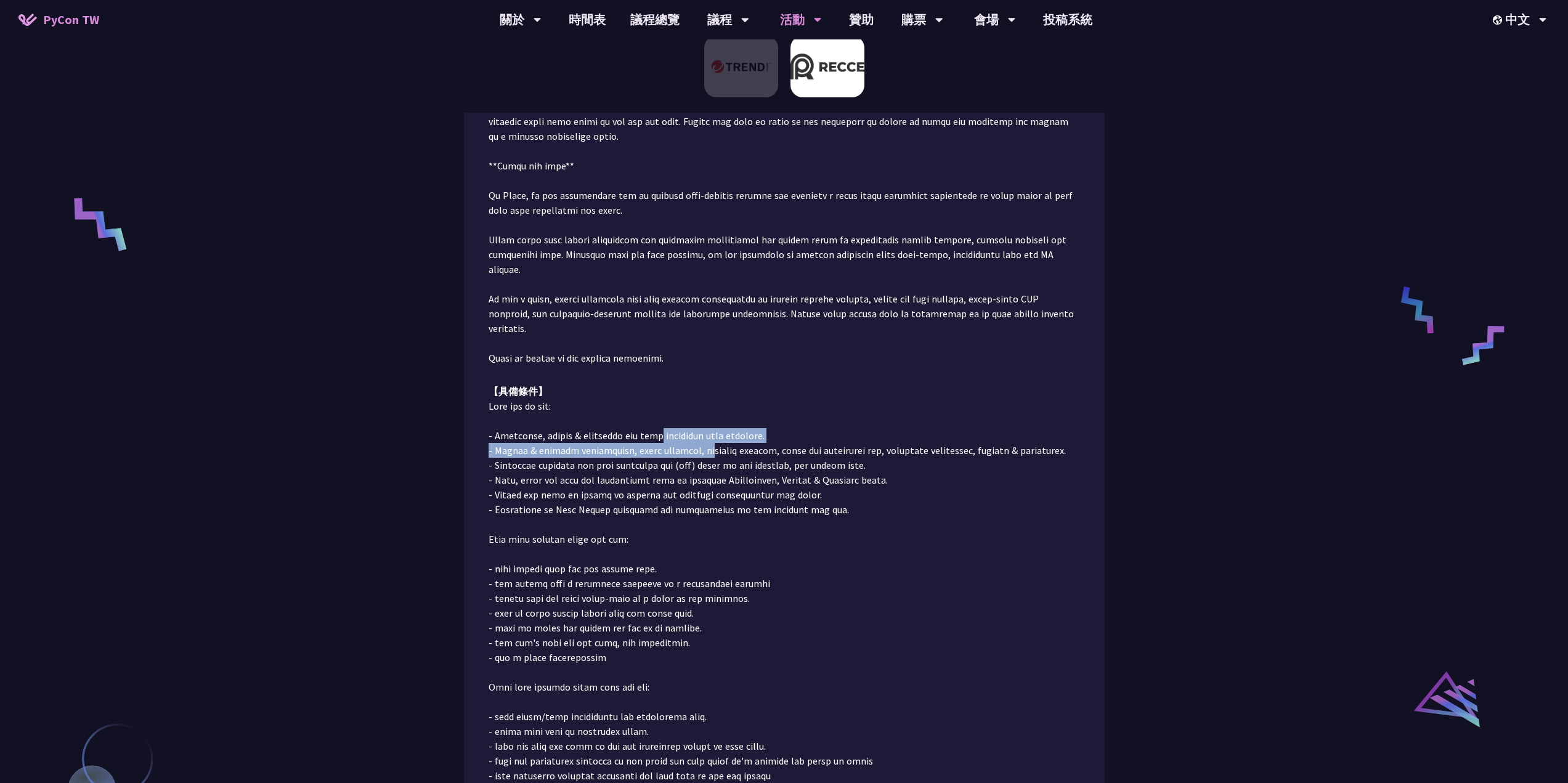
click at [670, 411] on p at bounding box center [784, 628] width 591 height 459
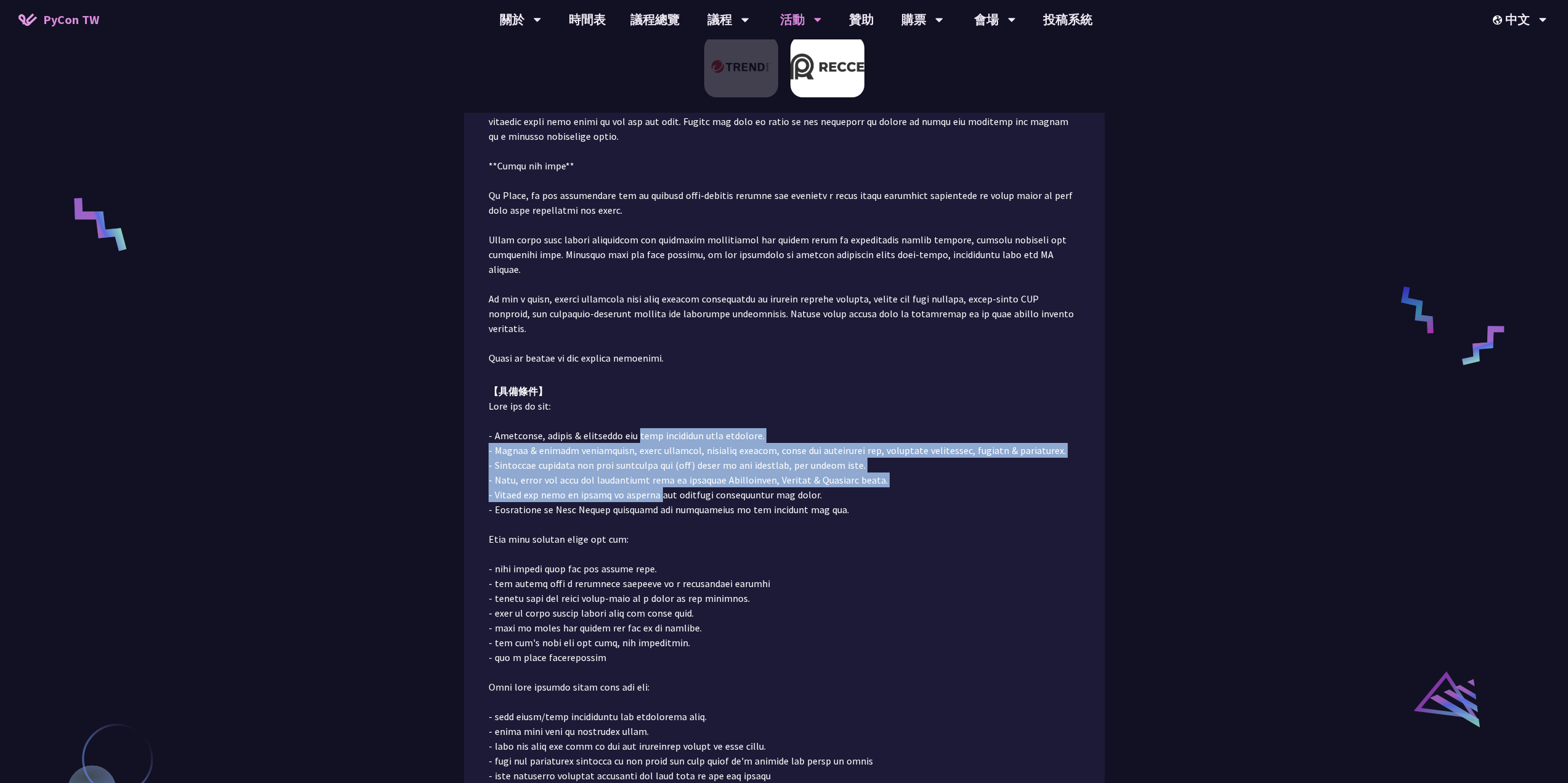
drag, startPoint x: 656, startPoint y: 408, endPoint x: 652, endPoint y: 467, distance: 59.1
click at [655, 467] on p at bounding box center [784, 628] width 591 height 459
click at [652, 467] on p at bounding box center [784, 628] width 591 height 459
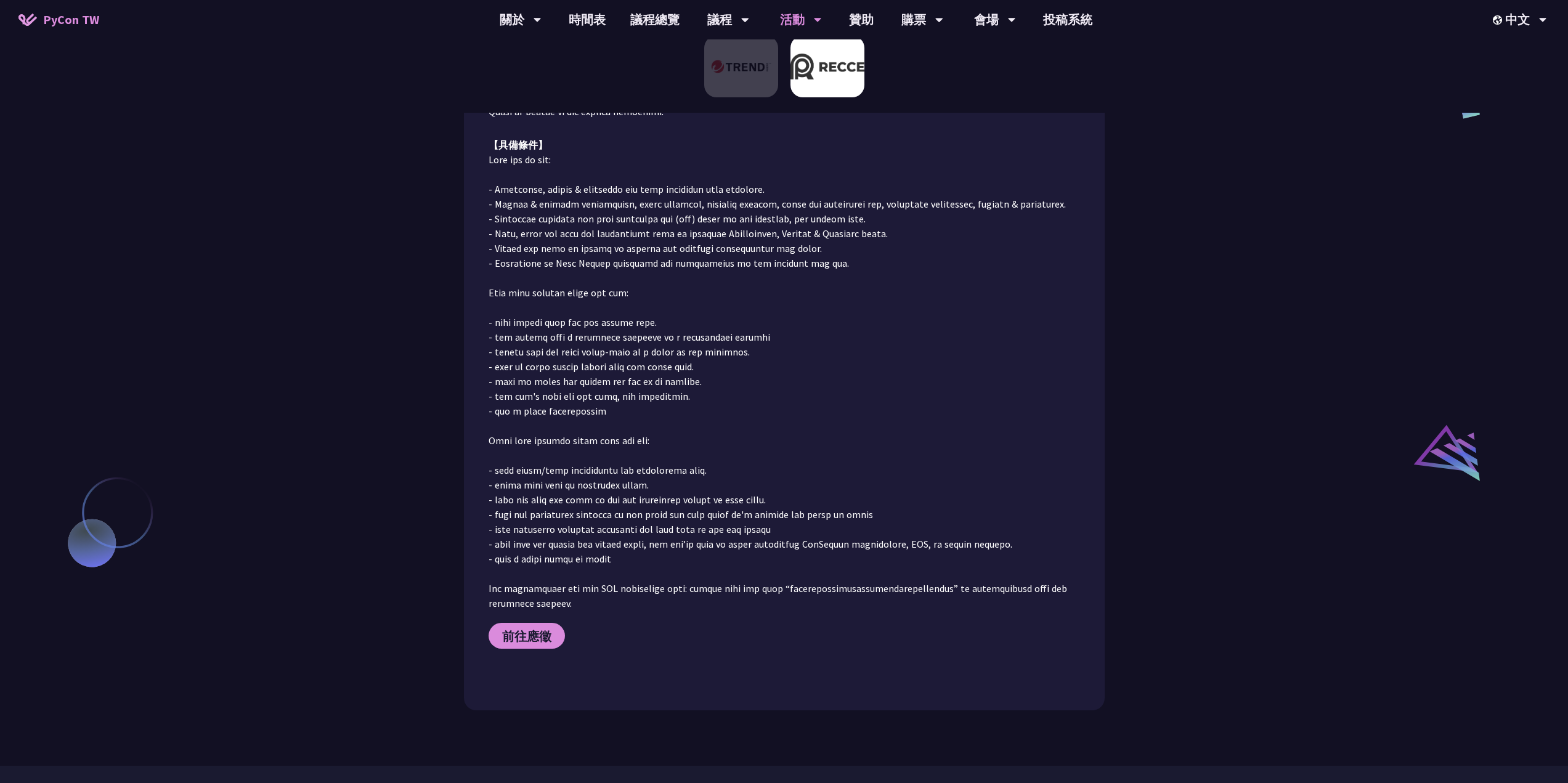
scroll to position [939, 0]
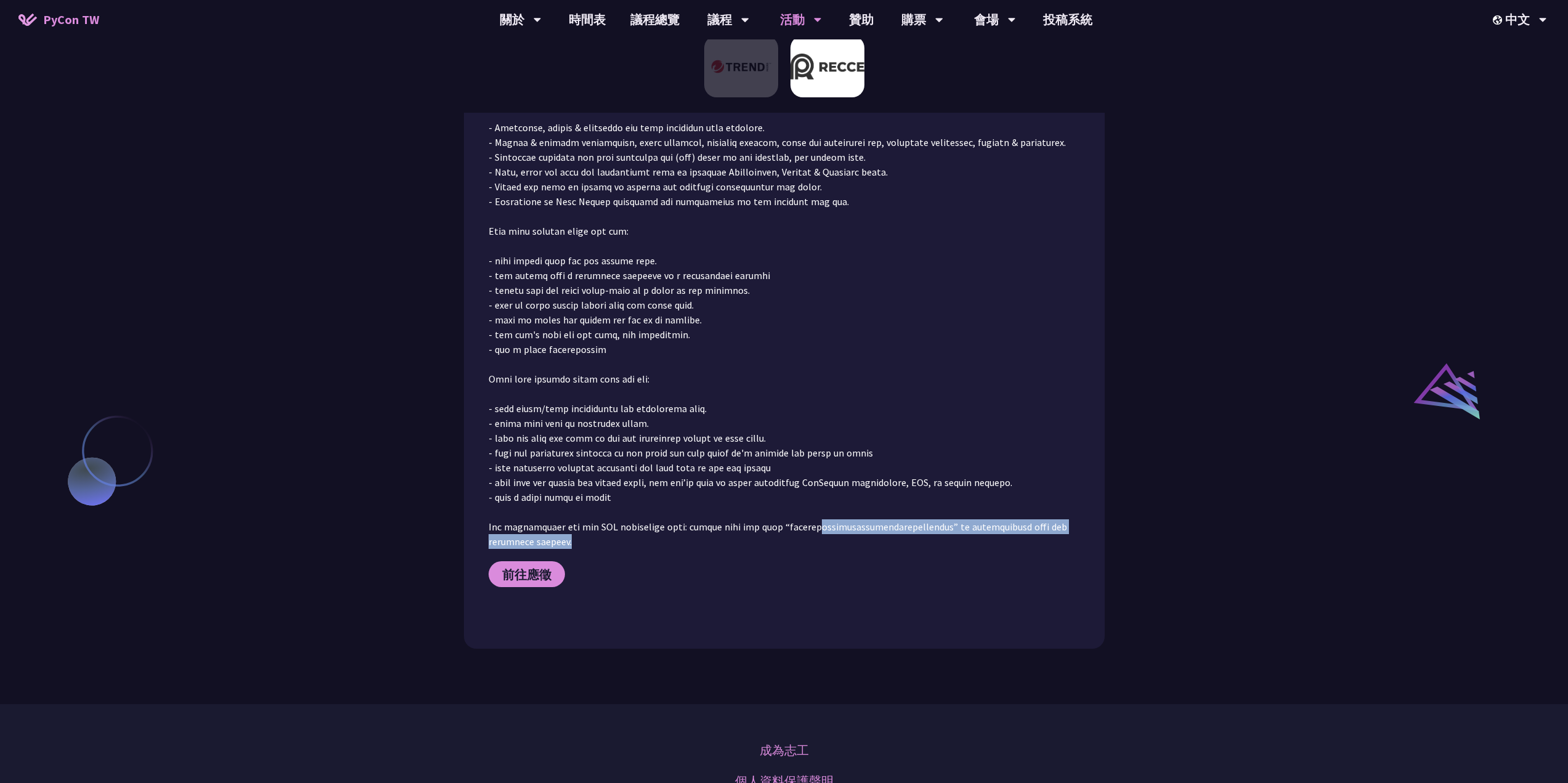
drag, startPoint x: 786, startPoint y: 514, endPoint x: 778, endPoint y: 518, distance: 8.9
click at [783, 518] on p at bounding box center [784, 320] width 591 height 459
click at [772, 518] on p at bounding box center [784, 320] width 591 height 459
drag, startPoint x: 739, startPoint y: 486, endPoint x: 735, endPoint y: 480, distance: 7.2
click at [737, 483] on p at bounding box center [784, 320] width 591 height 459
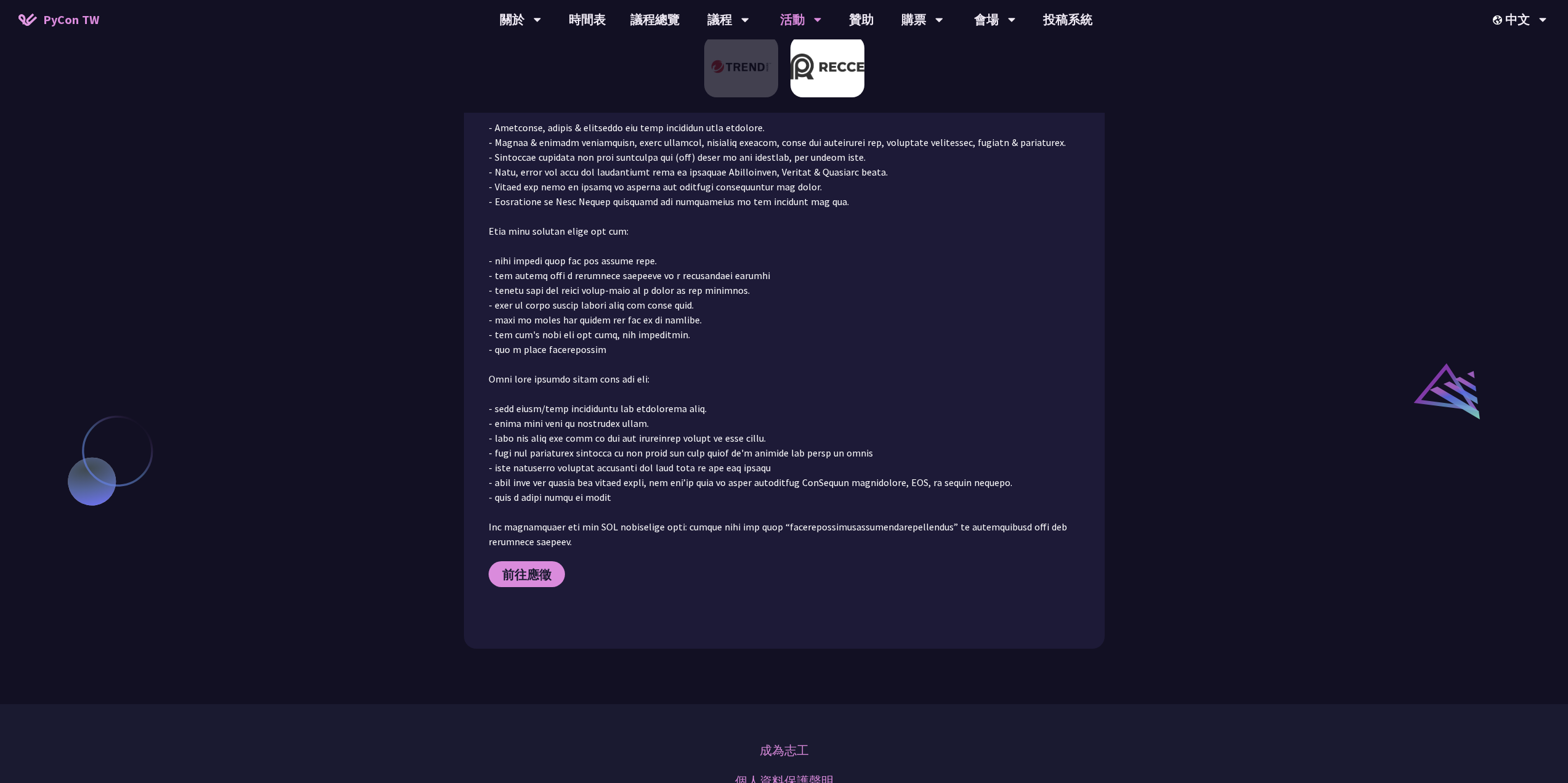
click at [734, 479] on p at bounding box center [784, 320] width 591 height 459
click at [784, 501] on p at bounding box center [784, 320] width 591 height 459
click at [759, 470] on p at bounding box center [784, 320] width 591 height 459
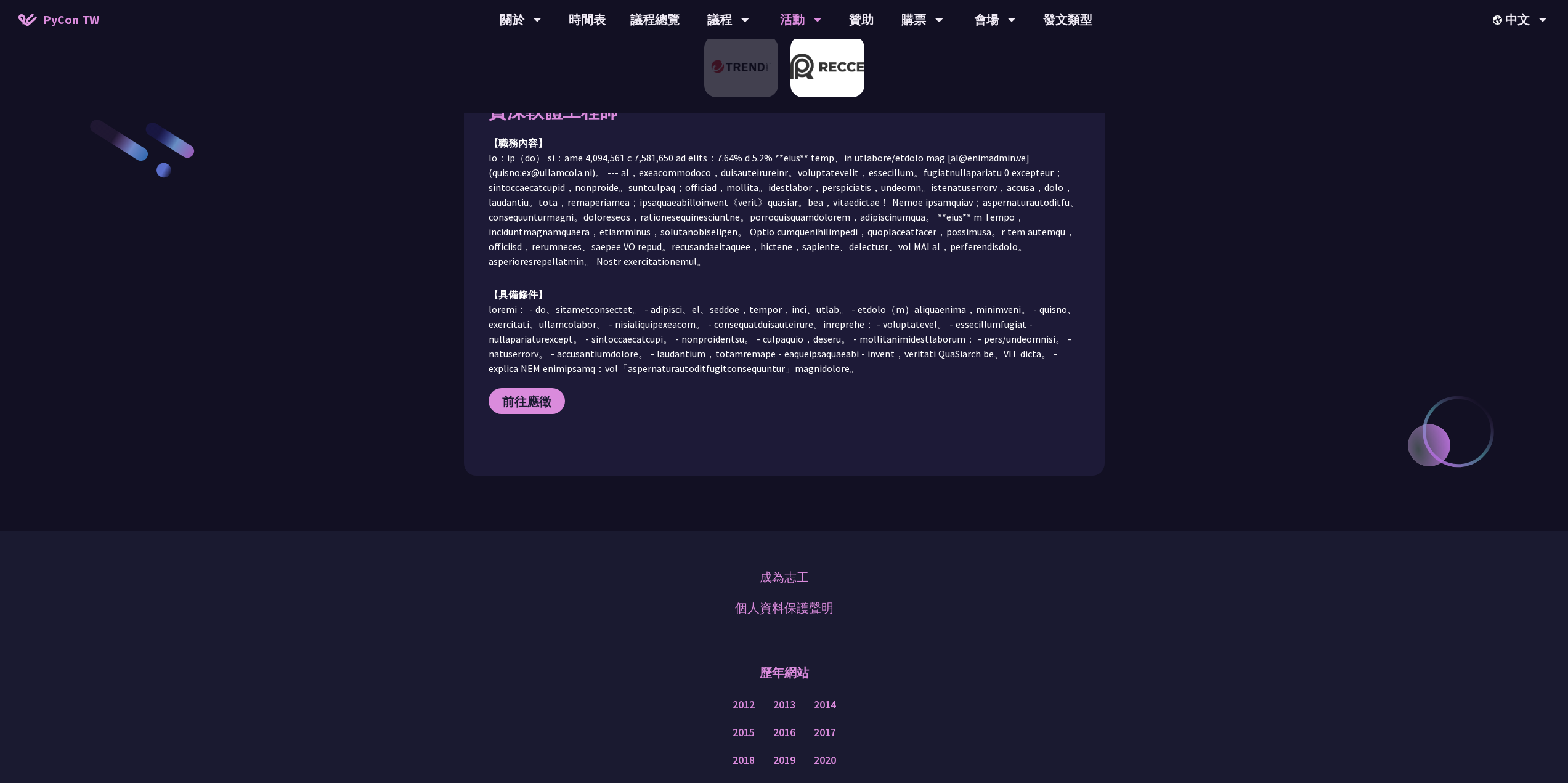
scroll to position [105, 0]
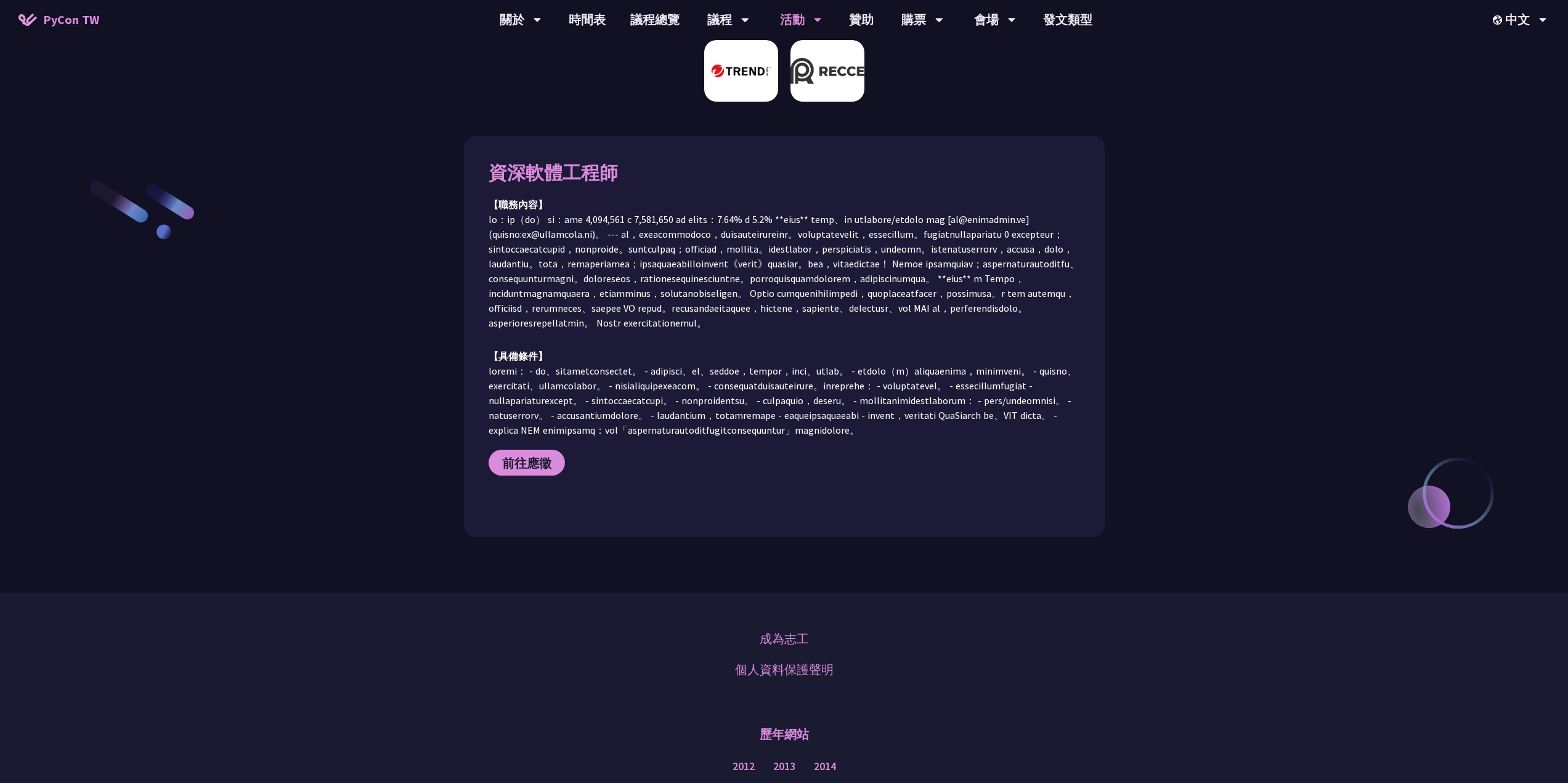
click at [726, 64] on img at bounding box center [741, 71] width 74 height 61
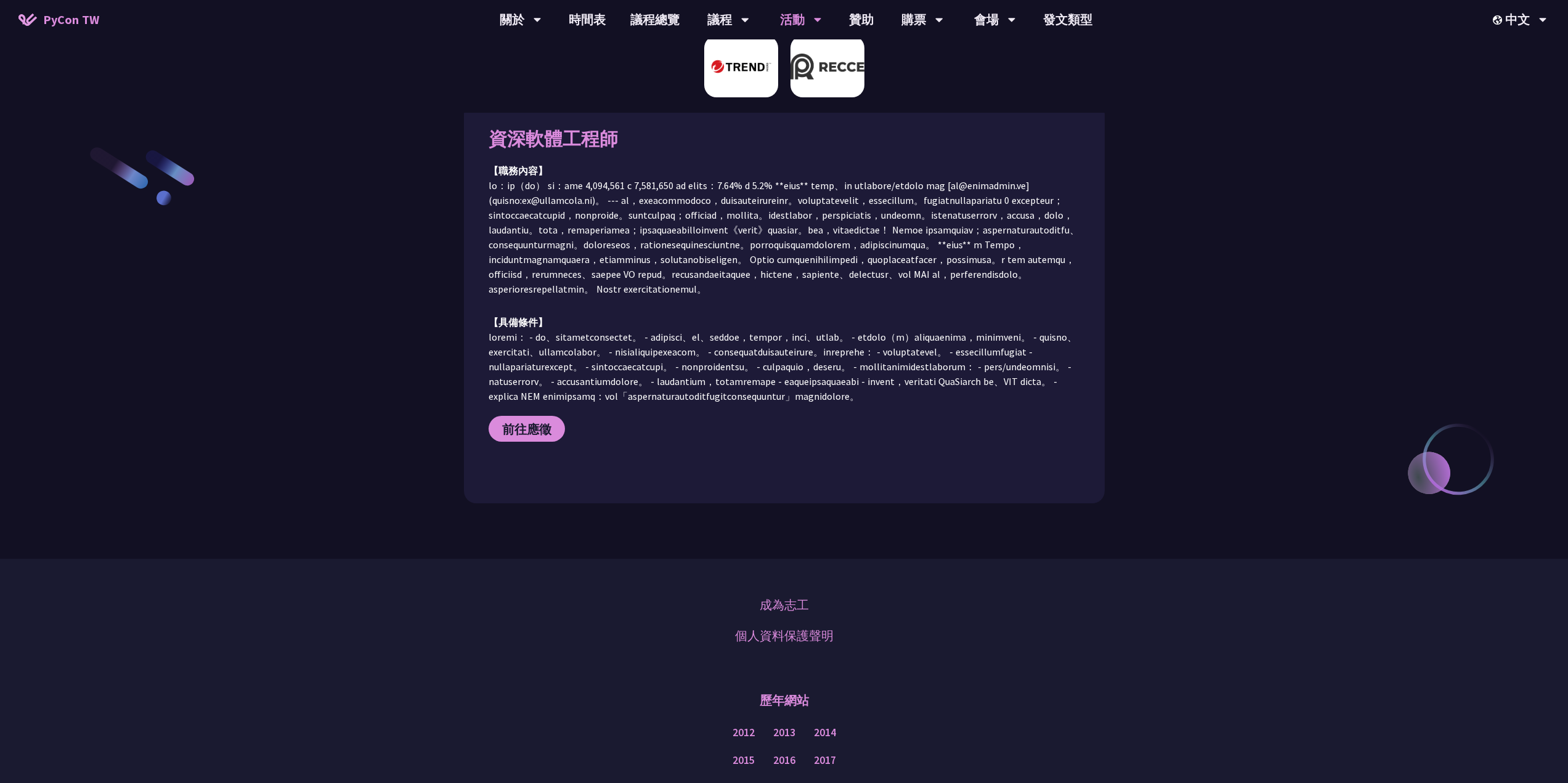
click at [808, 92] on img at bounding box center [827, 66] width 74 height 61
click at [737, 72] on img at bounding box center [741, 66] width 74 height 61
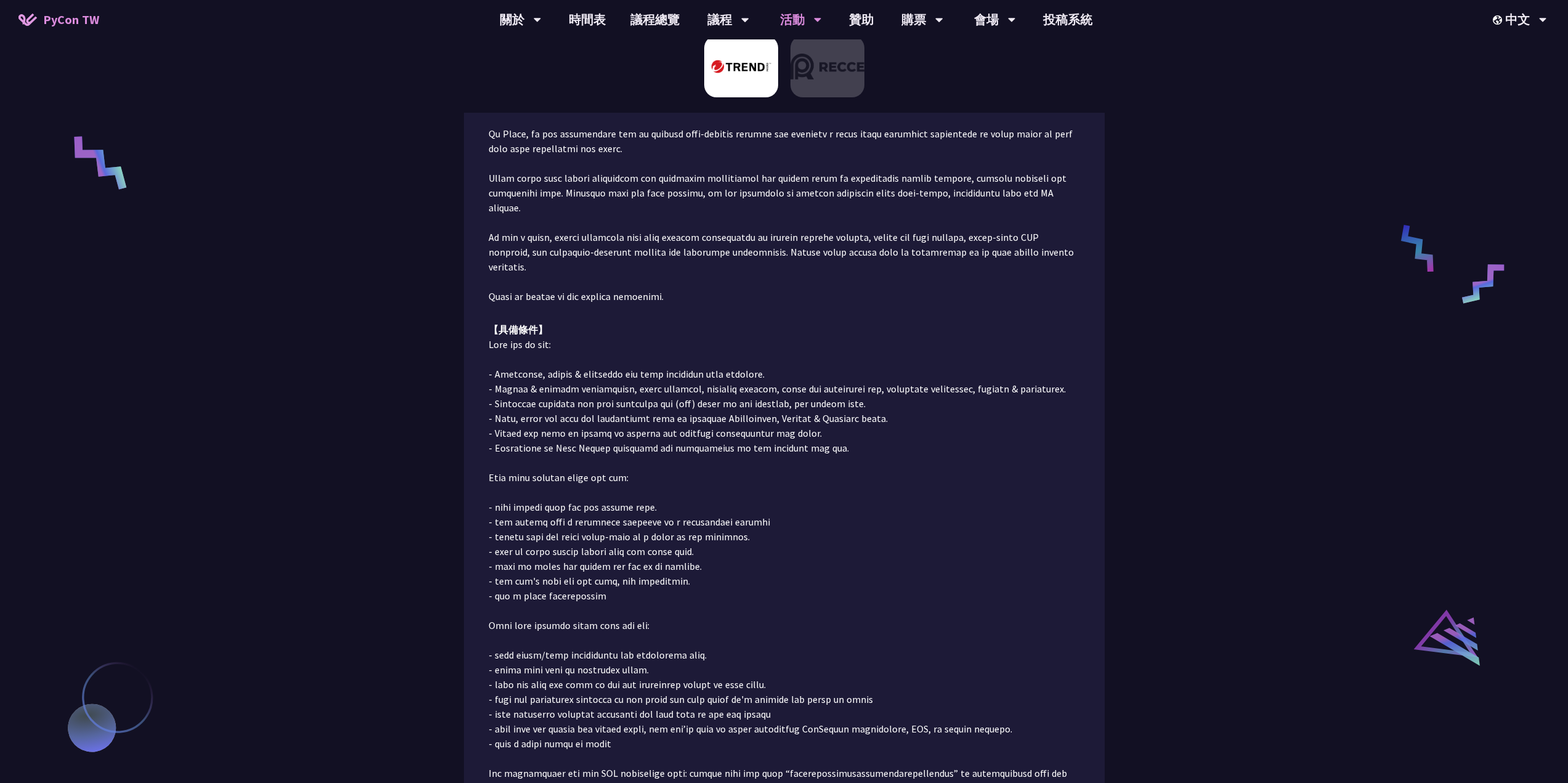
scroll to position [754, 0]
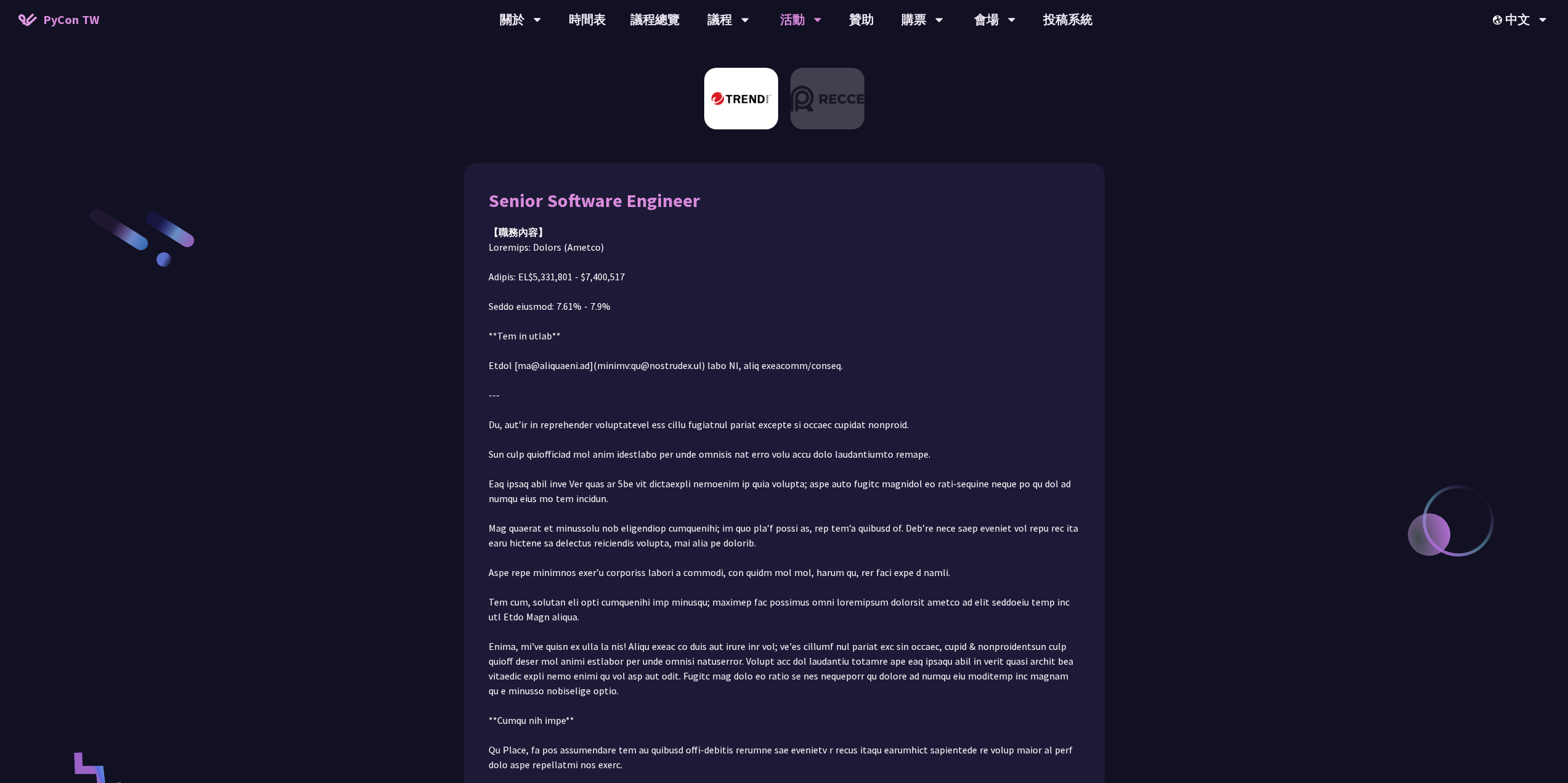
click at [814, 125] on img at bounding box center [827, 98] width 74 height 61
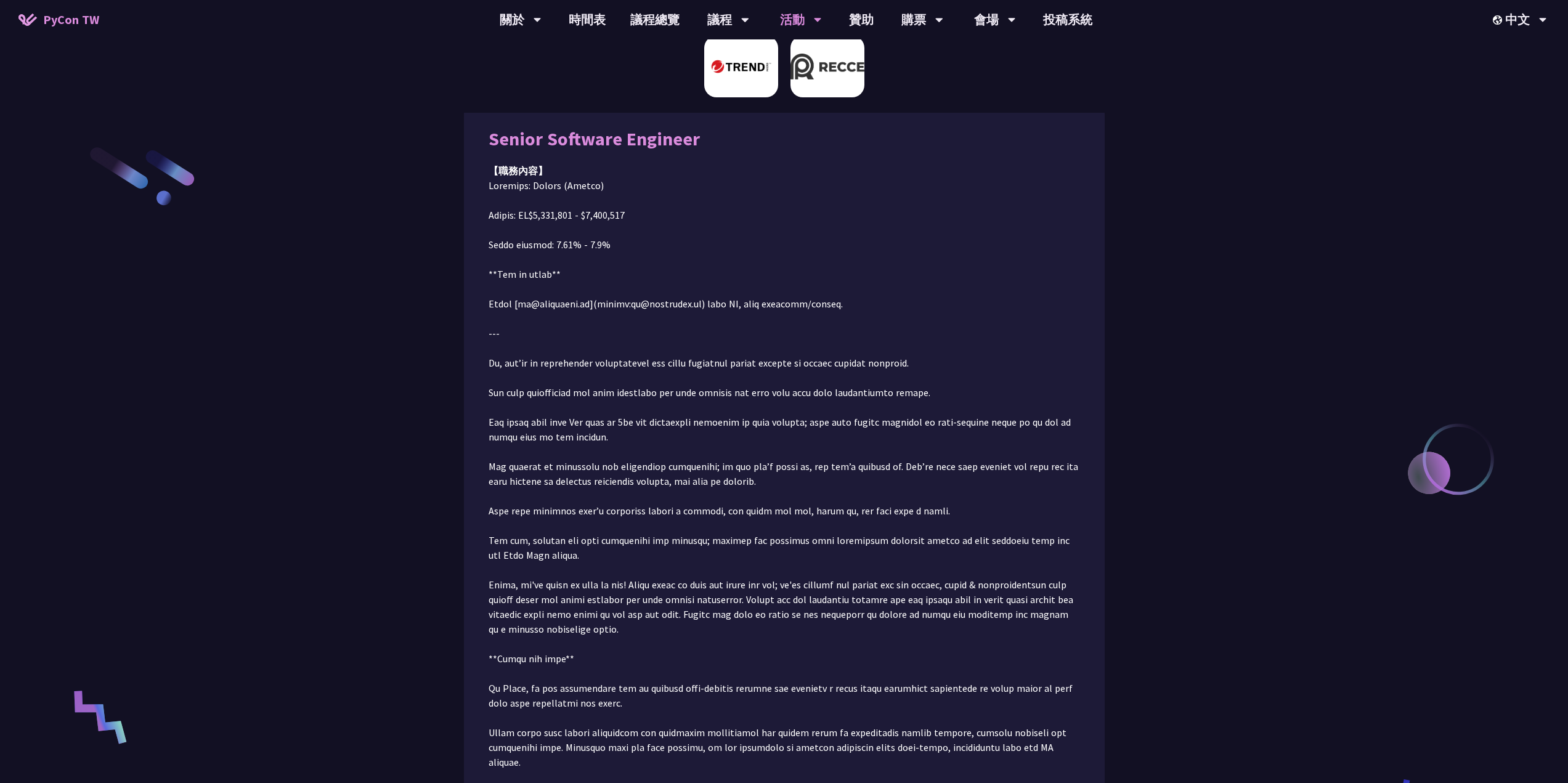
click at [723, 84] on img at bounding box center [741, 66] width 74 height 61
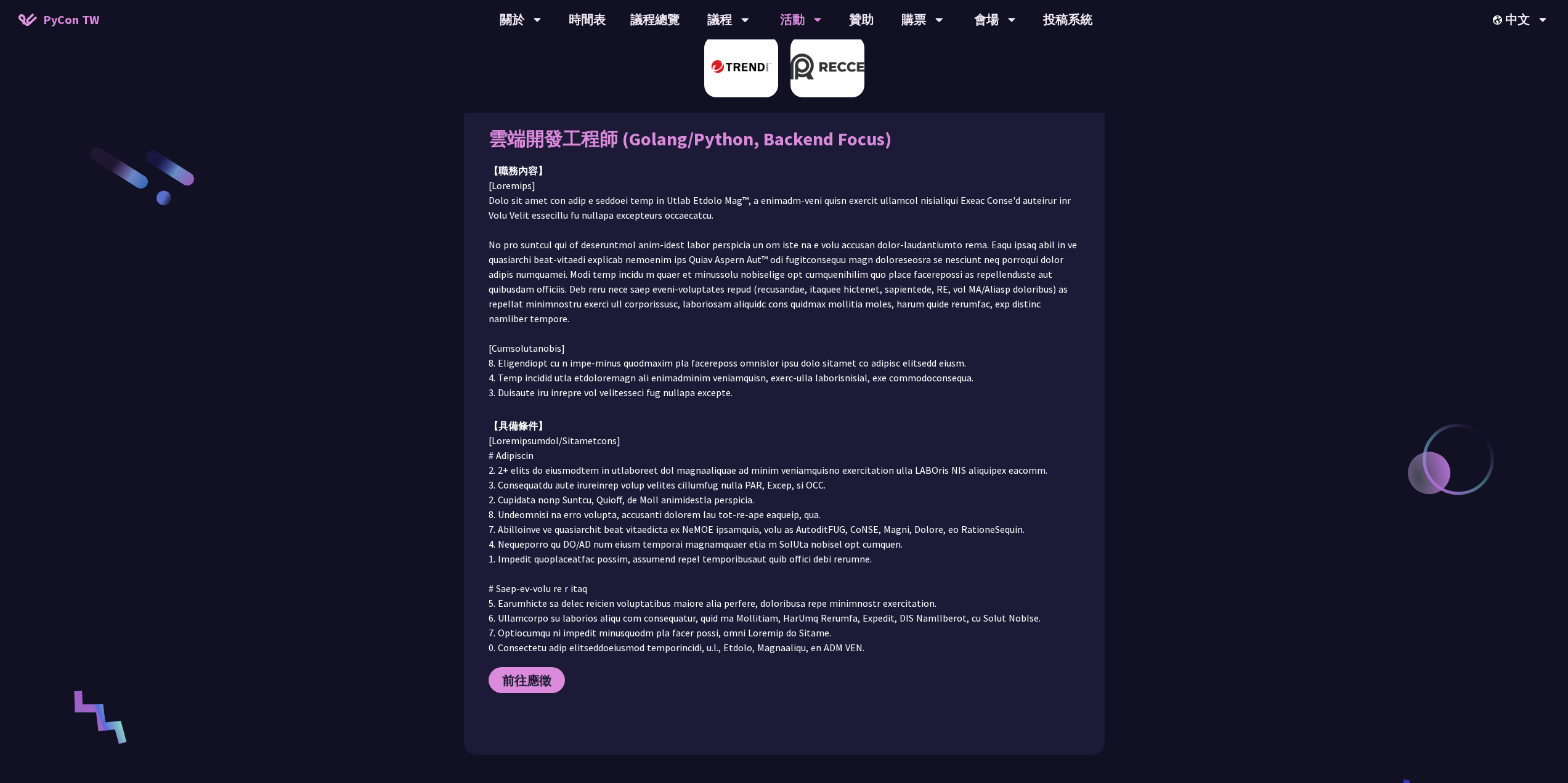
click at [817, 92] on img at bounding box center [827, 66] width 74 height 61
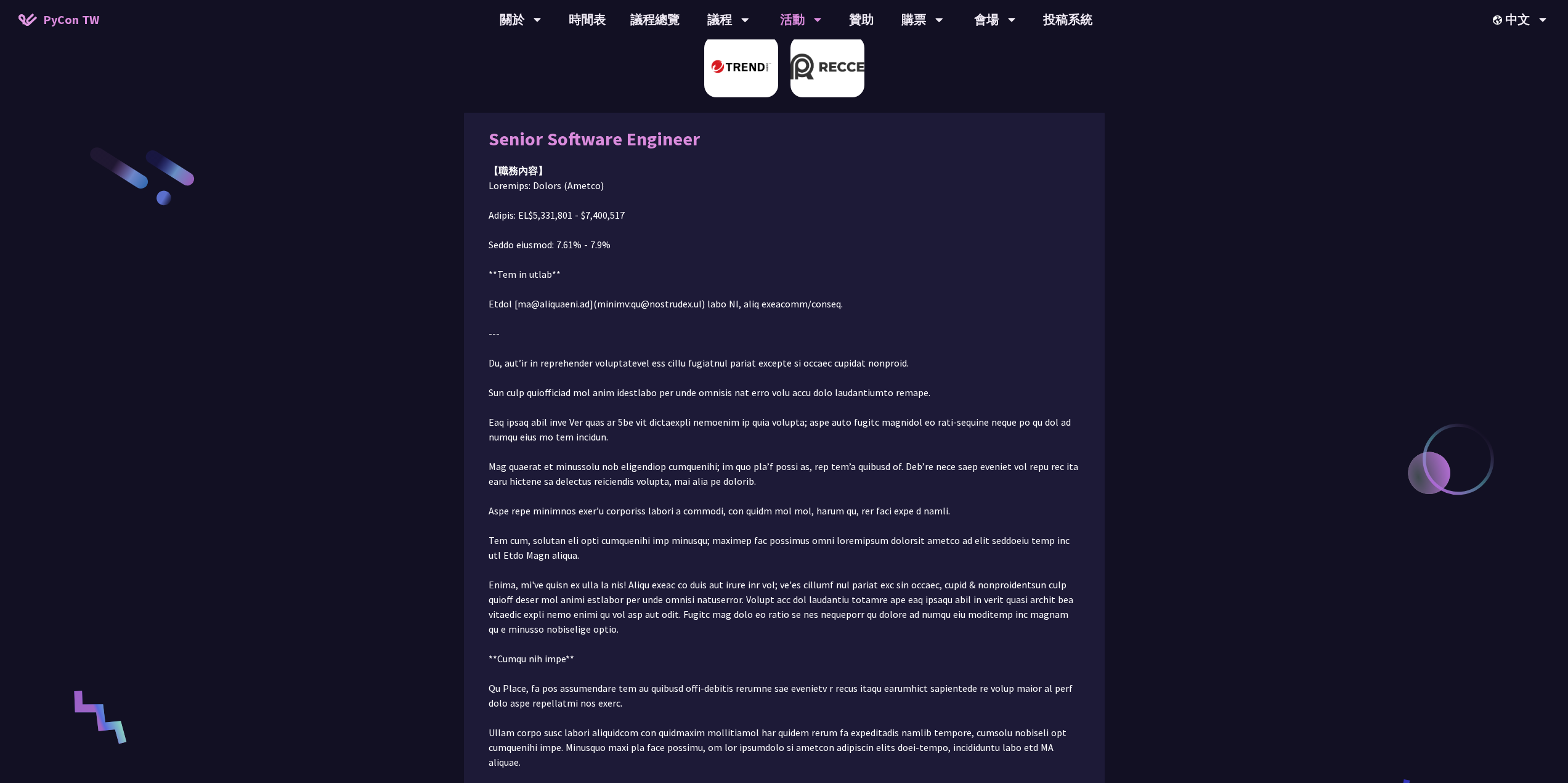
click at [740, 88] on img at bounding box center [741, 66] width 74 height 61
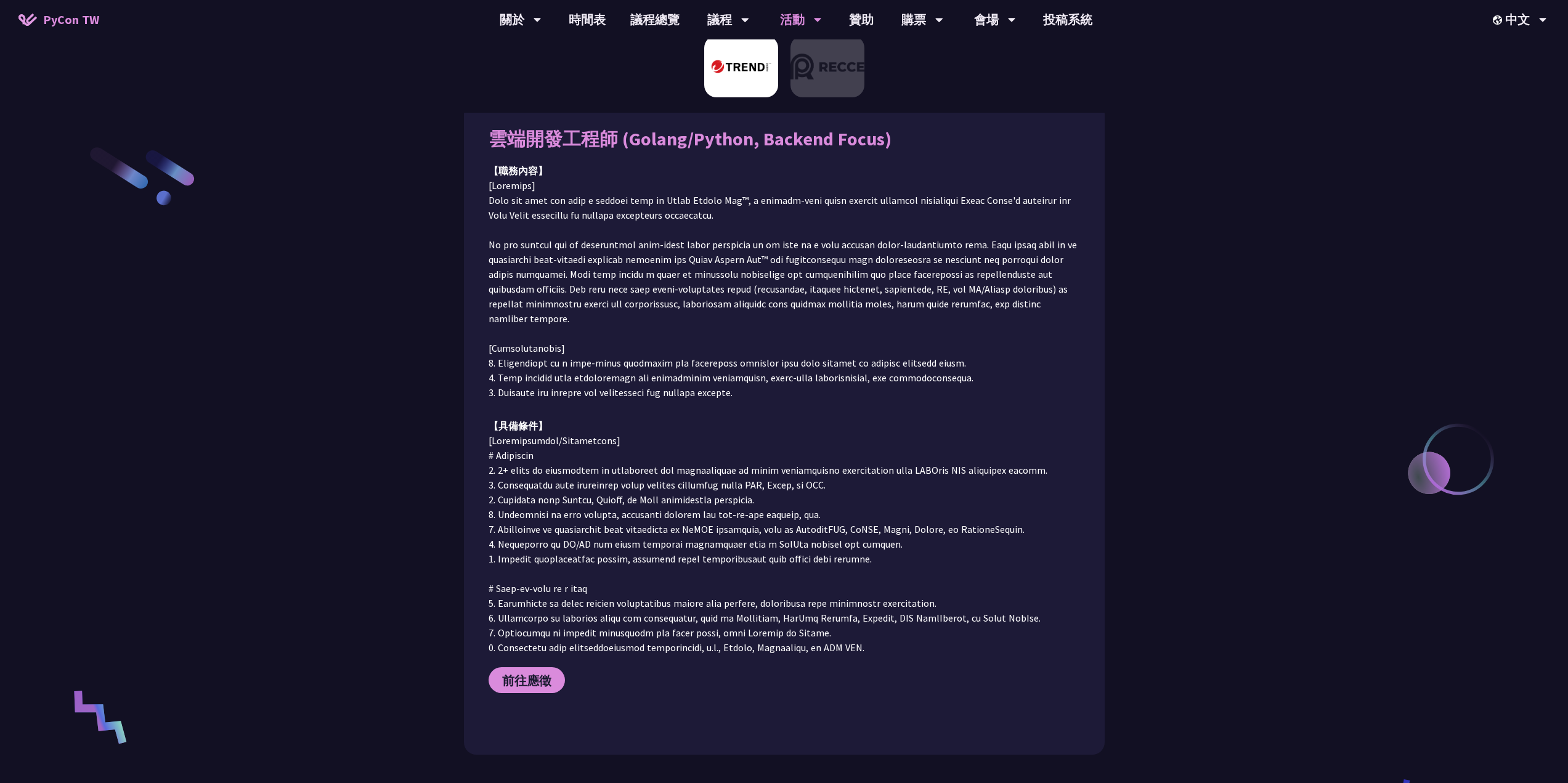
click at [891, 61] on div at bounding box center [784, 71] width 1568 height 83
click at [840, 73] on img at bounding box center [827, 66] width 74 height 61
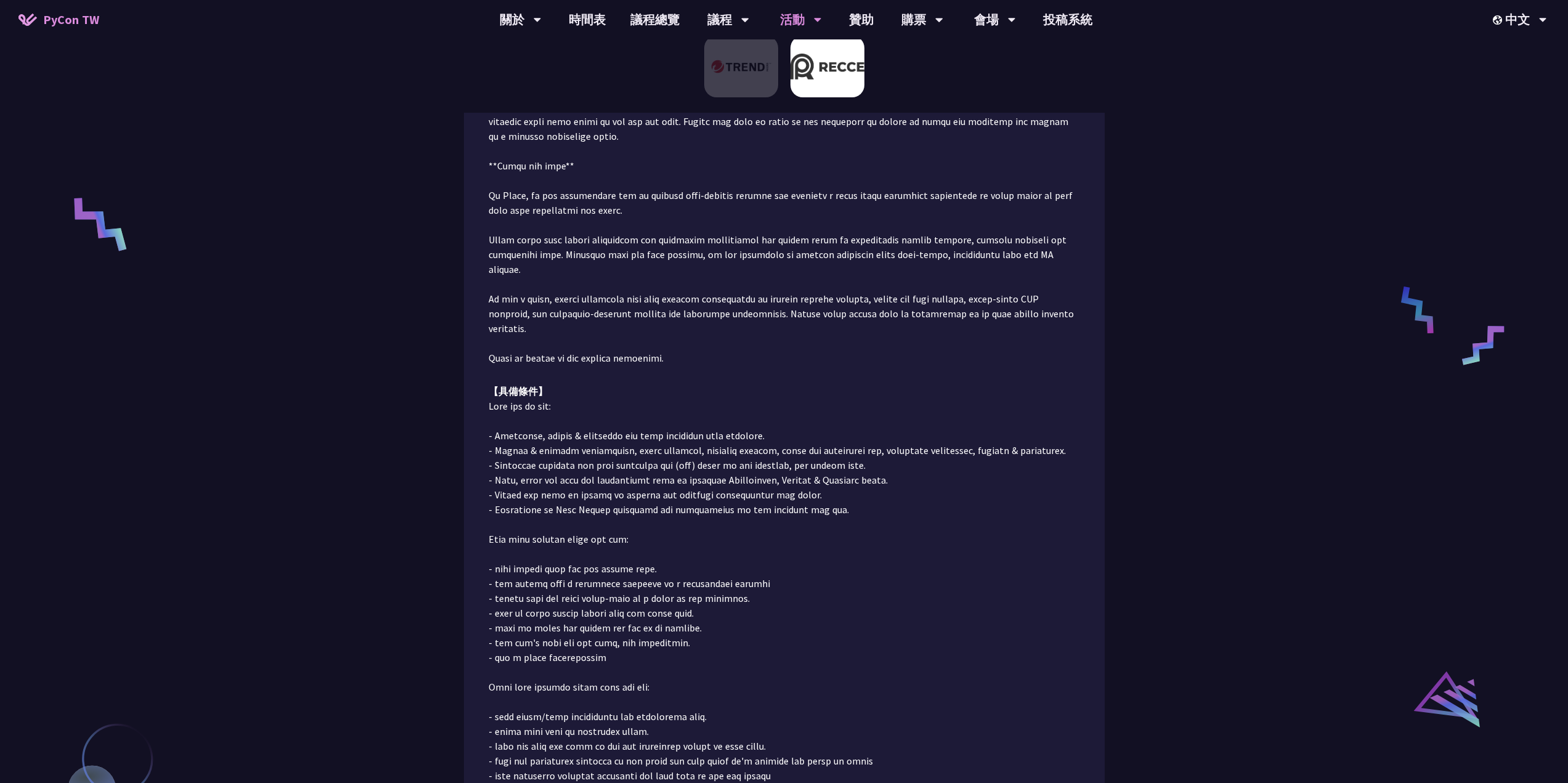
scroll to position [939, 0]
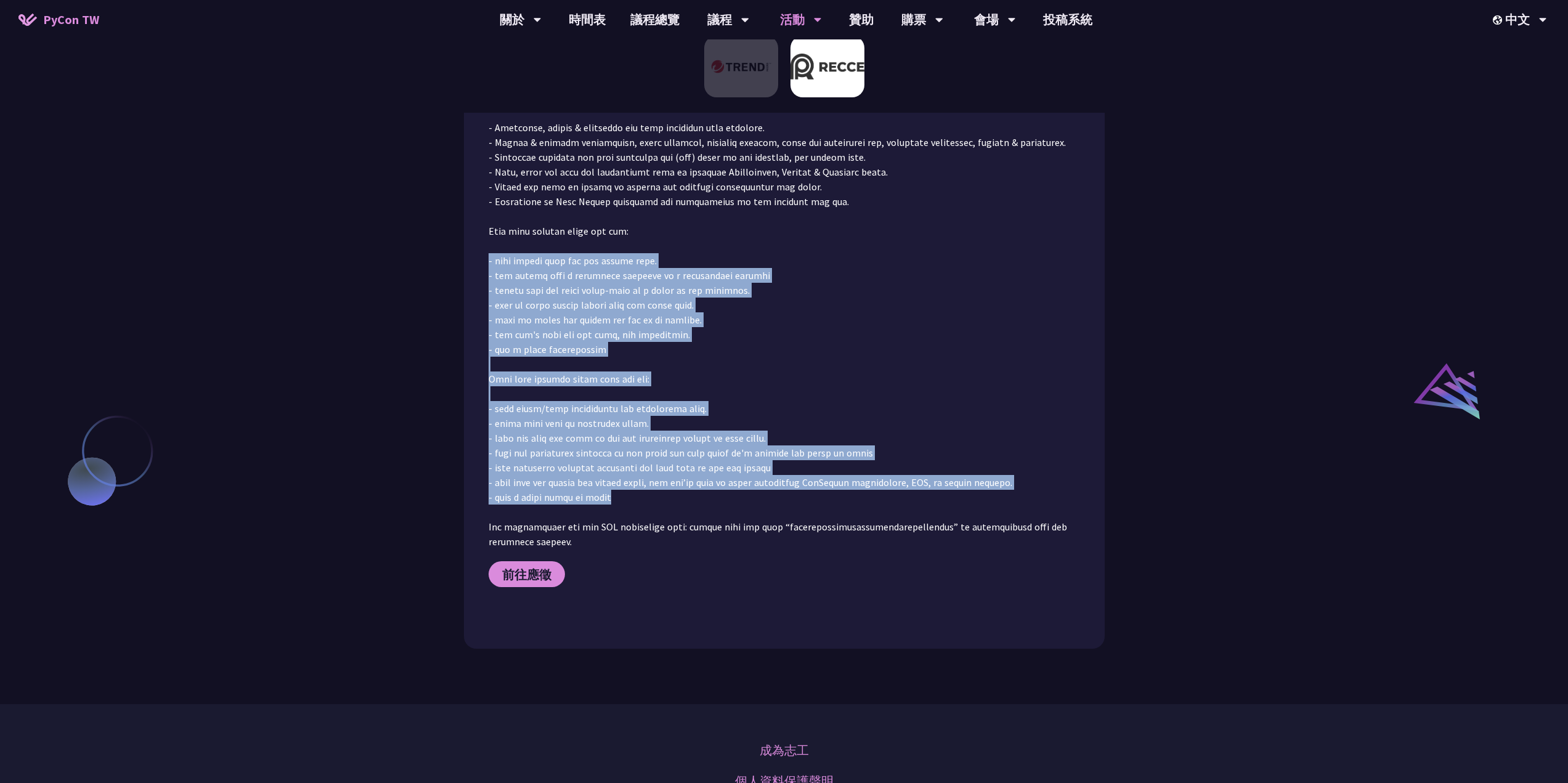
drag, startPoint x: 784, startPoint y: 210, endPoint x: 713, endPoint y: 473, distance: 272.4
click at [720, 473] on p at bounding box center [784, 320] width 591 height 459
click at [706, 469] on p at bounding box center [784, 320] width 591 height 459
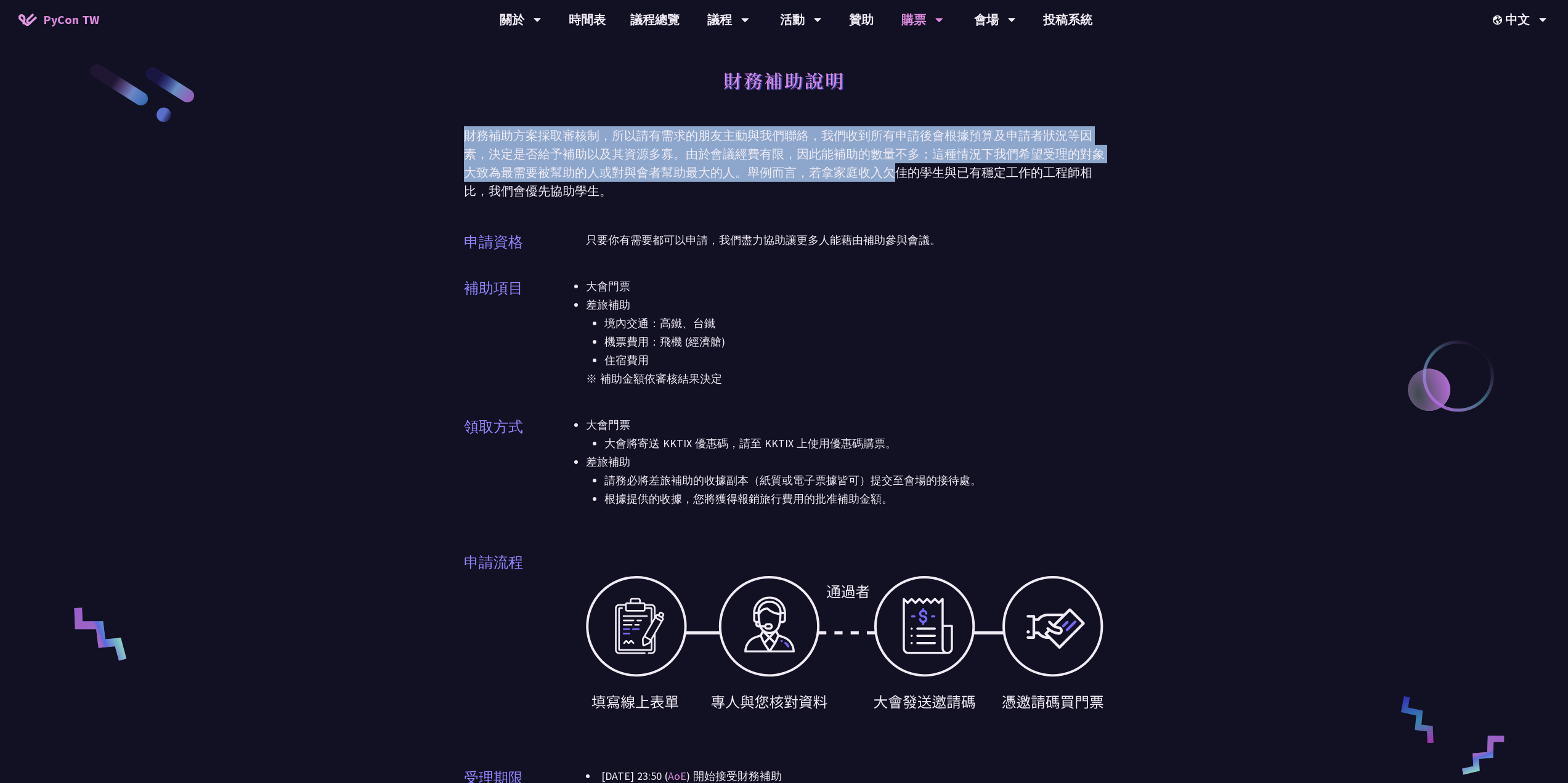
drag, startPoint x: 934, startPoint y: 101, endPoint x: 883, endPoint y: 189, distance: 101.7
click at [889, 173] on div "財務補助說明 財務補助方案採取審核制，所以請有需求的朋友主動與我們聯絡，我們收到所有申請後會根據預算及申請者狀況等因素，決定是否給予補助以及其資源多寡。由於會…" at bounding box center [785, 582] width 641 height 1164
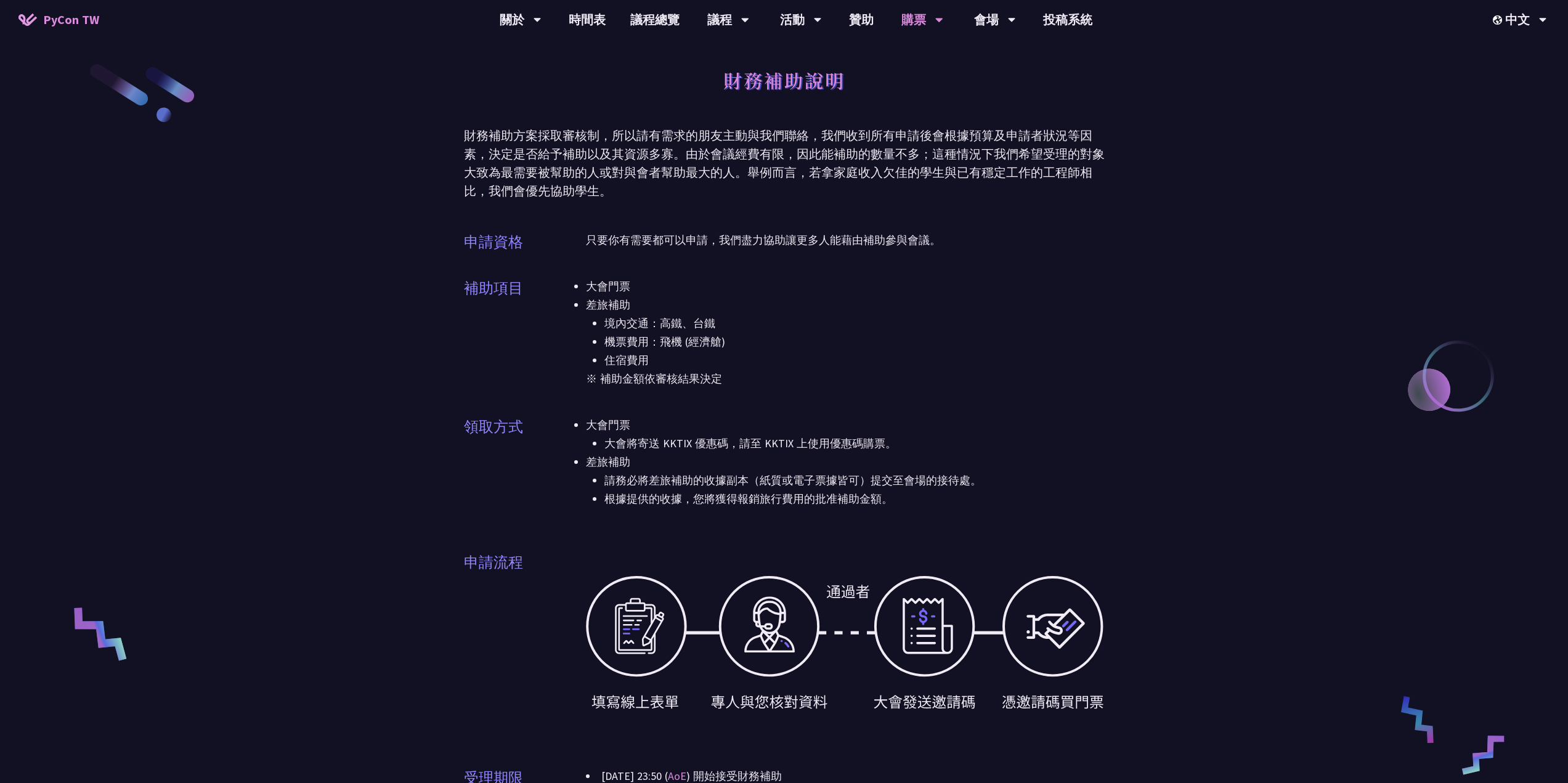
click at [882, 189] on div "財務補助方案採取審核制，所以請有需求的朋友主動與我們聯絡，我們收到所有申請後會根據預算及申請者狀況等因素，決定是否給予補助以及其資源多寡。由於會議經費有限，因…" at bounding box center [785, 163] width 641 height 74
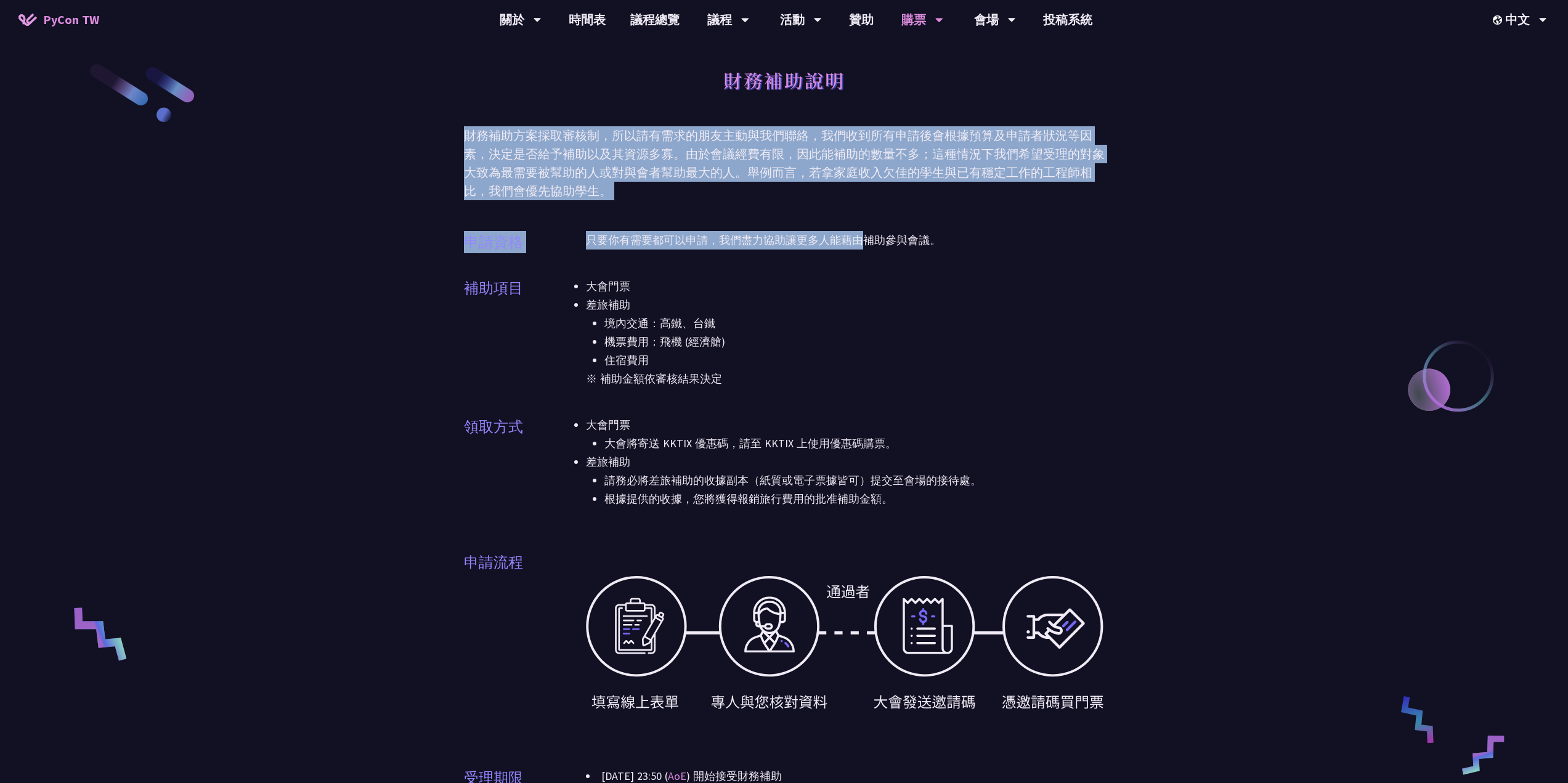
drag, startPoint x: 859, startPoint y: 202, endPoint x: 883, endPoint y: 88, distance: 116.5
click at [882, 99] on div "財務補助說明 財務補助方案採取審核制，所以請有需求的朋友主動與我們聯絡，我們收到所有申請後會根據預算及申請者狀況等因素，決定是否給予補助以及其資源多寡。由於會…" at bounding box center [785, 582] width 641 height 1164
click at [883, 81] on div "財務補助說明" at bounding box center [785, 93] width 641 height 64
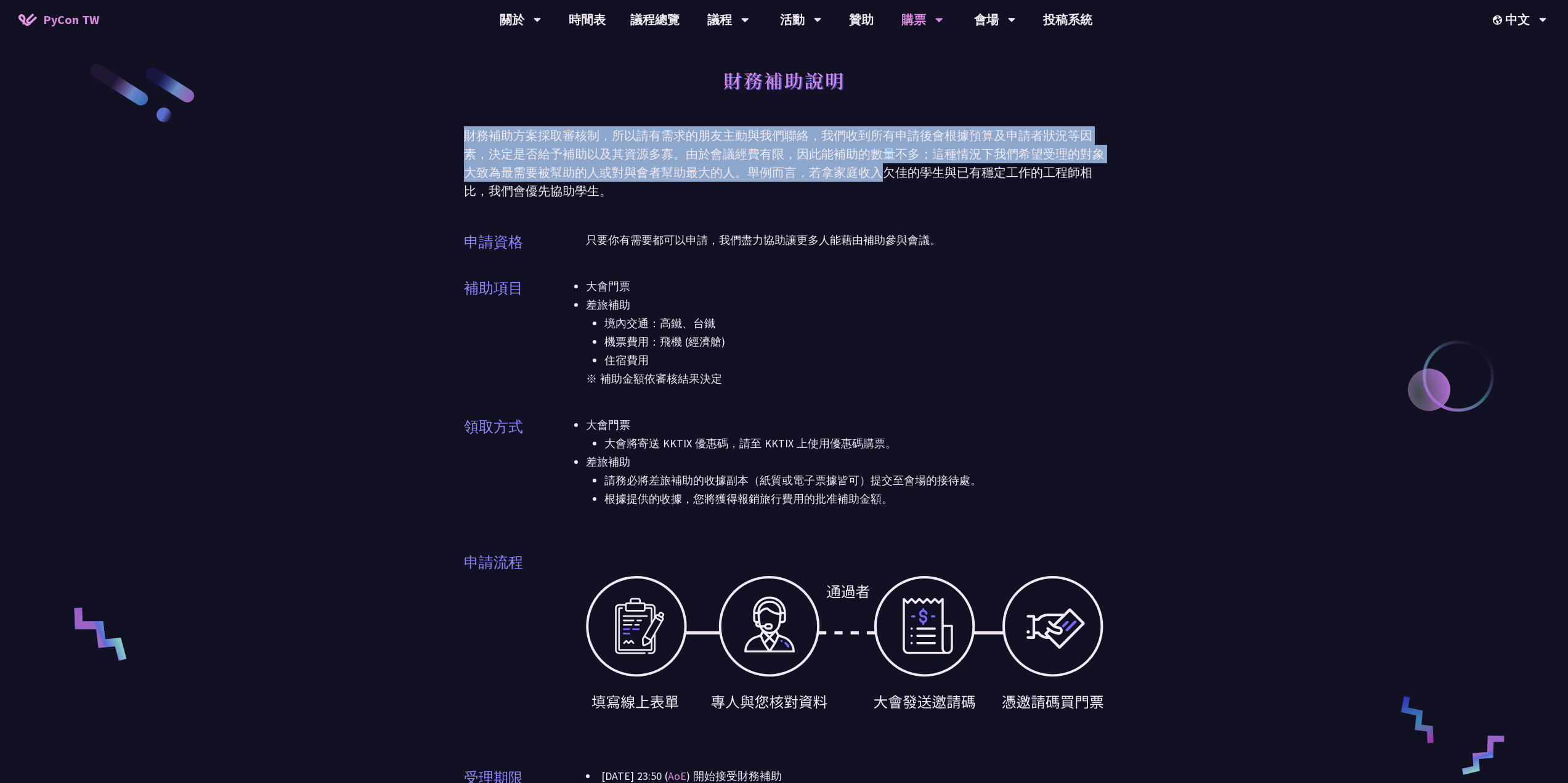
drag, startPoint x: 883, startPoint y: 81, endPoint x: 865, endPoint y: 174, distance: 94.7
click at [865, 171] on div "財務補助說明 財務補助方案採取審核制，所以請有需求的朋友主動與我們聯絡，我們收到所有申請後會根據預算及申請者狀況等因素，決定是否給予補助以及其資源多寡。由於會…" at bounding box center [785, 582] width 641 height 1164
click at [866, 175] on div "財務補助方案採取審核制，所以請有需求的朋友主動與我們聯絡，我們收到所有申請後會根據預算及申請者狀況等因素，決定是否給予補助以及其資源多寡。由於會議經費有限，因…" at bounding box center [785, 163] width 641 height 74
drag, startPoint x: 868, startPoint y: 182, endPoint x: 880, endPoint y: 105, distance: 77.9
click at [880, 106] on div "財務補助說明 財務補助方案採取審核制，所以請有需求的朋友主動與我們聯絡，我們收到所有申請後會根據預算及申請者狀況等因素，決定是否給予補助以及其資源多寡。由於會…" at bounding box center [785, 582] width 641 height 1164
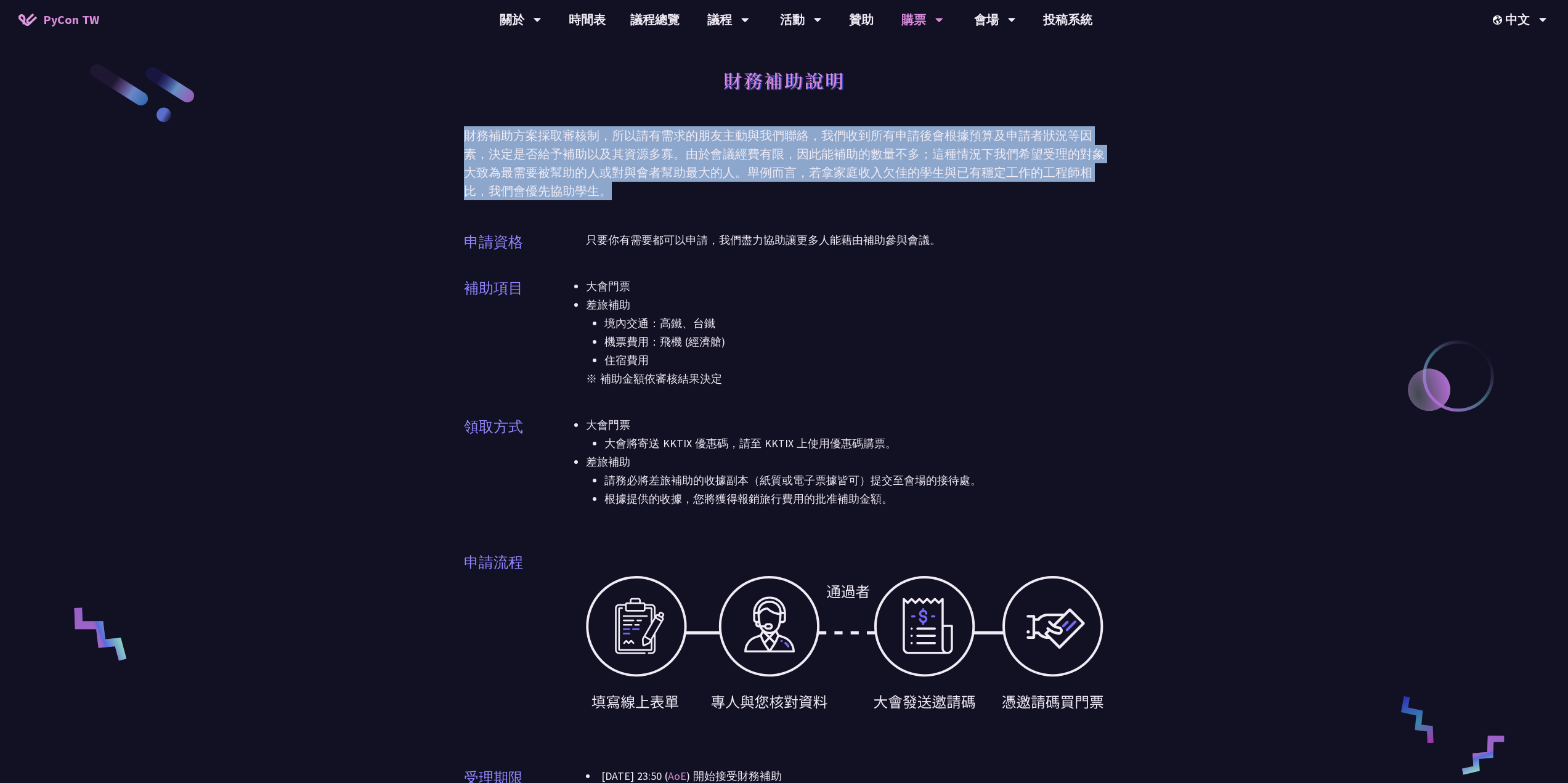
click at [880, 105] on div "財務補助說明" at bounding box center [785, 93] width 641 height 64
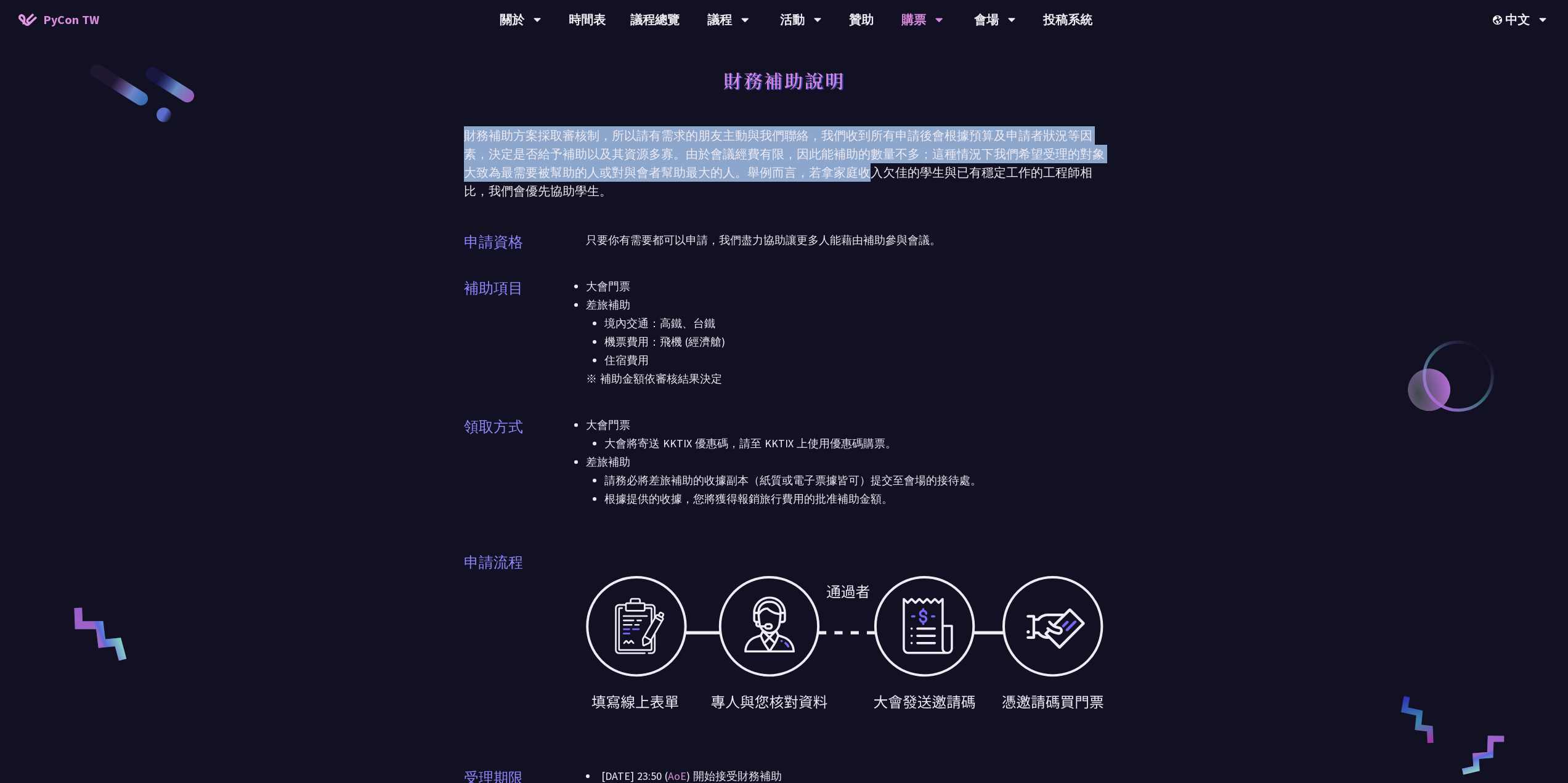
drag, startPoint x: 886, startPoint y: 100, endPoint x: 853, endPoint y: 213, distance: 117.7
click at [862, 196] on div "財務補助說明 財務補助方案採取審核制，所以請有需求的朋友主動與我們聯絡，我們收到所有申請後會根據預算及申請者狀況等因素，決定是否給予補助以及其資源多寡。由於會…" at bounding box center [785, 582] width 641 height 1164
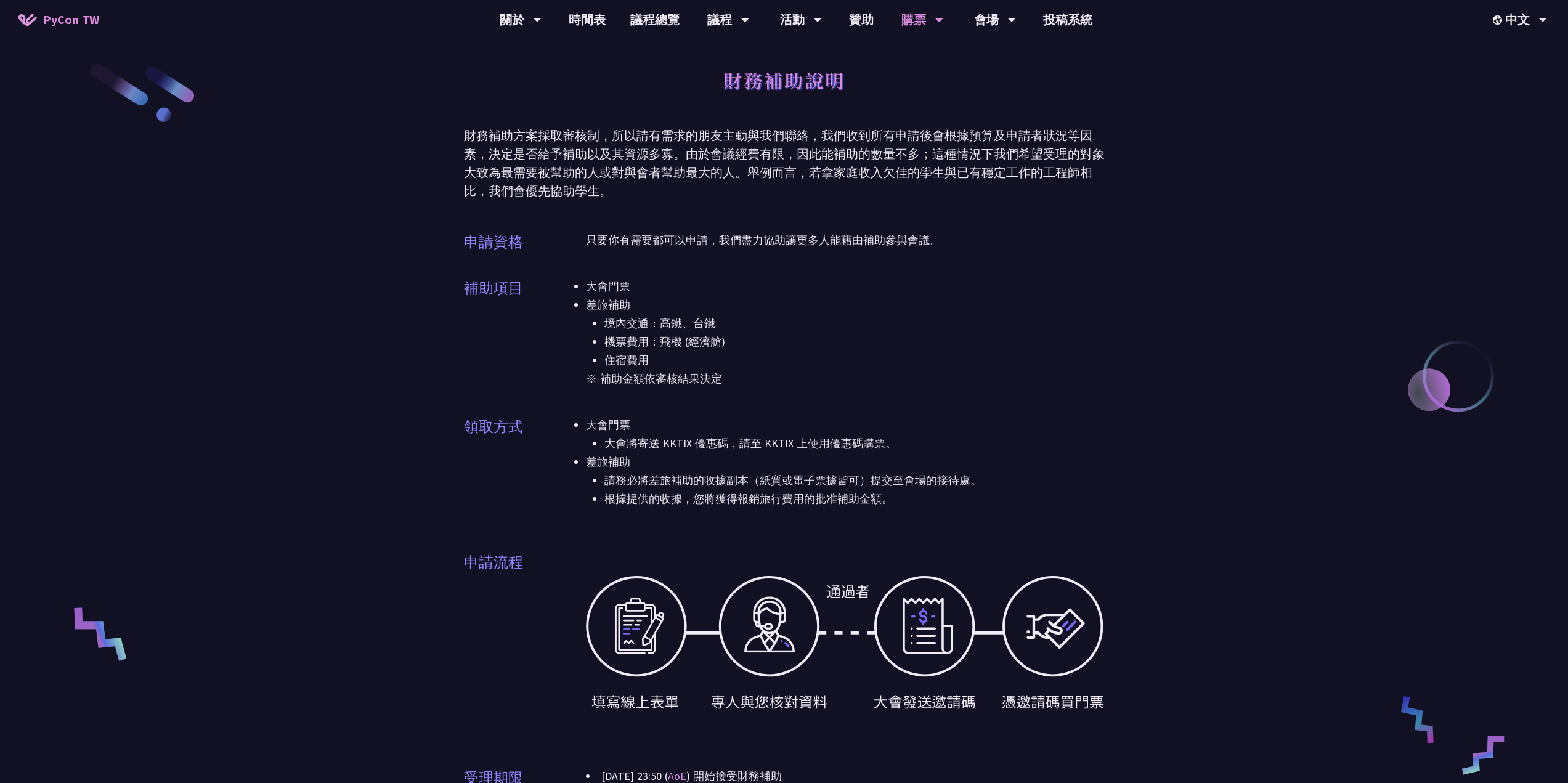
click at [855, 212] on div "財務補助說明 財務補助方案採取審核制，所以請有需求的朋友主動與我們聯絡，我們收到所有申請後會根據預算及申請者狀況等因素，決定是否給予補助以及其資源多寡。由於會…" at bounding box center [785, 582] width 641 height 1164
drag, startPoint x: 855, startPoint y: 212, endPoint x: 789, endPoint y: 301, distance: 110.8
click at [814, 275] on div "財務補助說明 財務補助方案採取審核制，所以請有需求的朋友主動與我們聯絡，我們收到所有申請後會根據預算及申請者狀況等因素，決定是否給予補助以及其資源多寡。由於會…" at bounding box center [785, 582] width 641 height 1164
click at [786, 300] on li "差旅補助 境內交通：高鐵、台鐵 機票費用：飛機 (經濟艙) 住宿費用" at bounding box center [845, 332] width 519 height 74
drag, startPoint x: 760, startPoint y: 253, endPoint x: 742, endPoint y: 376, distance: 124.3
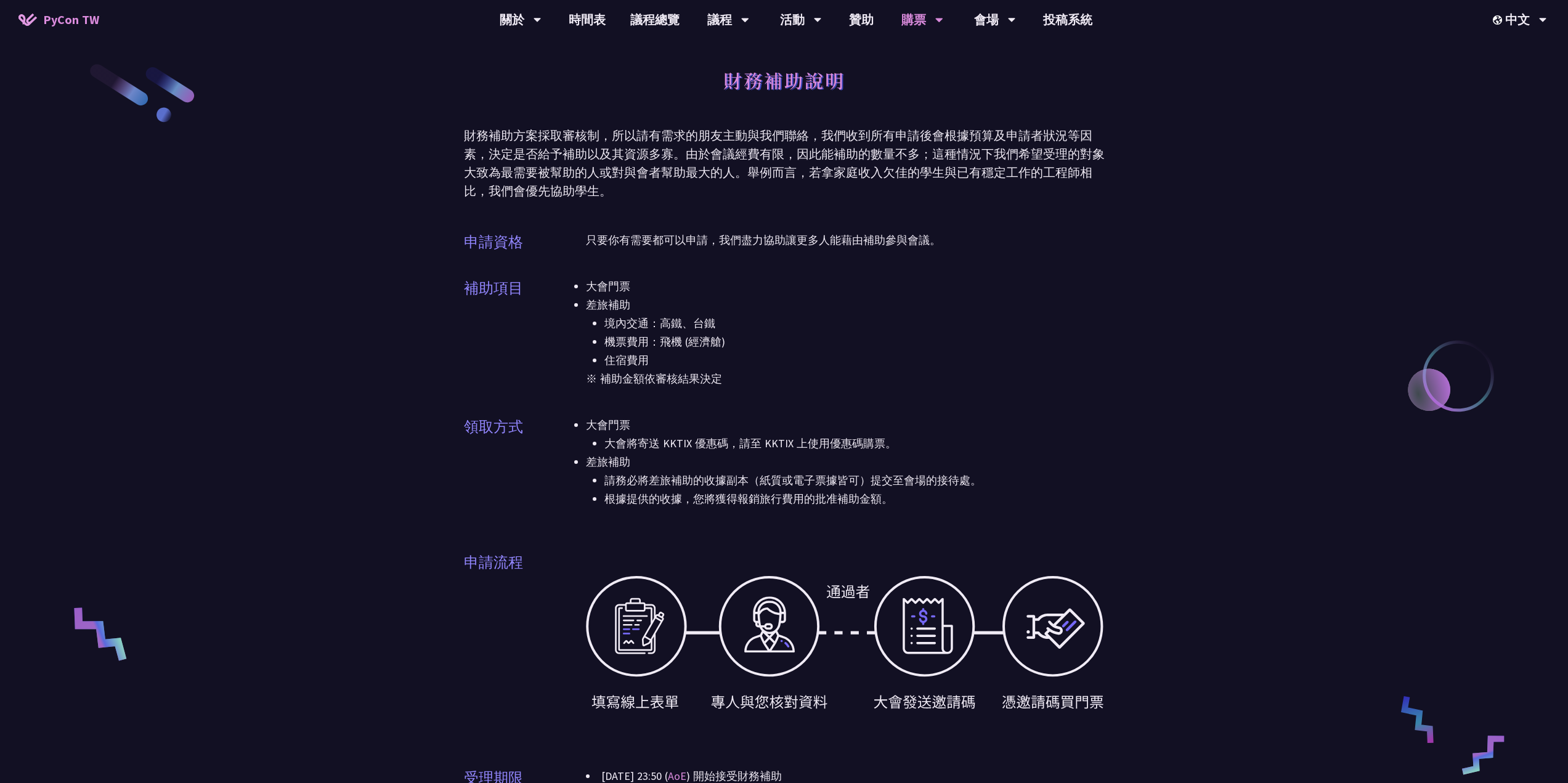
click at [743, 360] on div "申請資格 只要你有需要都可以申請，我們盡力協助讓更多人能藉由補助參與會議。 補助項目 大會門票 差旅補助 境內交通：高鐵、台鐵 機票費用：飛機 (經濟艙) 住…" at bounding box center [785, 660] width 641 height 859
drag, startPoint x: 740, startPoint y: 376, endPoint x: 757, endPoint y: 248, distance: 129.1
click at [761, 263] on div "申請資格 只要你有需要都可以申請，我們盡力協助讓更多人能藉由補助參與會議。 補助項目 大會門票 差旅補助 境內交通：高鐵、台鐵 機票費用：飛機 (經濟艙) 住…" at bounding box center [785, 660] width 641 height 859
click at [758, 345] on li "機票費用：飛機 (經濟艙)" at bounding box center [855, 342] width 501 height 19
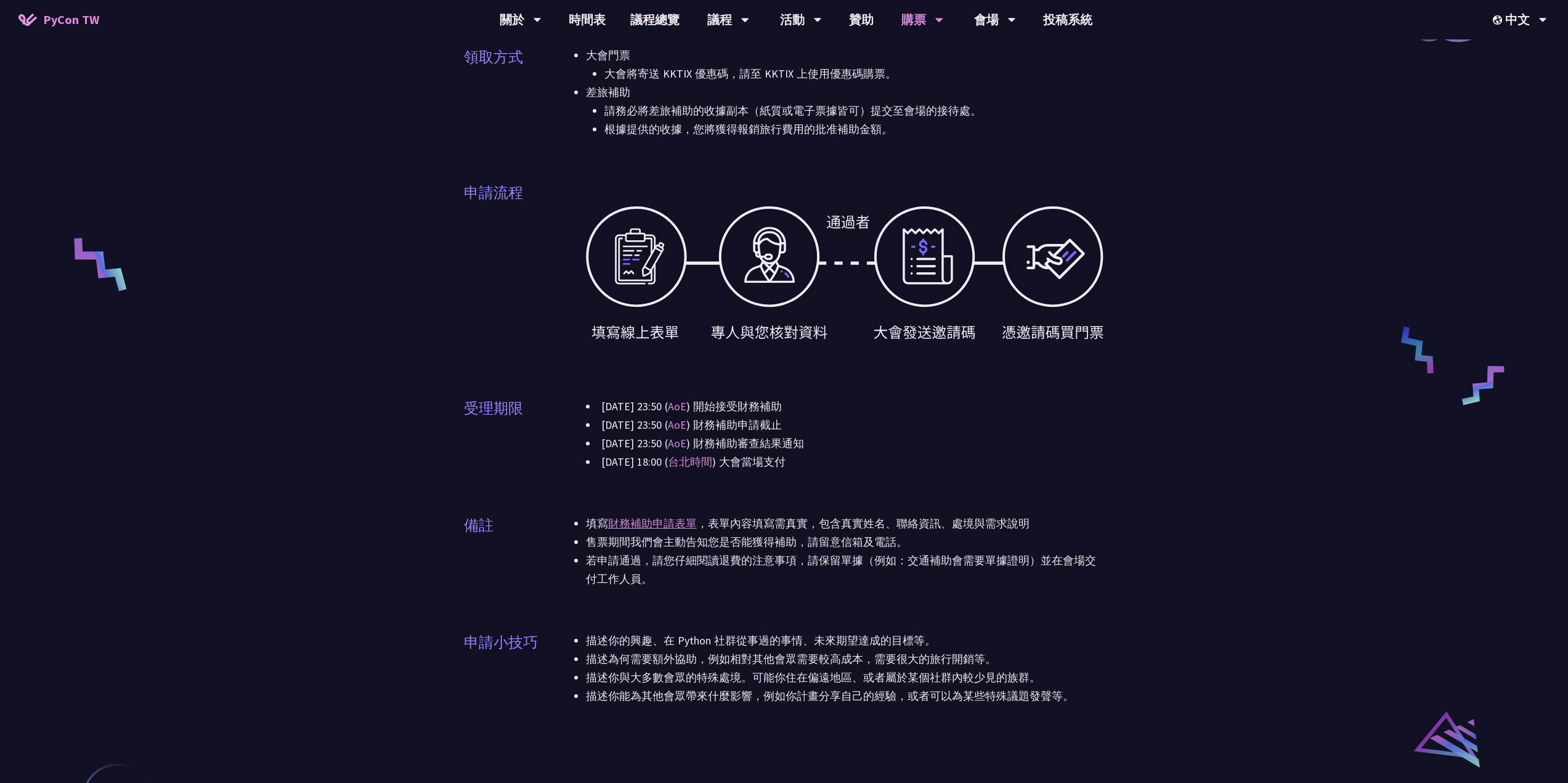
scroll to position [431, 0]
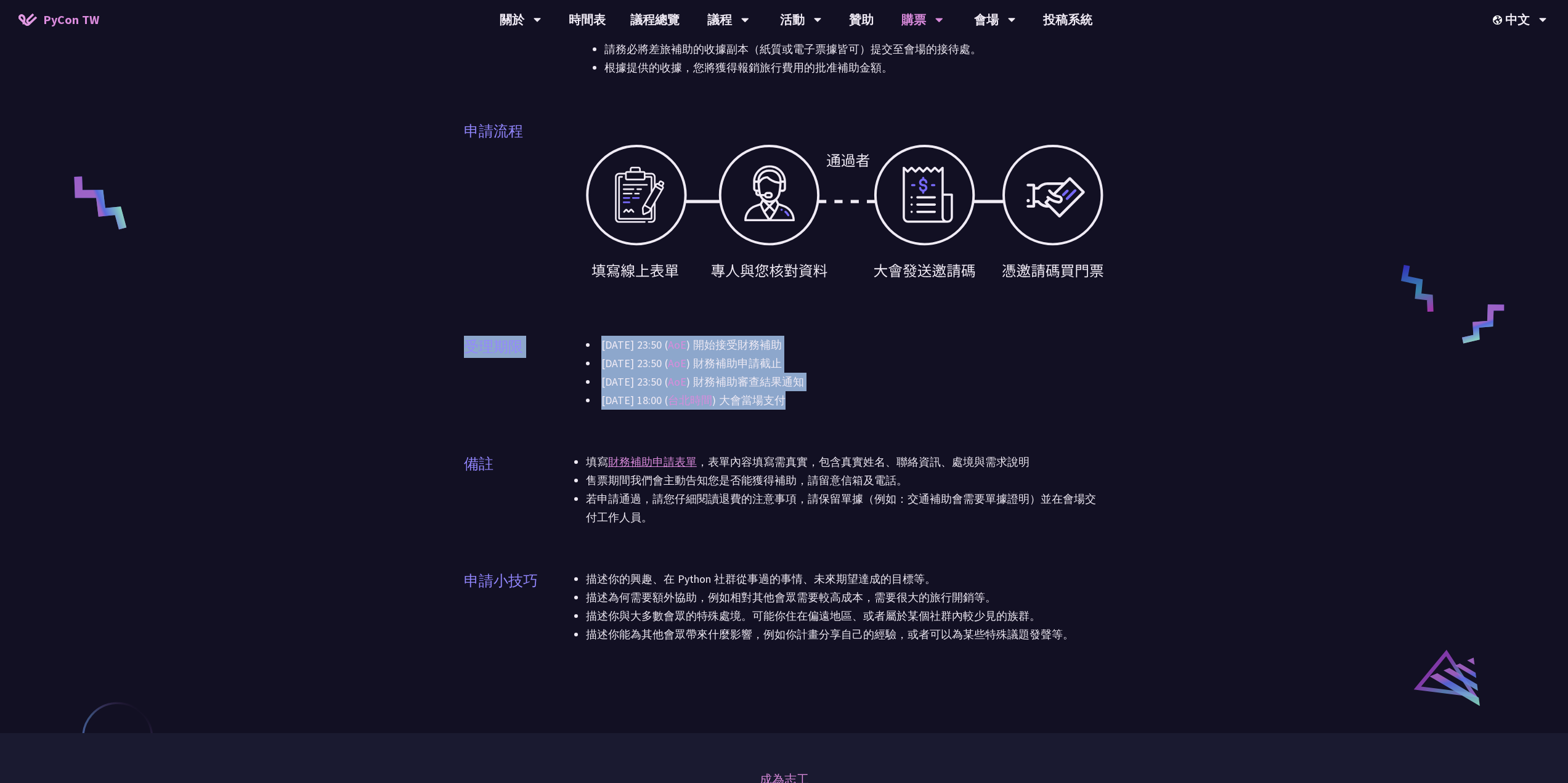
drag, startPoint x: 764, startPoint y: 322, endPoint x: 829, endPoint y: 402, distance: 103.1
click at [825, 397] on div "申請資格 只要你有需要都可以申請，我們盡力協助讓更多人能藉由補助參與會議。 補助項目 大會門票 差旅補助 境內交通：高鐵、台鐵 機票費用：飛機 (經濟艙) 住…" at bounding box center [785, 229] width 641 height 859
click at [834, 407] on li "2025-09-05 18:00 ( 台北時間 ) 大會當場支付" at bounding box center [845, 400] width 519 height 19
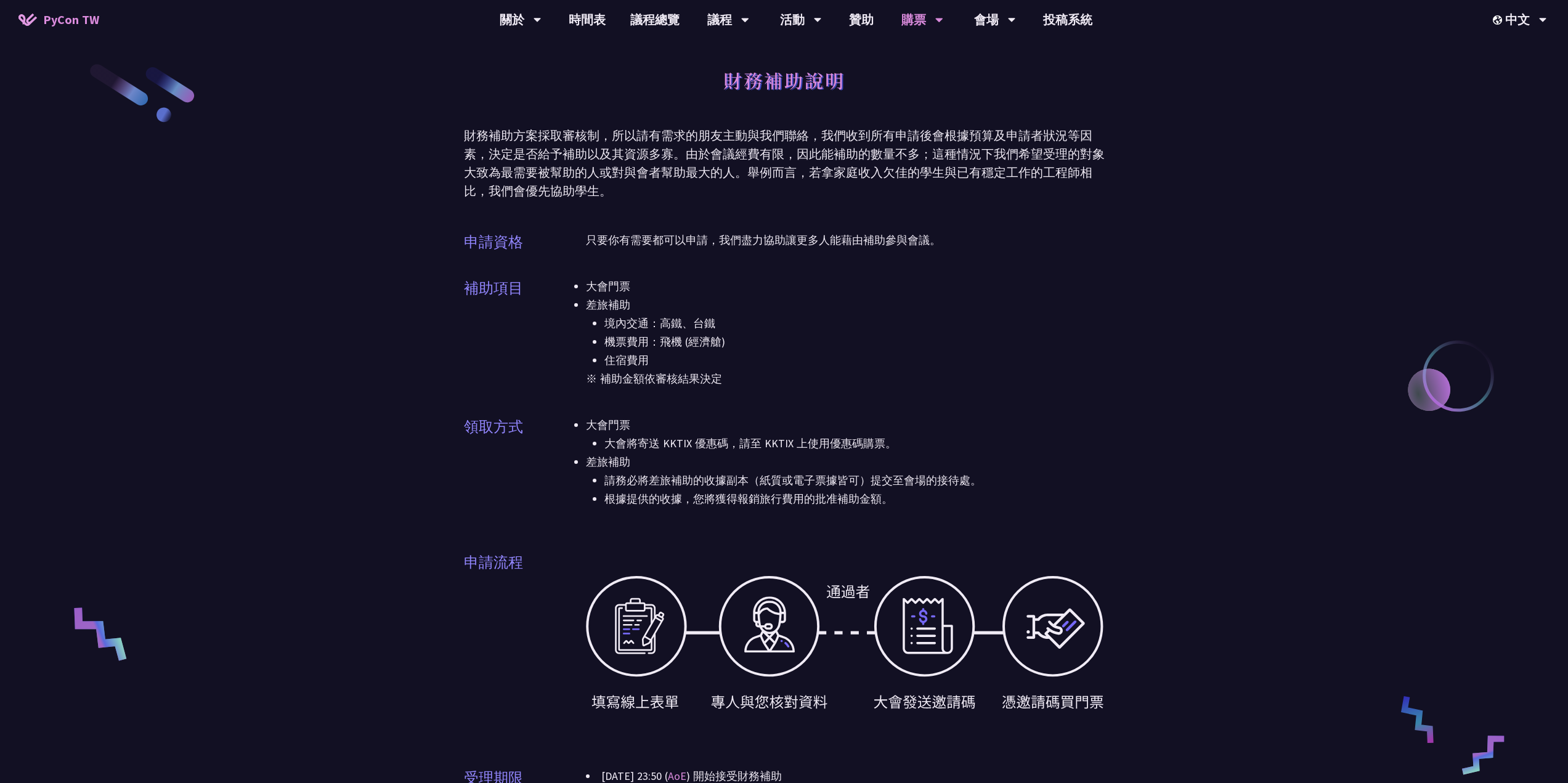
scroll to position [369, 0]
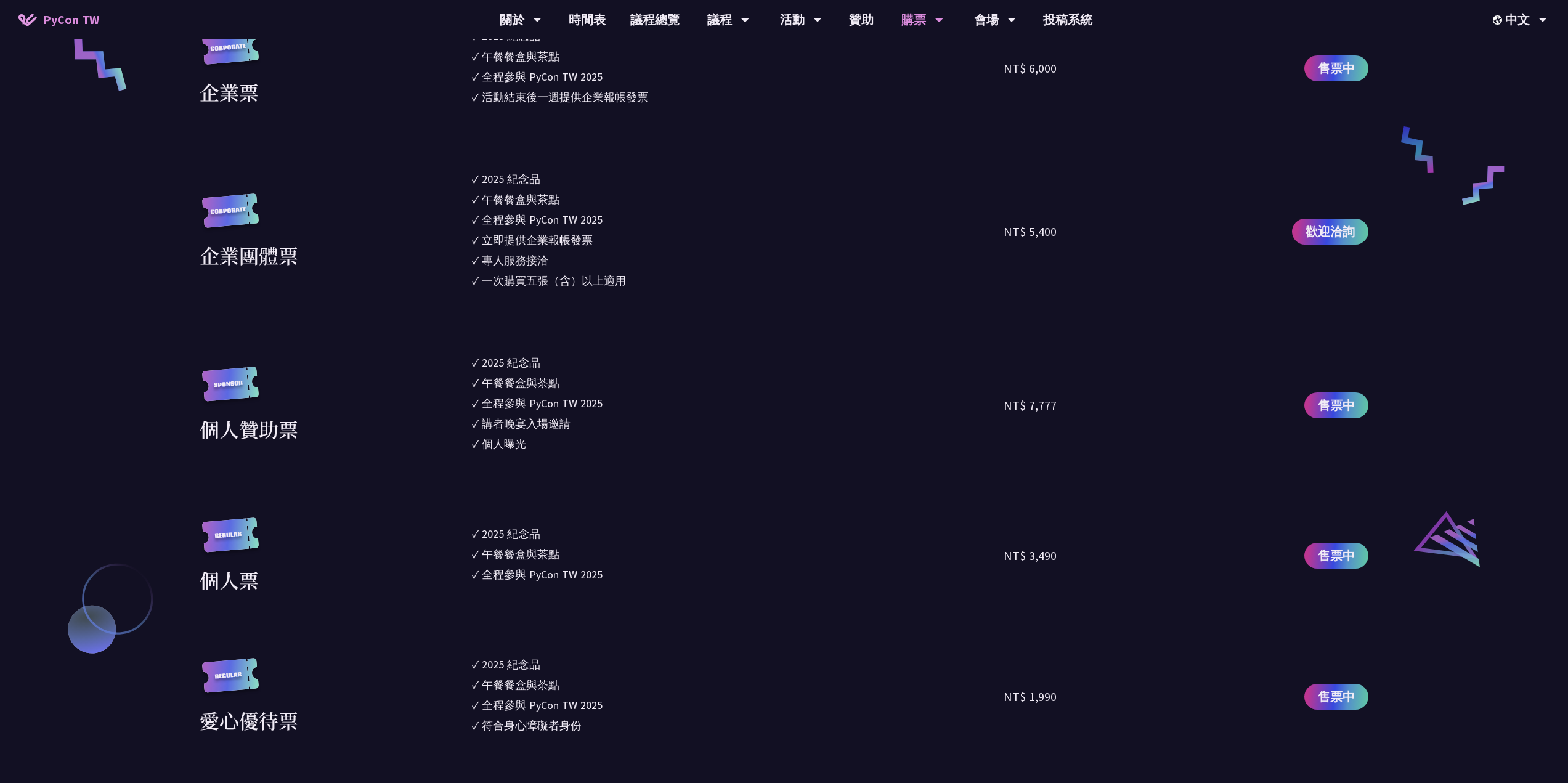
scroll to position [1094, 0]
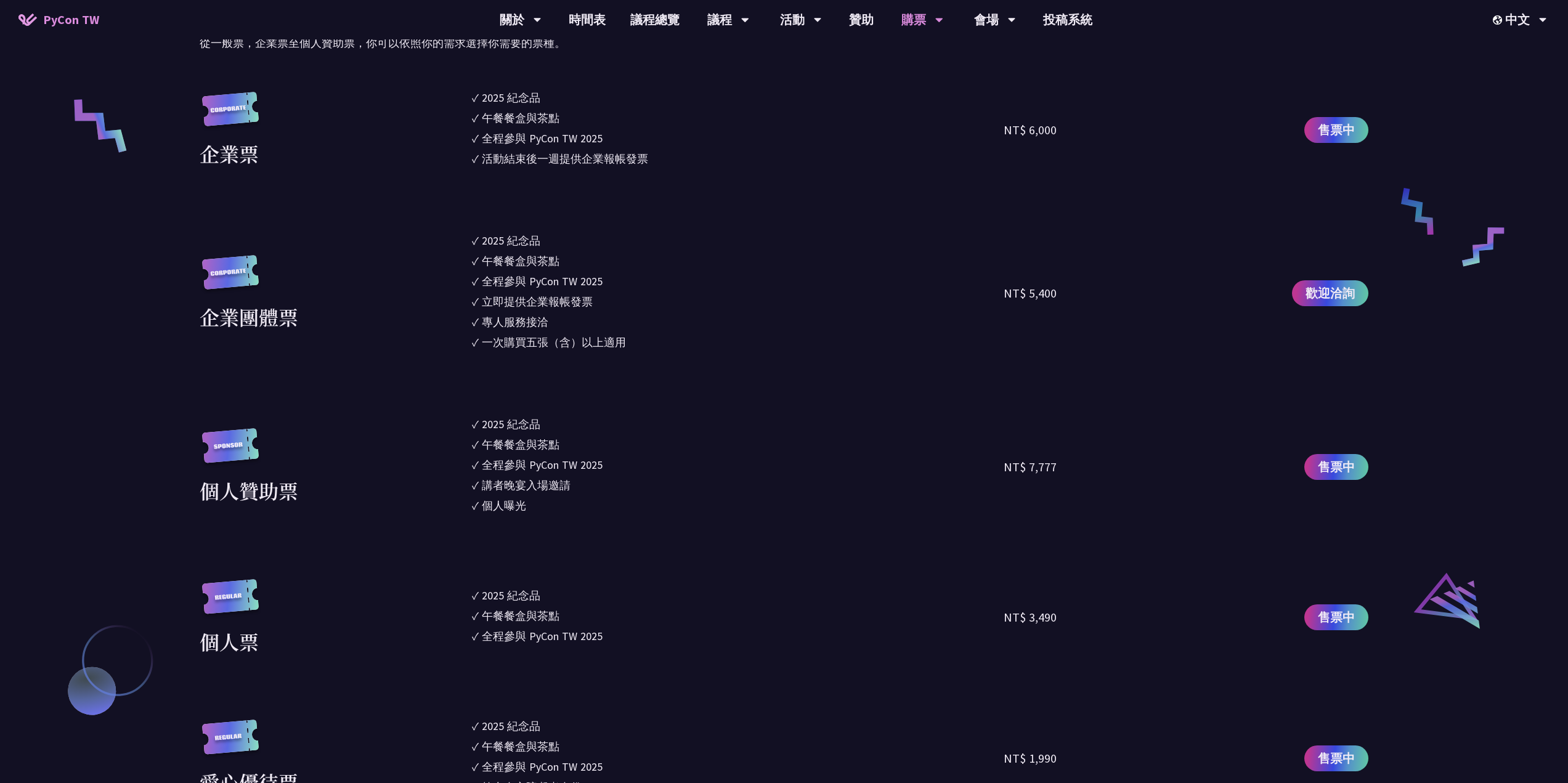
drag, startPoint x: 633, startPoint y: 352, endPoint x: 554, endPoint y: 219, distance: 154.7
click at [554, 219] on section "企業票 ✓ 2025 紀念品 ✓ 午餐餐盒與茶點 ✓ 全程參與 PyCon TW 2025 ✓ 活動結束後一週提供企業報帳發票 NT$ 6,000 售票中 企…" at bounding box center [784, 513] width 1169 height 847
drag, startPoint x: 439, startPoint y: 220, endPoint x: 630, endPoint y: 349, distance: 230.5
click at [630, 349] on section "企業票 ✓ 2025 紀念品 ✓ 午餐餐盒與茶點 ✓ 全程參與 PyCon TW 2025 ✓ 活動結束後一週提供企業報帳發票 NT$ 6,000 售票中 企…" at bounding box center [784, 513] width 1169 height 847
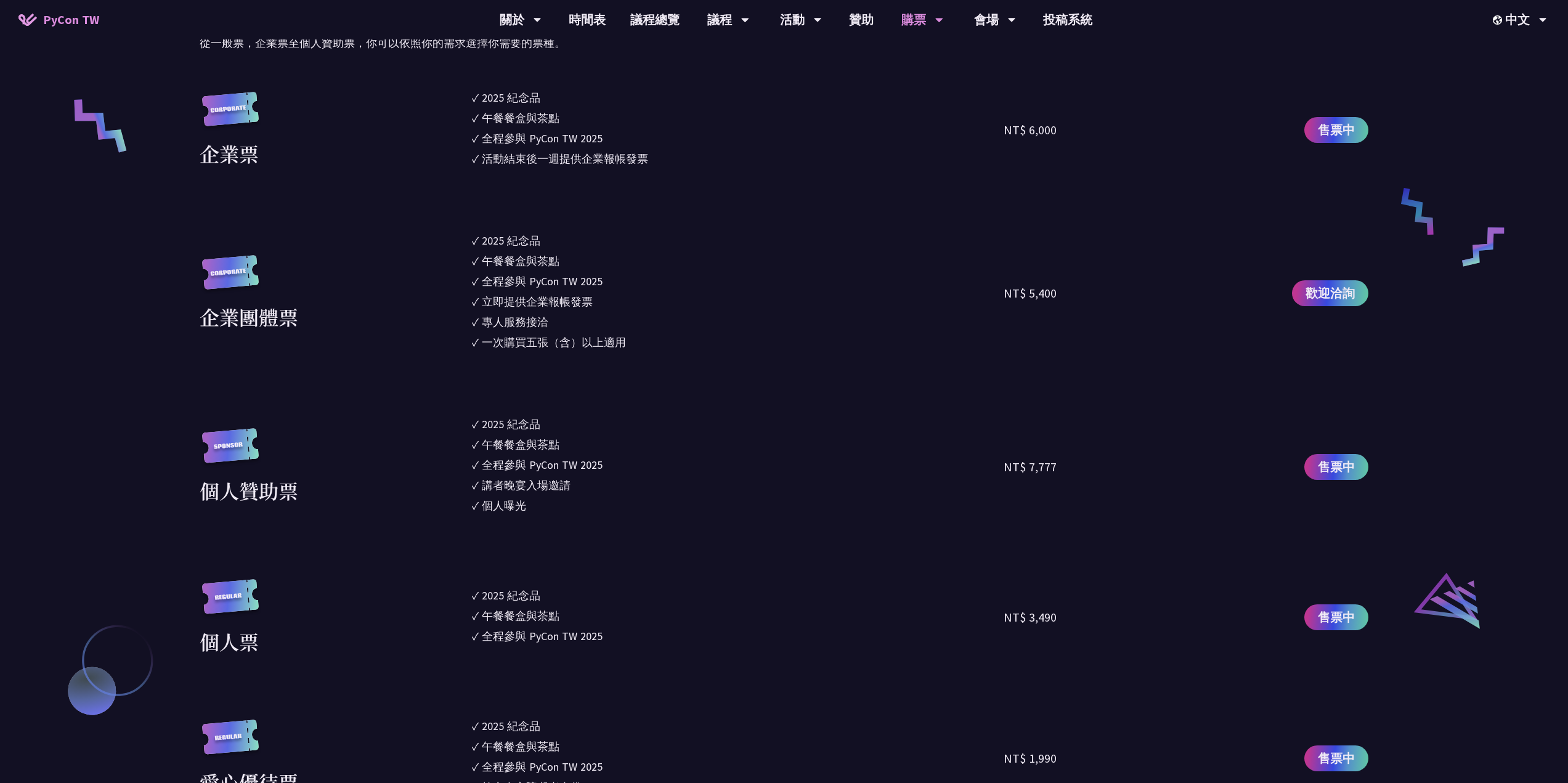
click at [630, 350] on li "✓ 一次購買五張（含）以上適用" at bounding box center [738, 341] width 532 height 16
drag, startPoint x: 625, startPoint y: 348, endPoint x: 463, endPoint y: 238, distance: 195.8
click at [467, 239] on div "企業團體票 ✓ 2025 [PERSON_NAME]✓ 午餐餐盒與茶點 ✓ 全程參與 PyCon TW 2025 ✓ 立即提供企業報帳發票 ✓ 專人服務接洽 …" at bounding box center [784, 293] width 1169 height 122
click at [463, 238] on div "企業團體票 ✓ 2025 [PERSON_NAME]✓ 午餐餐盒與茶點 ✓ 全程參與 PyCon TW 2025 ✓ 立即提供企業報帳發票 ✓ 專人服務接洽 …" at bounding box center [784, 293] width 1169 height 122
drag, startPoint x: 475, startPoint y: 237, endPoint x: 653, endPoint y: 347, distance: 209.2
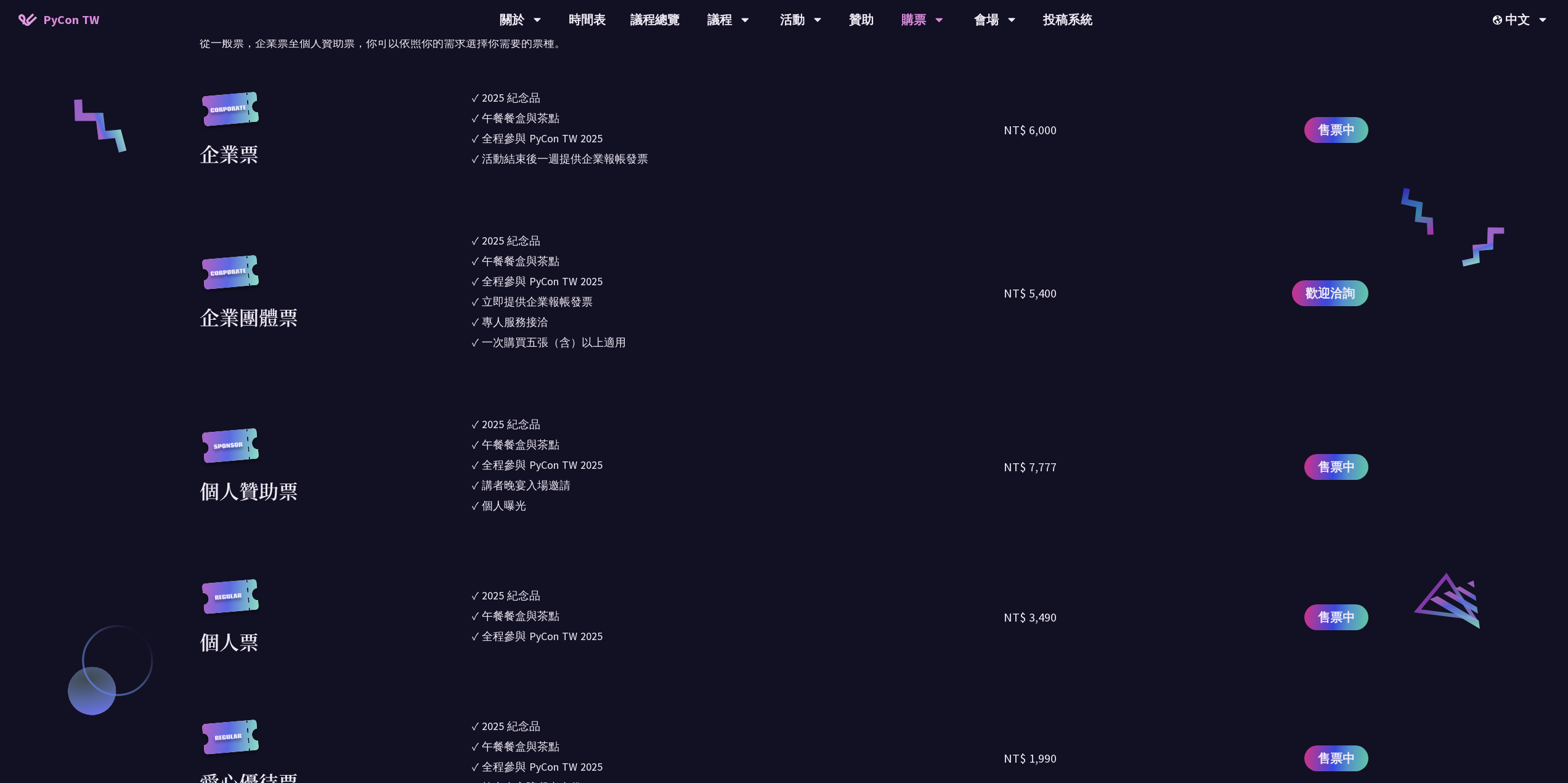
click at [653, 347] on ul "✓ 2025 [PERSON_NAME]✓ 午餐餐盒與茶點 ✓ 全程參與 PyCon TW 2025 ✓ 立即提供企業報帳發票 ✓ 專人服務接洽 ✓ 一次購買…" at bounding box center [738, 293] width 532 height 122
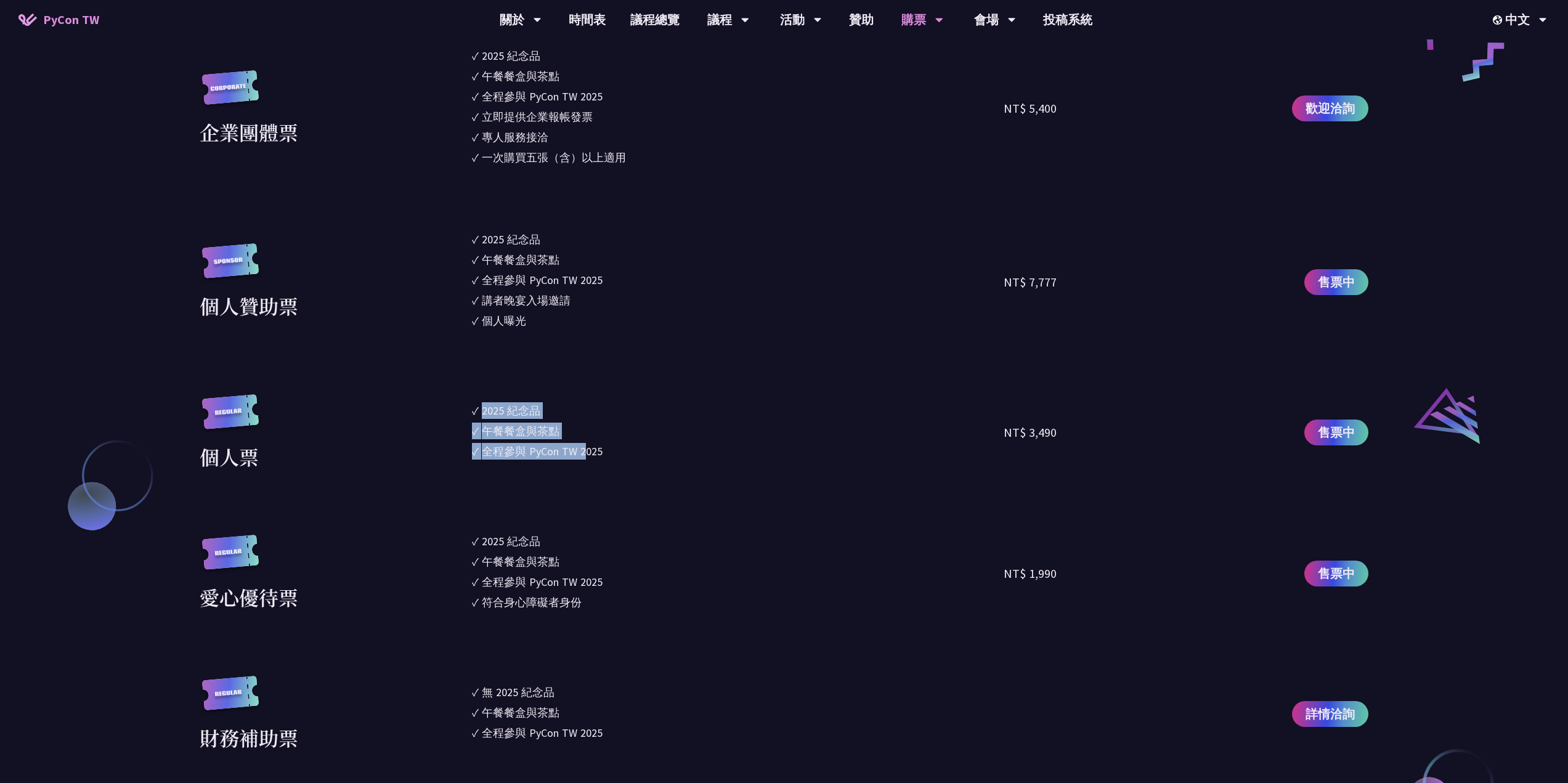
drag, startPoint x: 485, startPoint y: 409, endPoint x: 583, endPoint y: 463, distance: 111.9
click at [585, 463] on ul "✓ 2025 [PERSON_NAME]✓ 午餐餐盒與茶點 ✓ 全程參與 PyCon TW 2025" at bounding box center [738, 432] width 532 height 77
click at [574, 462] on ul "✓ 2025 [PERSON_NAME]✓ 午餐餐盒與茶點 ✓ 全程參與 PyCon TW 2025" at bounding box center [738, 432] width 532 height 77
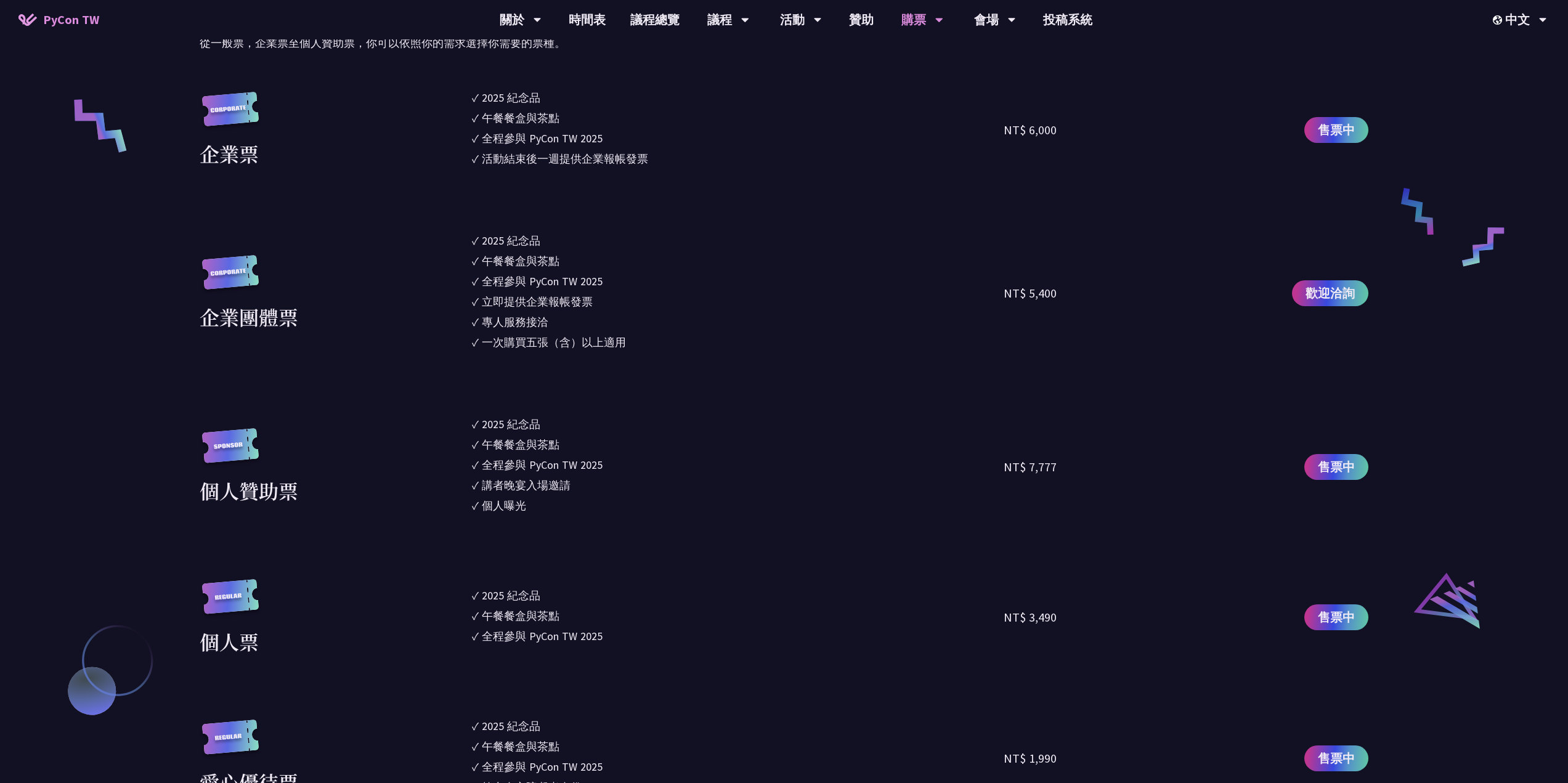
scroll to position [1155, 0]
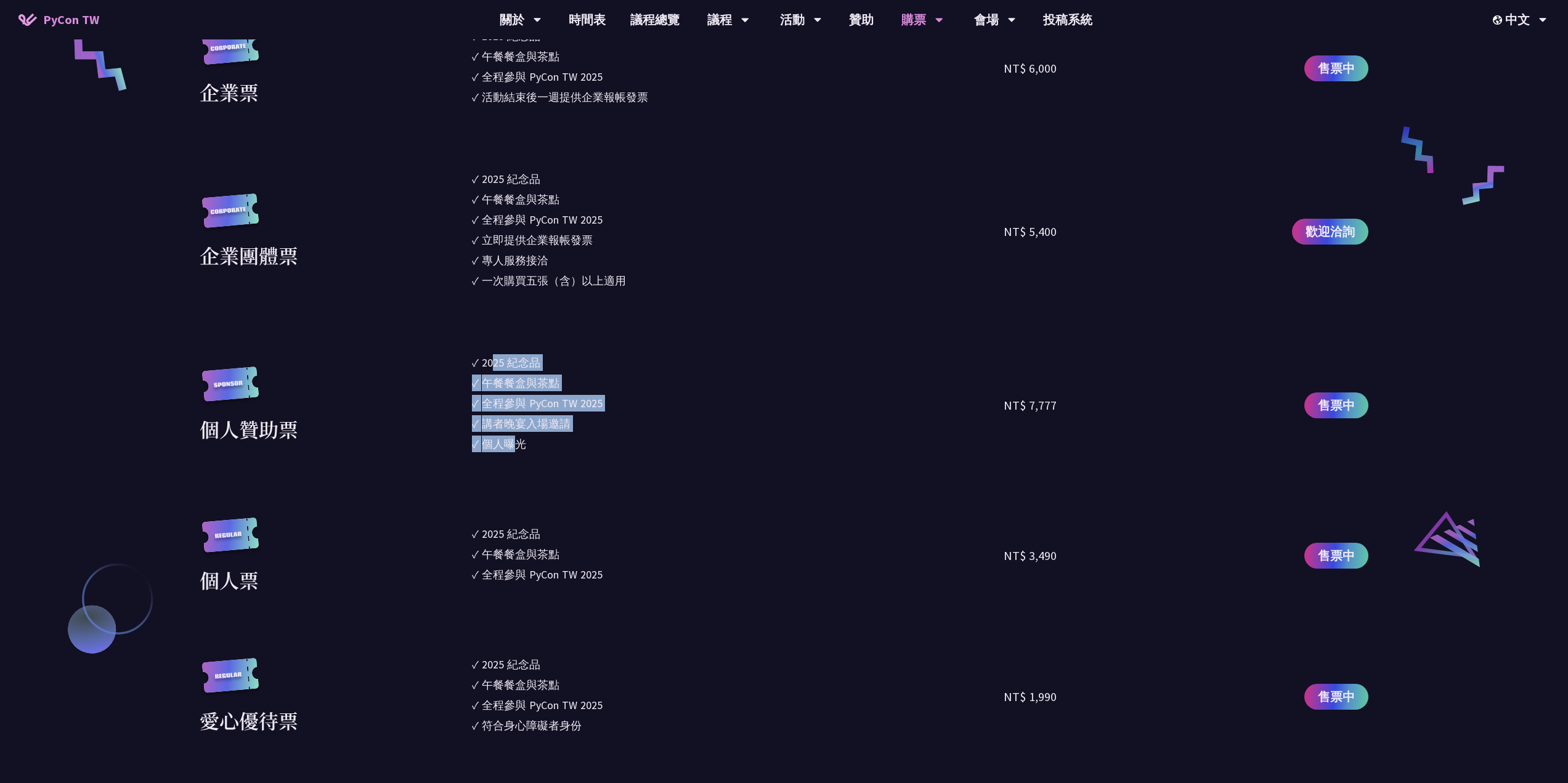
drag, startPoint x: 492, startPoint y: 355, endPoint x: 534, endPoint y: 480, distance: 131.9
click at [524, 476] on section "企業票 ✓ 2025 紀念品 ✓ 午餐餐盒與茶點 ✓ 全程參與 PyCon TW 2025 ✓ 活動結束後一週提供企業報帳發票 NT$ 6,000 售票中 企…" at bounding box center [784, 452] width 1169 height 847
click at [539, 470] on section "企業票 ✓ 2025 紀念品 ✓ 午餐餐盒與茶點 ✓ 全程參與 PyCon TW 2025 ✓ 活動結束後一週提供企業報帳發票 NT$ 6,000 售票中 企…" at bounding box center [784, 452] width 1169 height 847
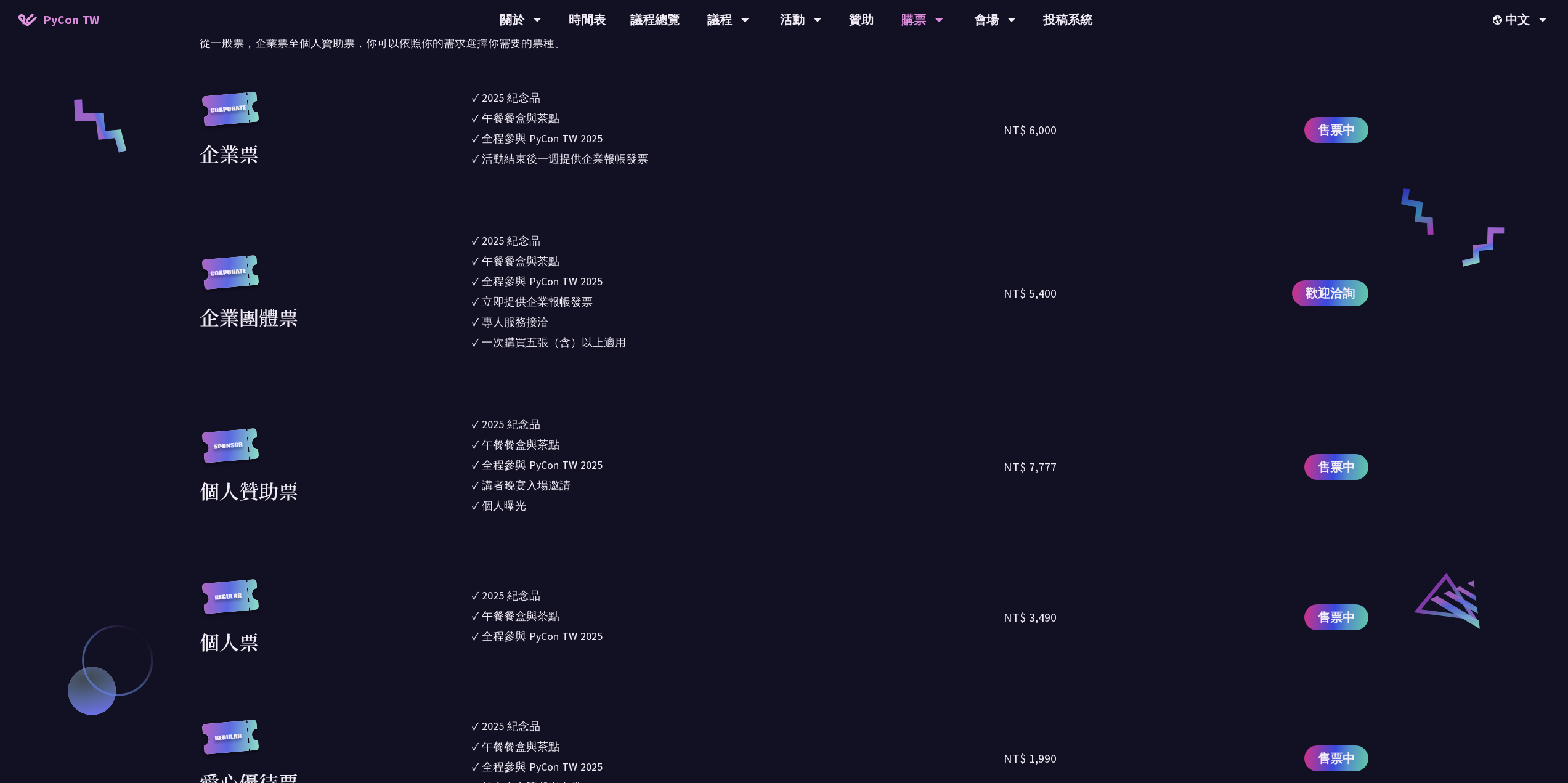
click at [1039, 514] on div "NT$ 7,777" at bounding box center [1136, 466] width 266 height 102
